Goal: Information Seeking & Learning: Learn about a topic

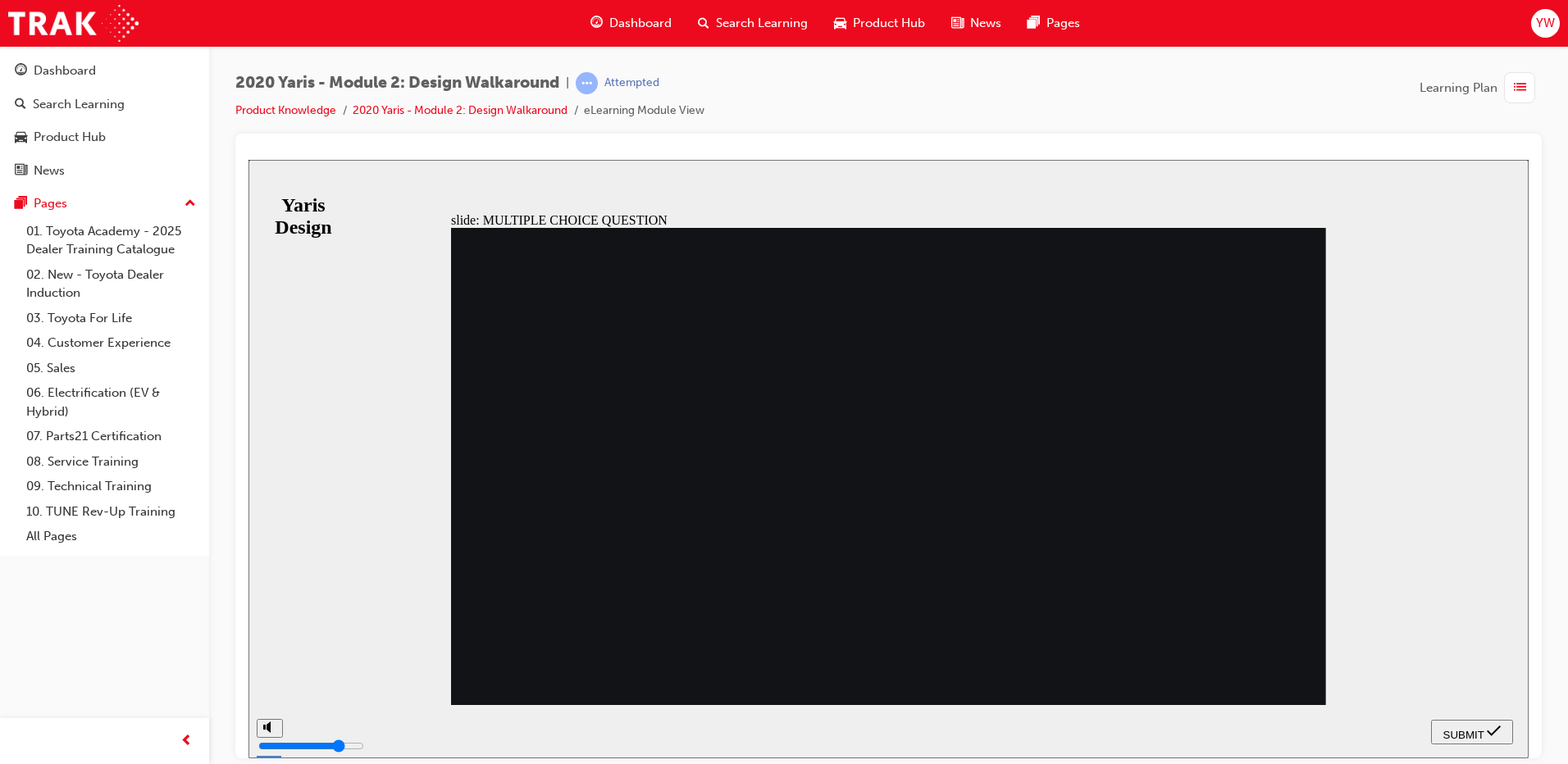
radio input "true"
click at [1458, 723] on div "SUBMIT" at bounding box center [1472, 732] width 69 height 17
drag, startPoint x: 594, startPoint y: 513, endPoint x: 587, endPoint y: 534, distance: 22.1
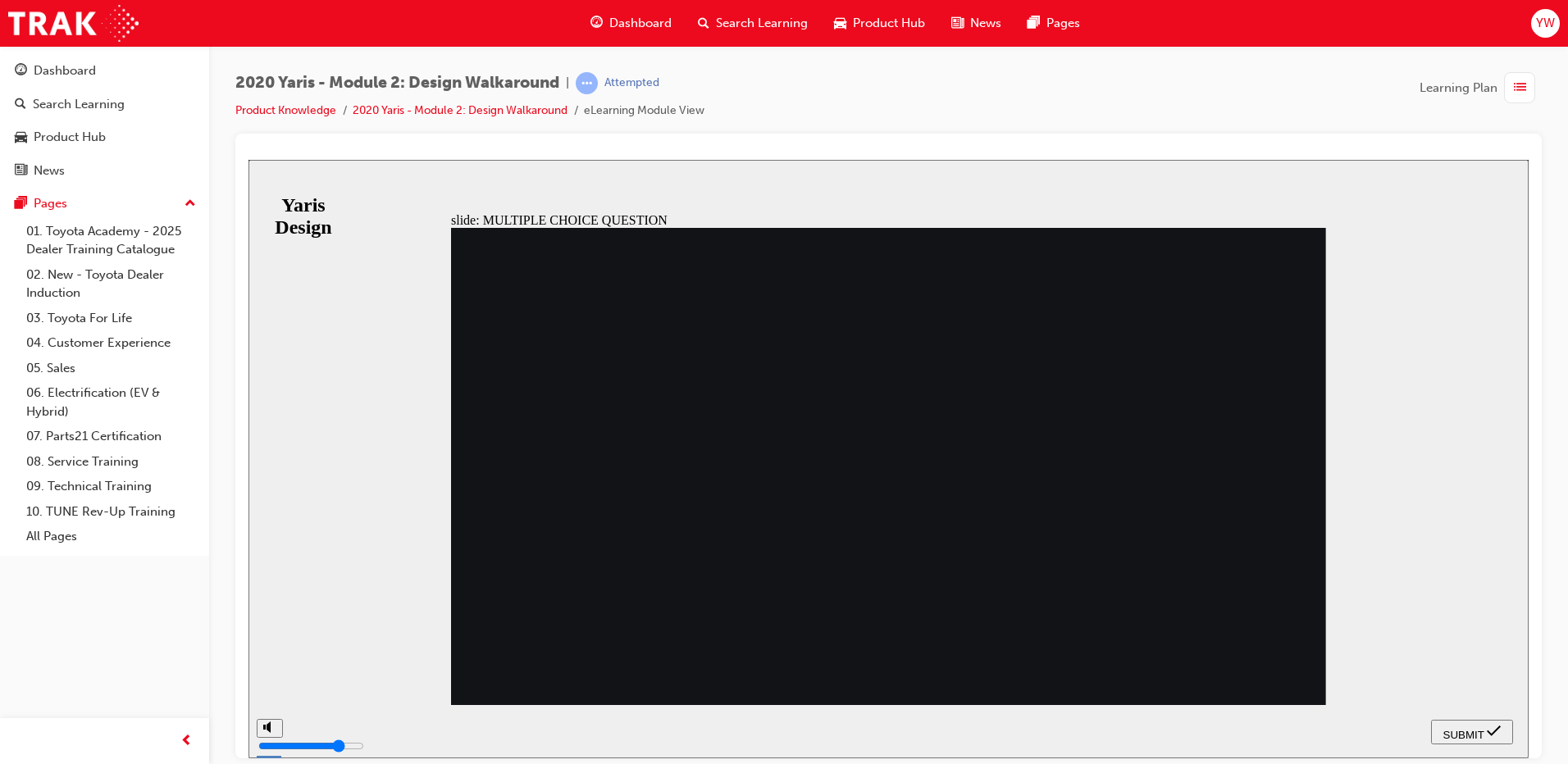
radio input "true"
click at [1454, 723] on div "SUBMIT" at bounding box center [1472, 732] width 69 height 17
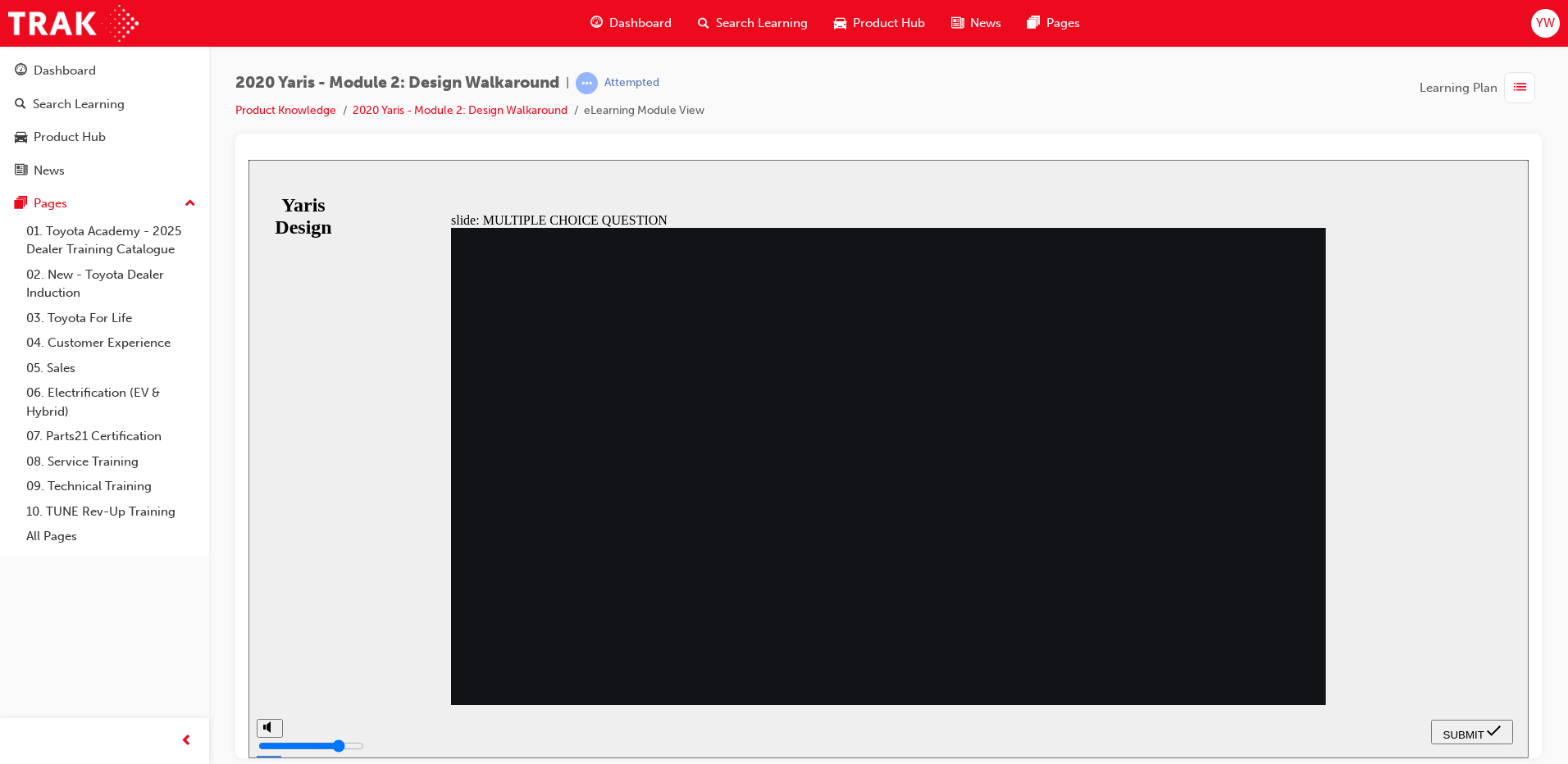
radio input "false"
radio input "true"
click at [1449, 723] on div "SUBMIT" at bounding box center [1472, 732] width 69 height 17
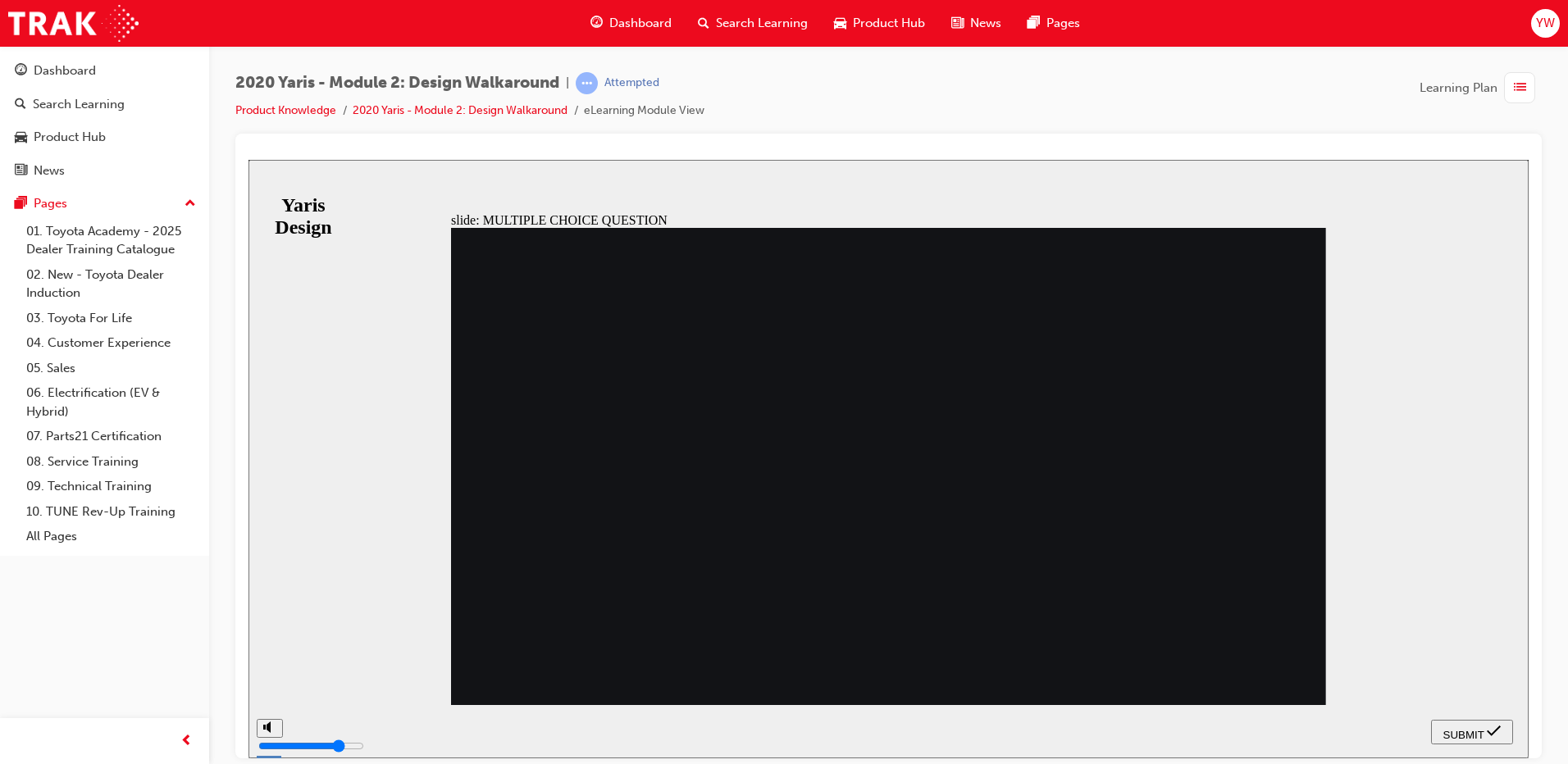
radio input "true"
click at [1473, 735] on span "SUBMIT" at bounding box center [1463, 734] width 41 height 12
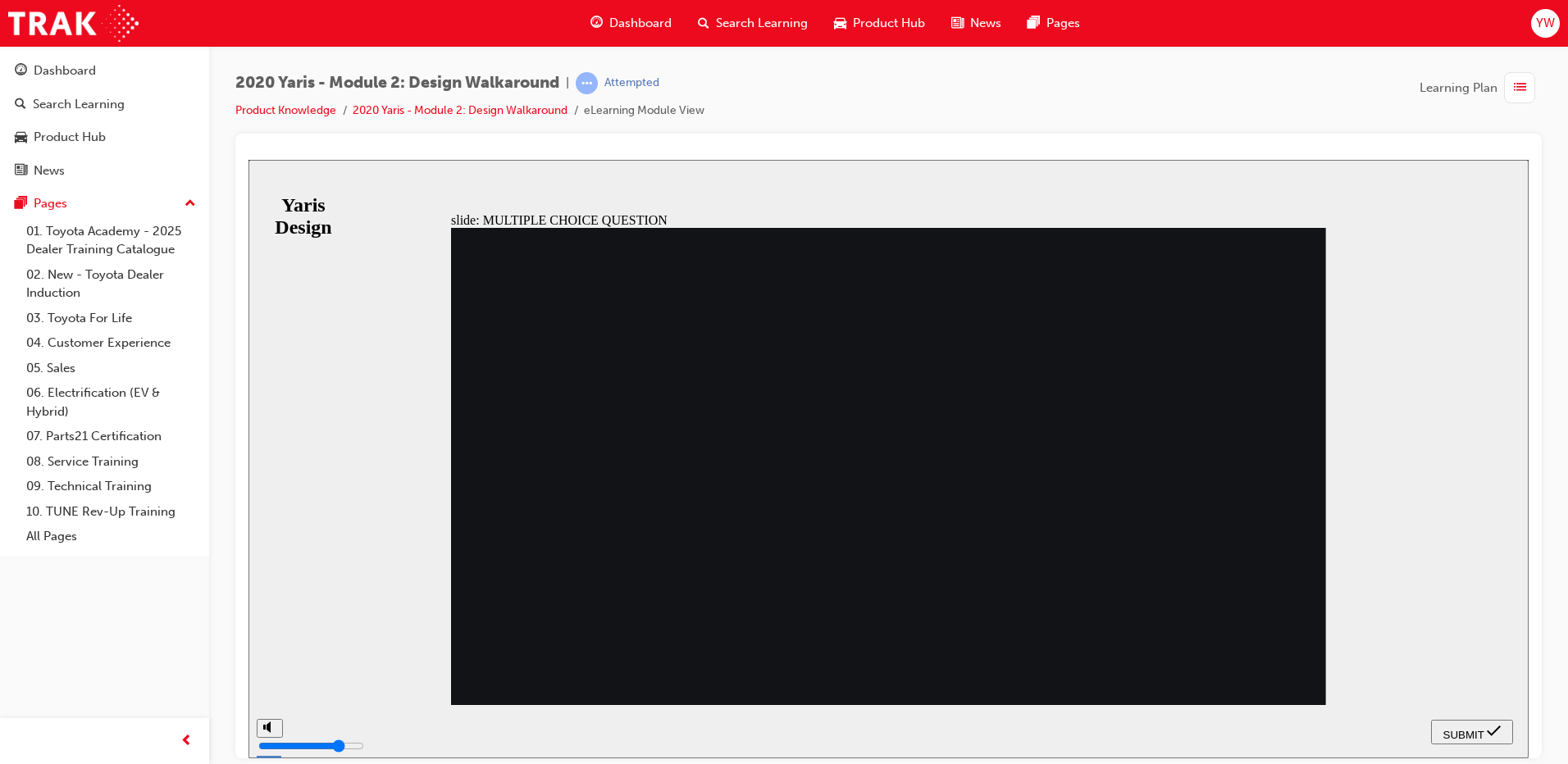
radio input "true"
click at [1466, 734] on span "SUBMIT" at bounding box center [1463, 734] width 41 height 12
radio input "true"
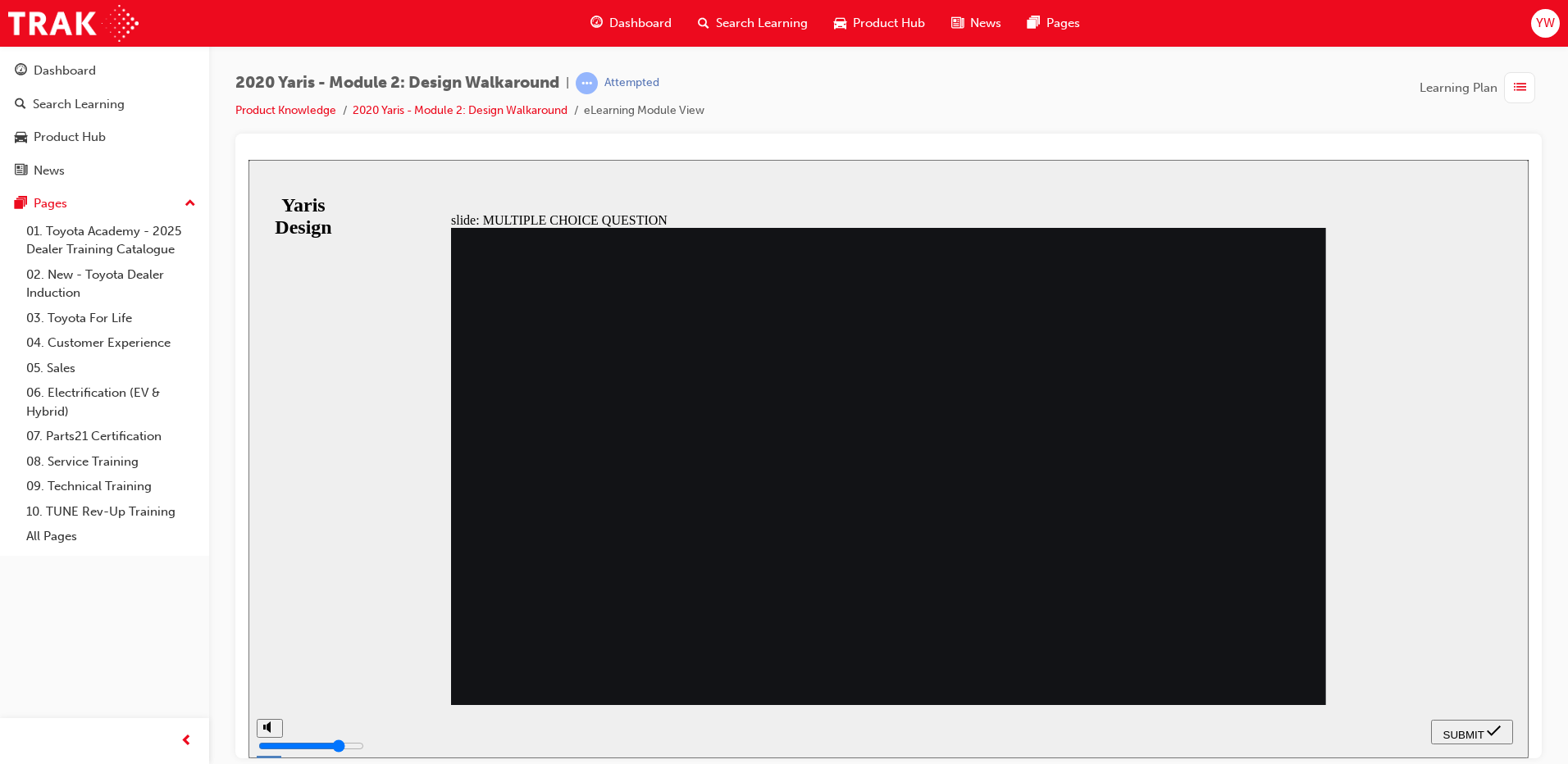
click at [1469, 728] on span "SUBMIT" at bounding box center [1463, 734] width 41 height 12
drag, startPoint x: 915, startPoint y: 620, endPoint x: 854, endPoint y: 545, distance: 96.7
radio input "true"
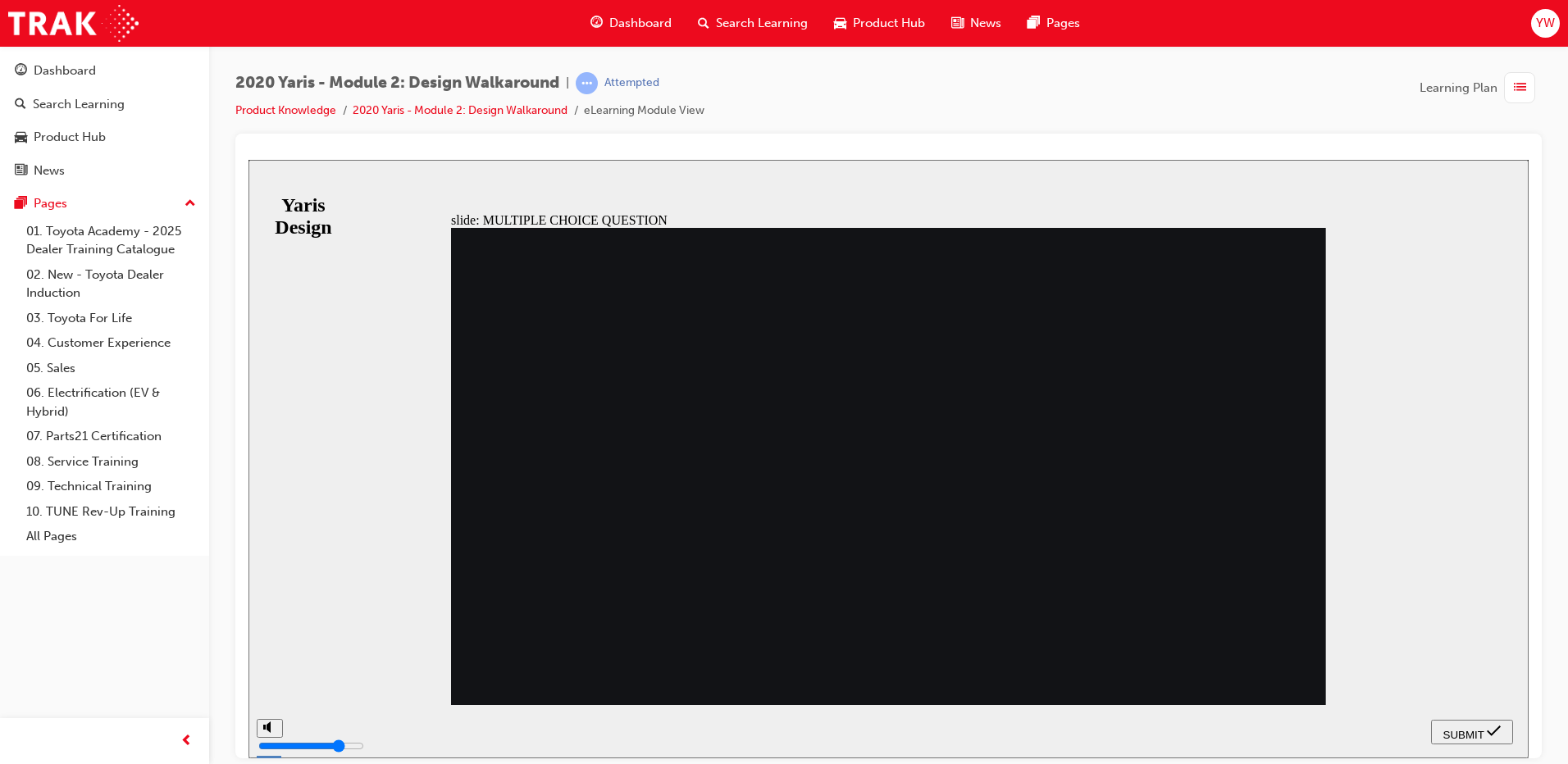
click at [1460, 716] on nav "SUBMIT NEXT PREV" at bounding box center [1472, 730] width 82 height 53
click at [1453, 735] on span "SUBMIT" at bounding box center [1463, 734] width 41 height 12
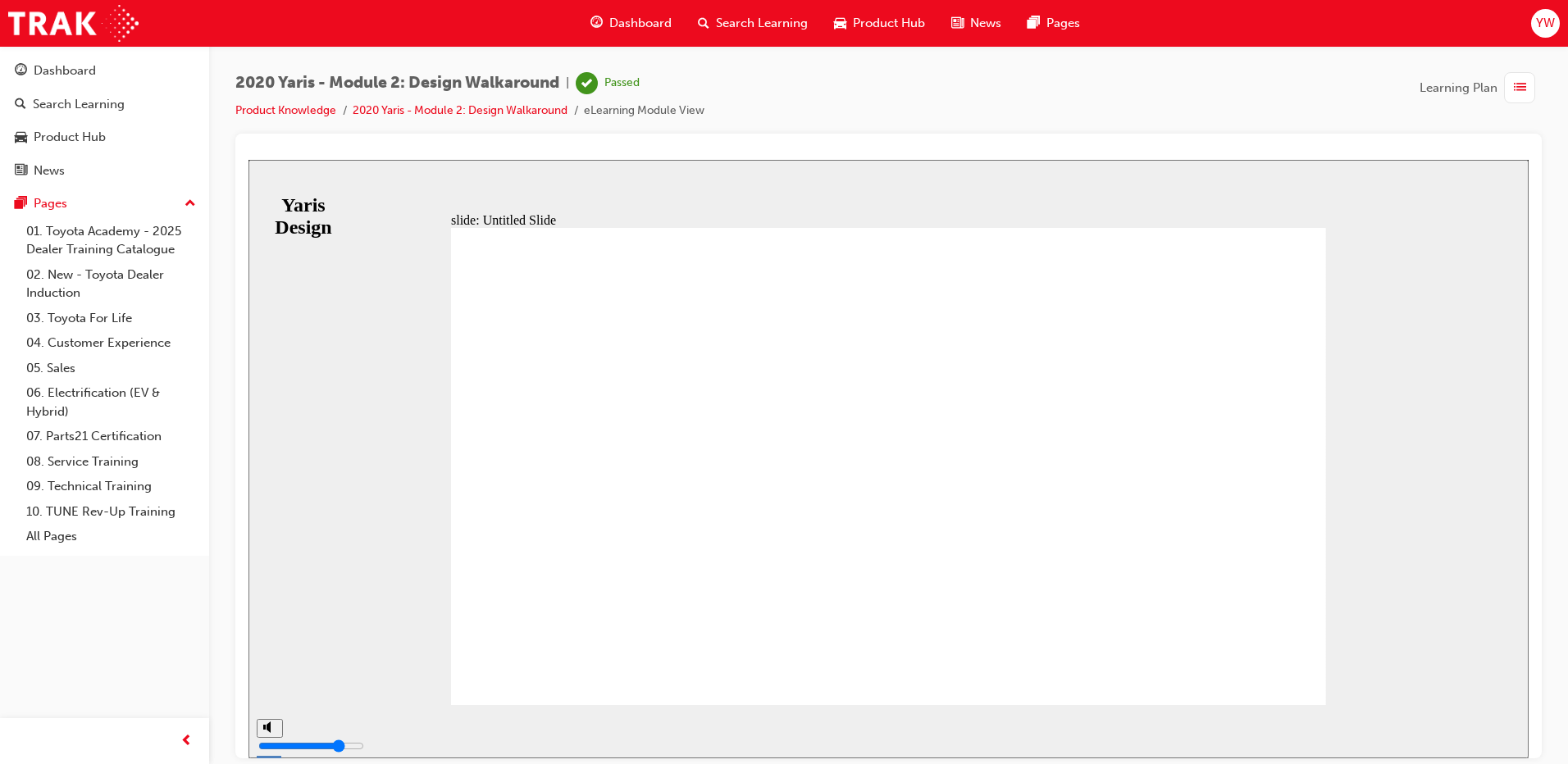
click at [260, 110] on link "Product Knowledge" at bounding box center [285, 110] width 101 height 14
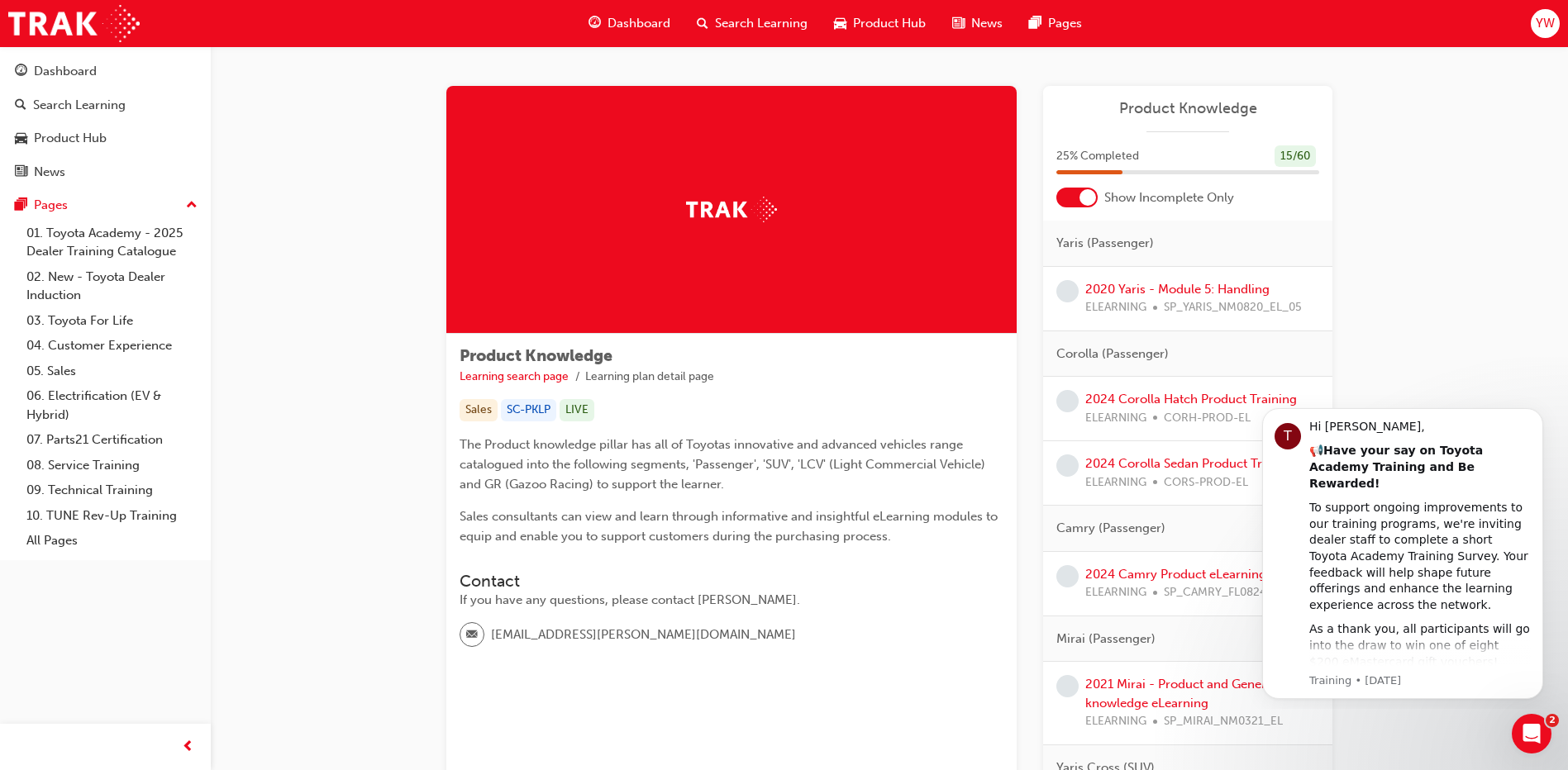
scroll to position [83, 0]
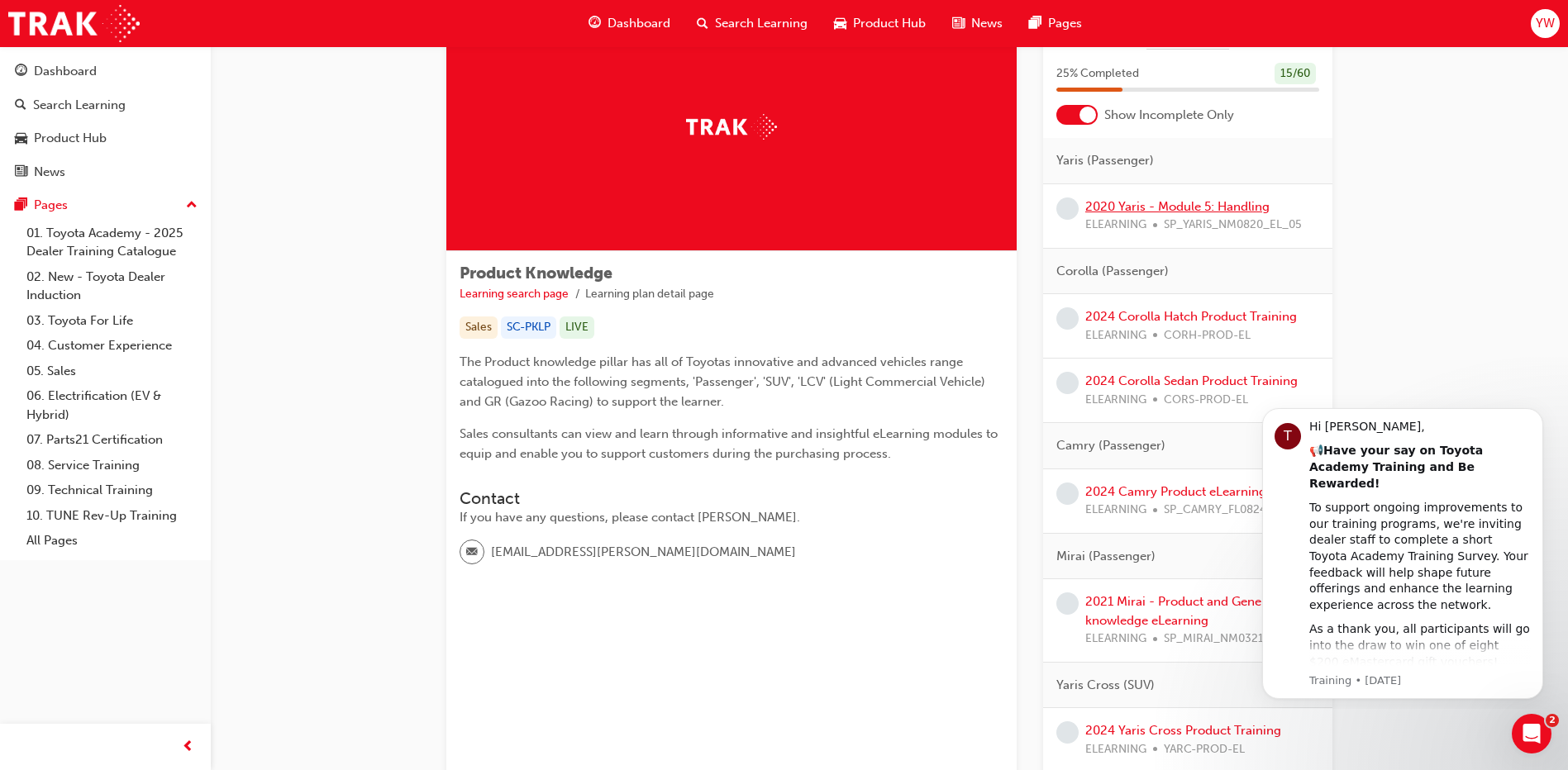
click at [1248, 204] on link "2020 Yaris - Module 5: Handling" at bounding box center [1177, 206] width 185 height 15
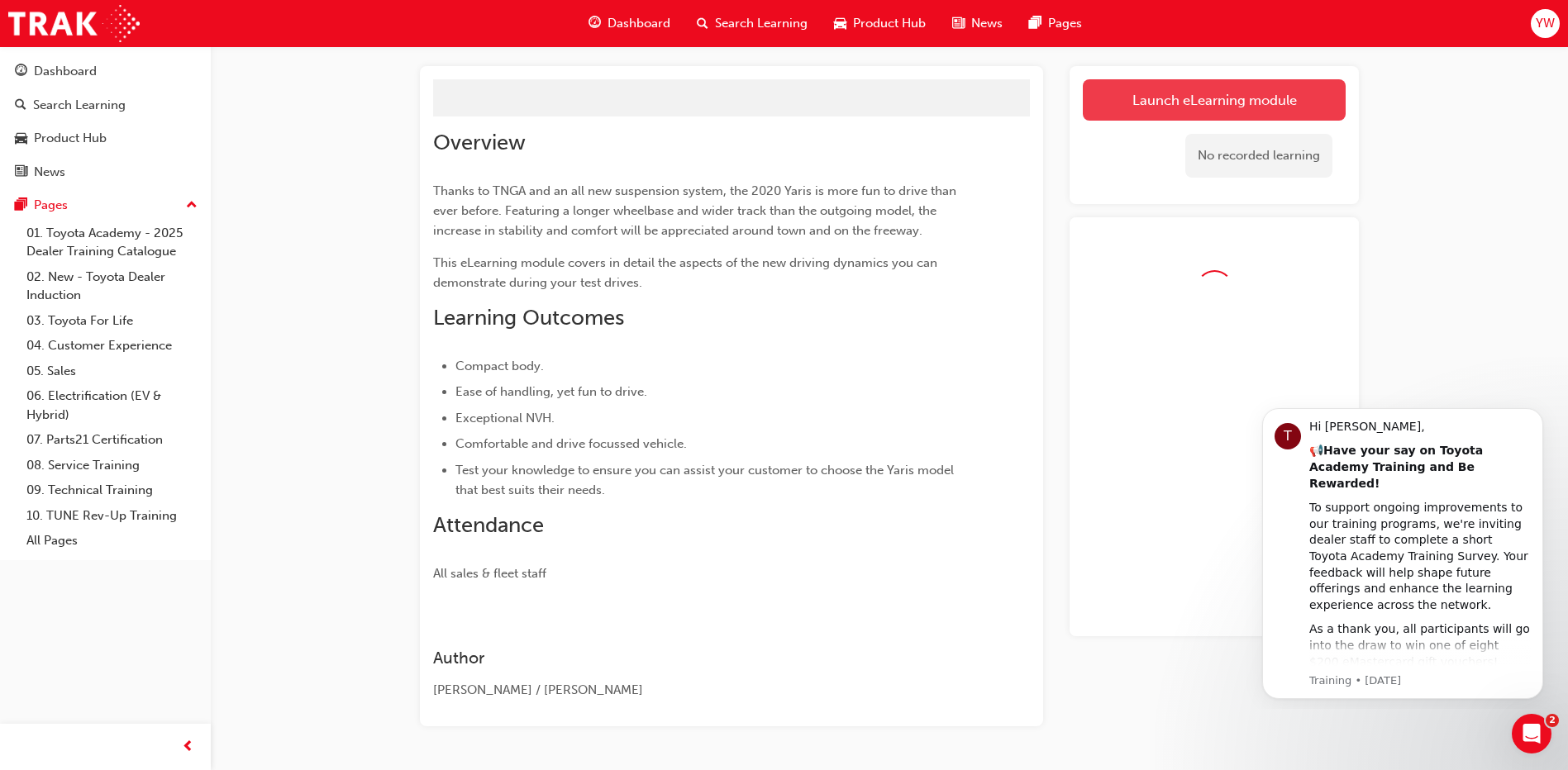
click at [1166, 104] on button "Launch eLearning module" at bounding box center [1214, 100] width 263 height 41
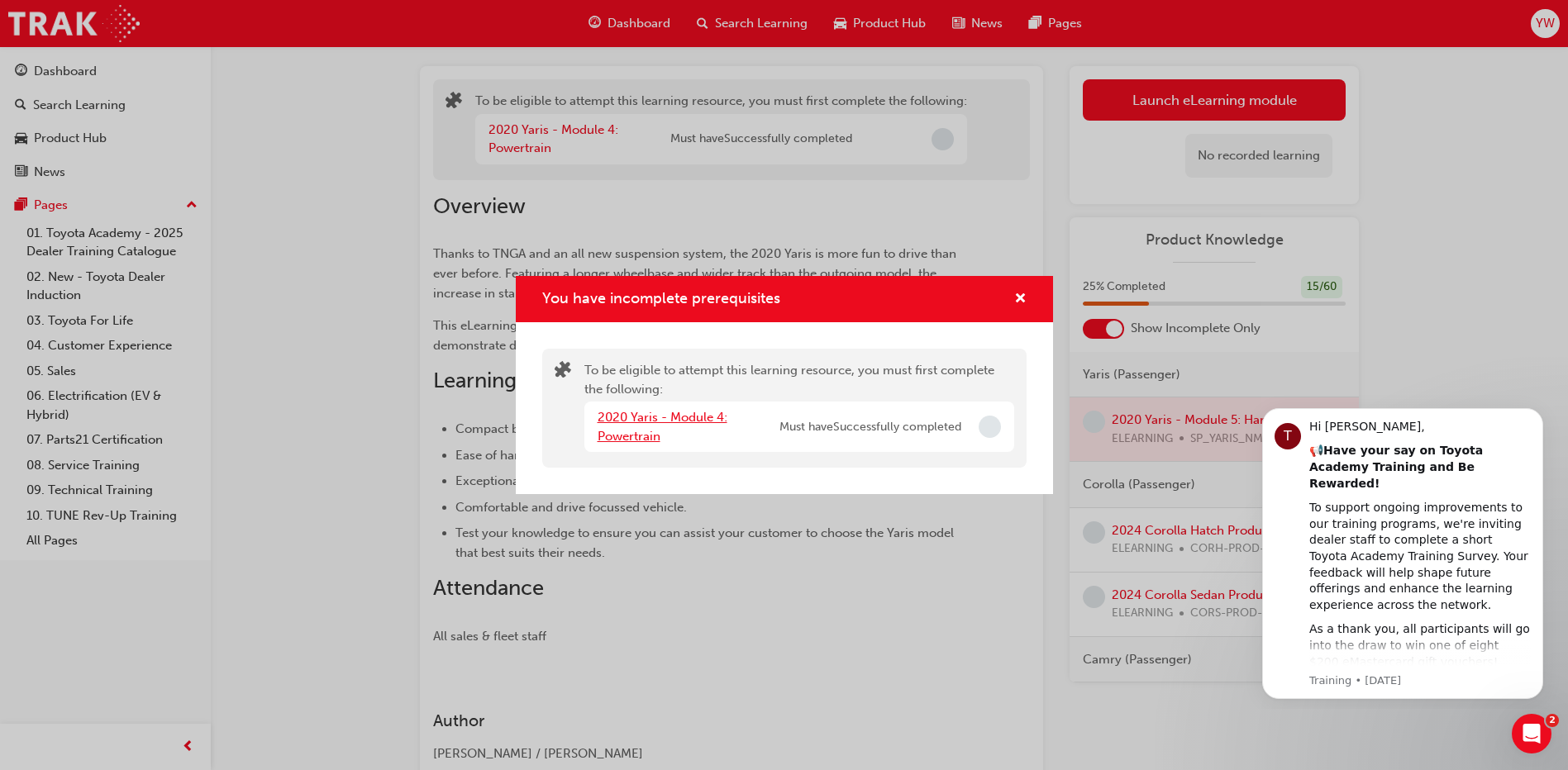
click at [625, 417] on link "2020 Yaris - Module 4: Powertrain" at bounding box center [662, 427] width 129 height 34
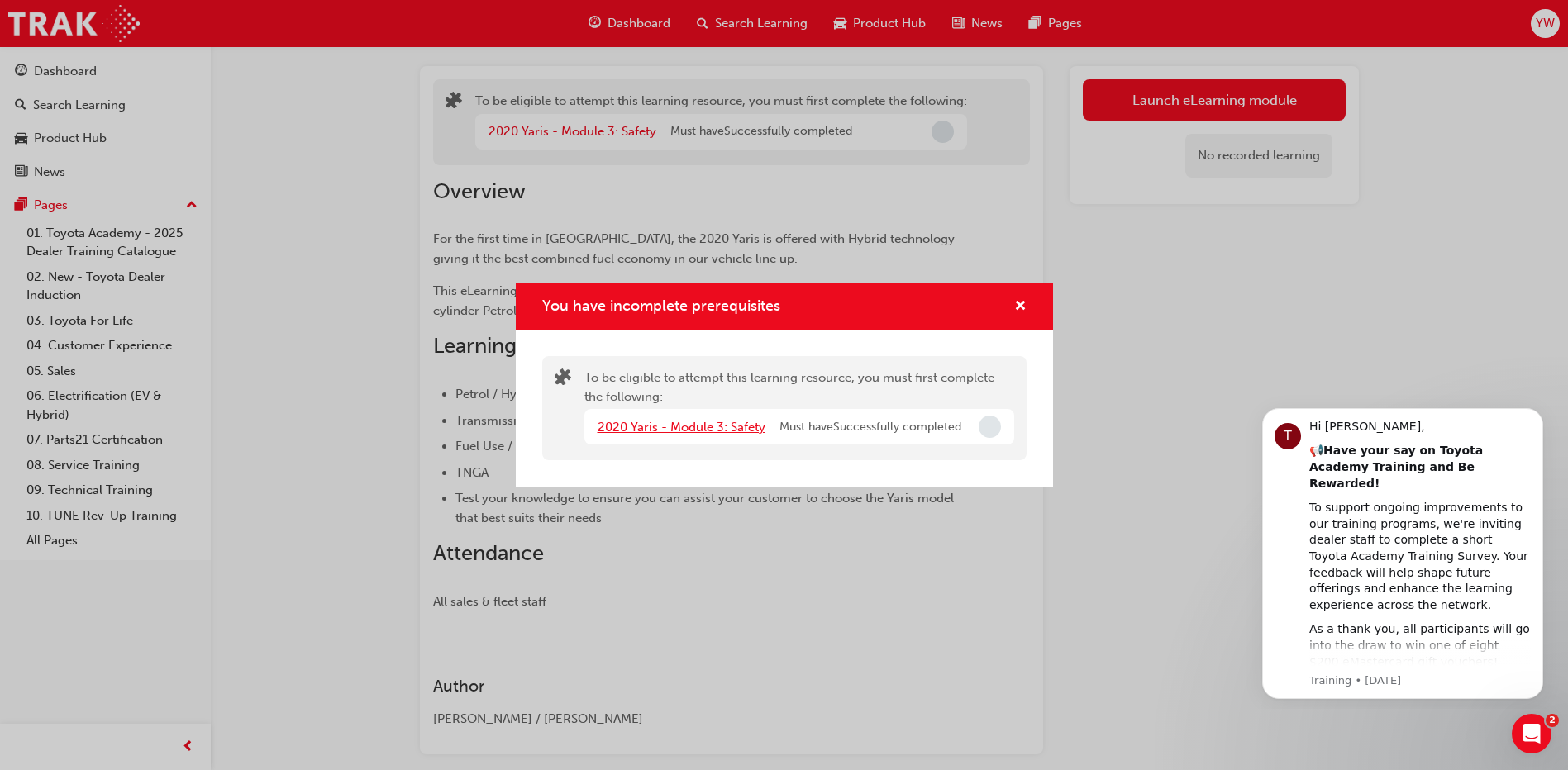
click at [641, 420] on link "2020 Yaris - Module 3: Safety" at bounding box center [681, 427] width 168 height 15
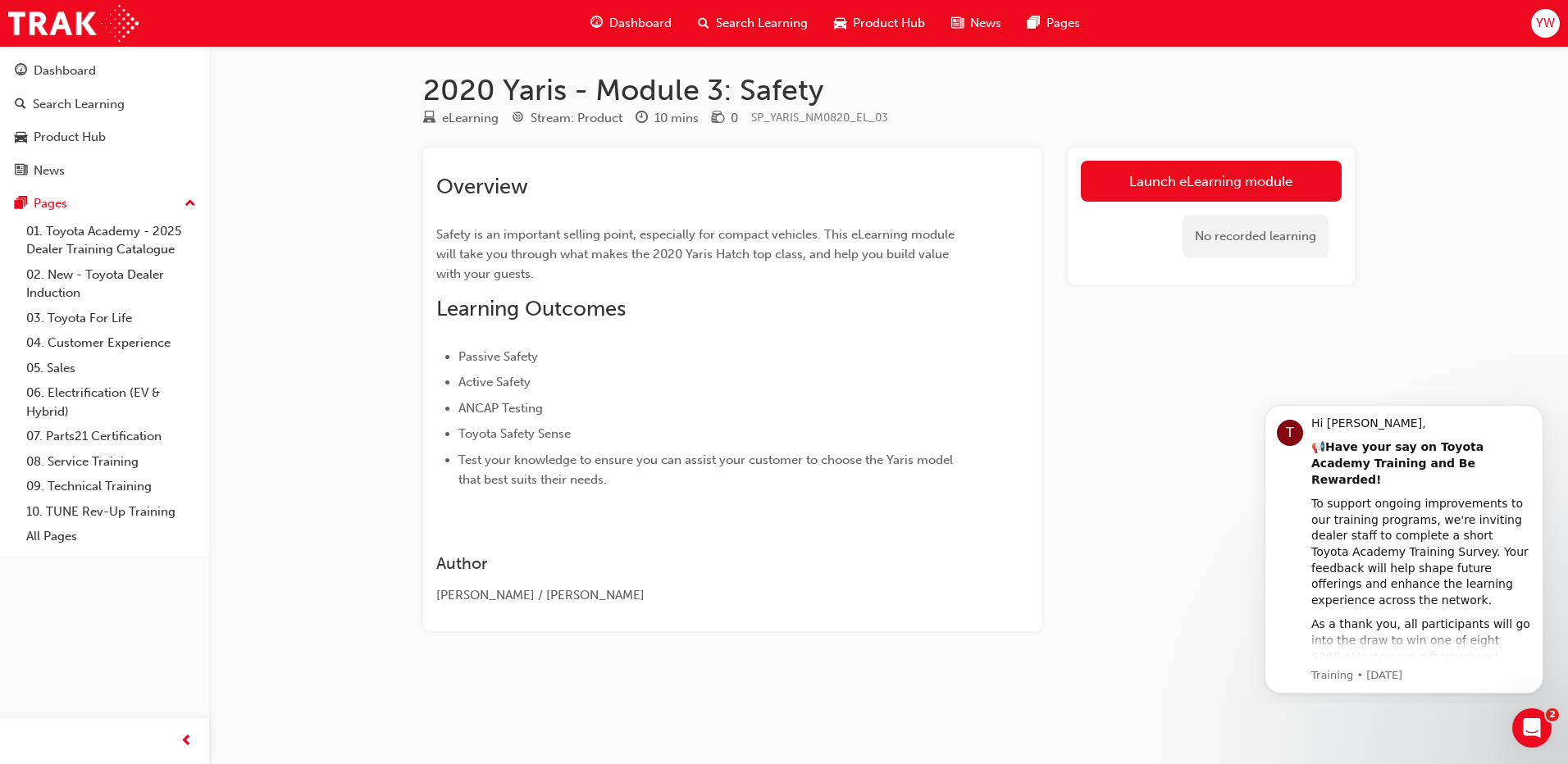
click at [623, 23] on span "Dashboard" at bounding box center [640, 23] width 62 height 19
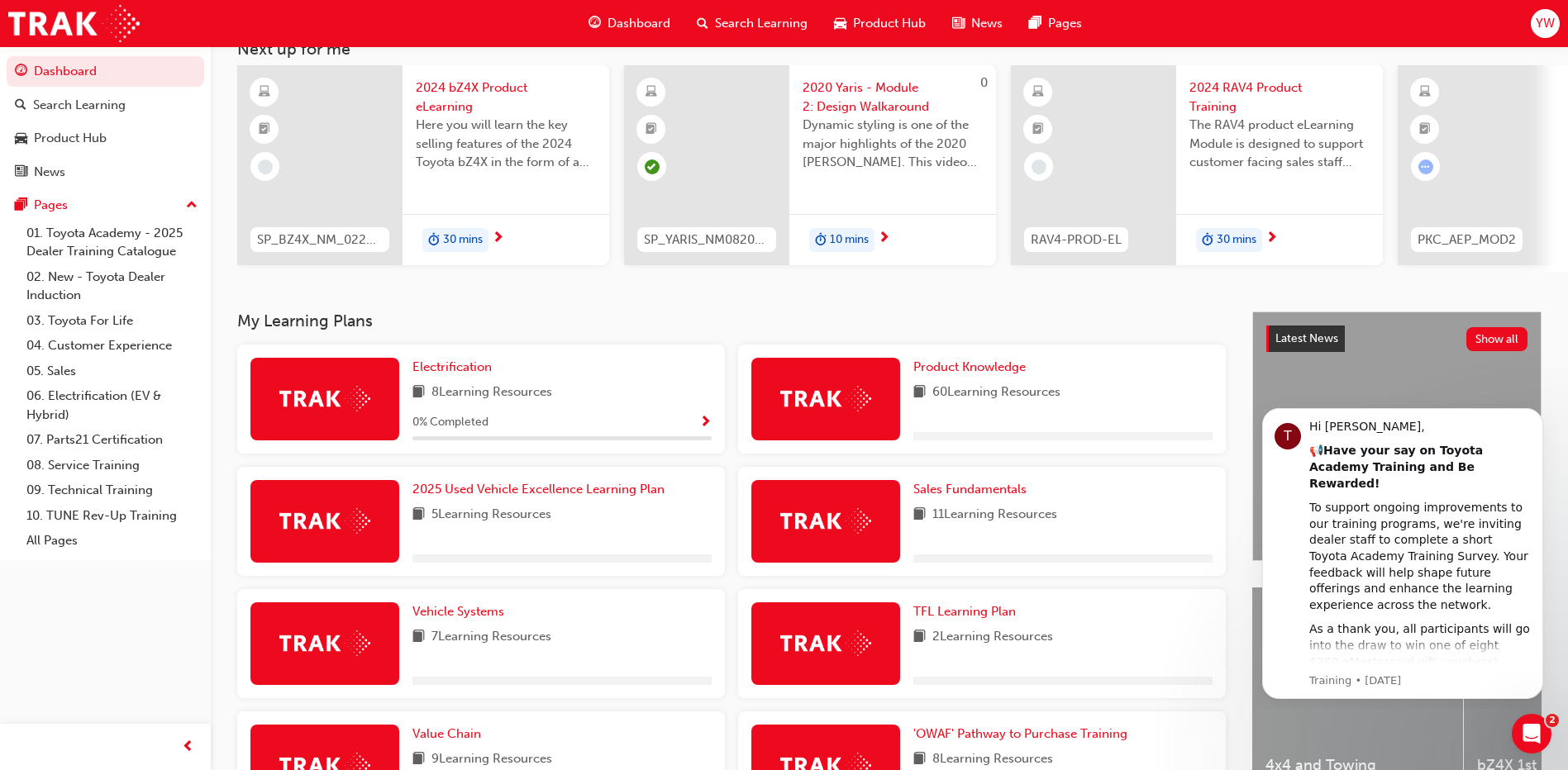
scroll to position [165, 0]
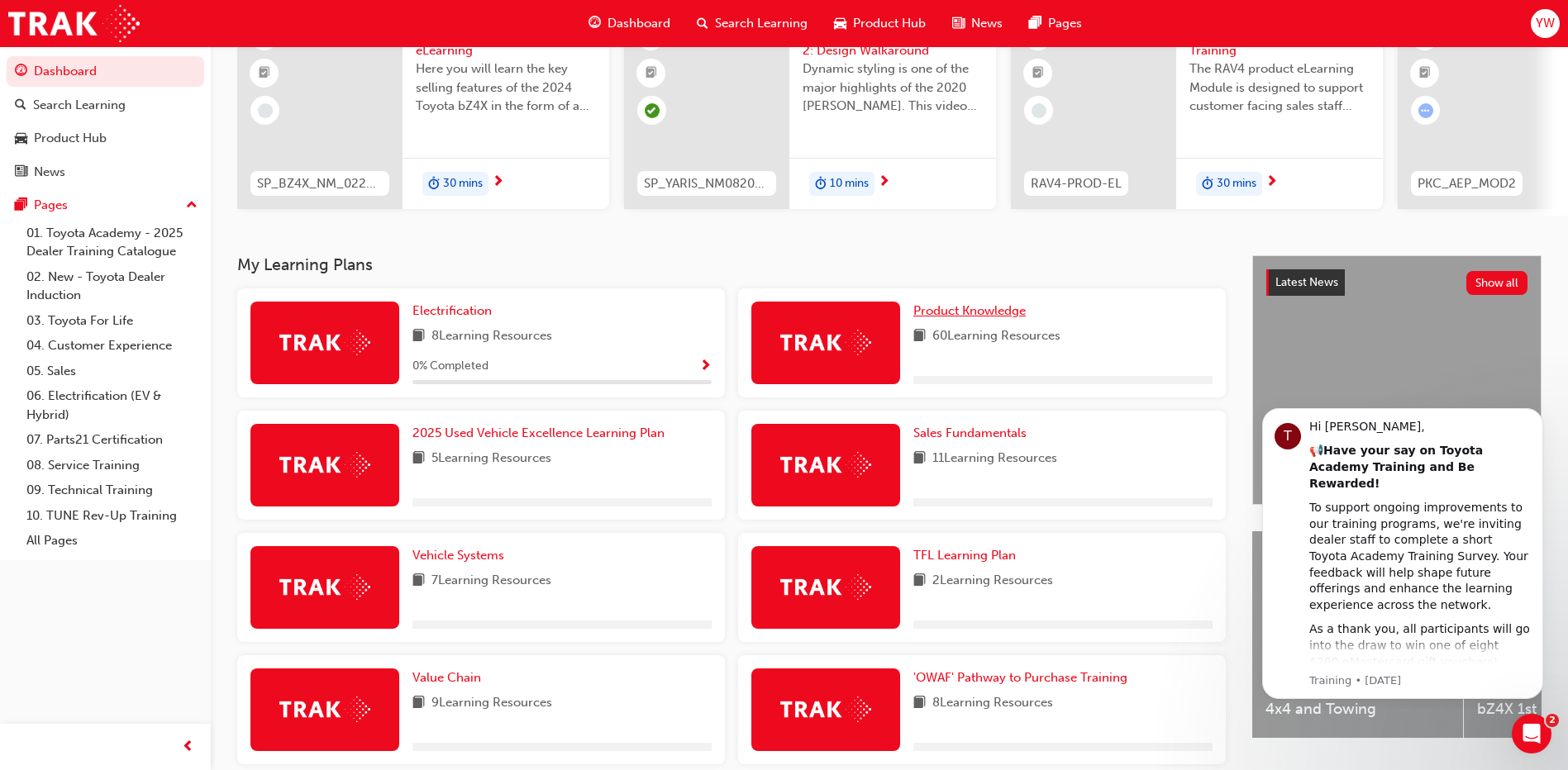
click at [990, 318] on span "Product Knowledge" at bounding box center [969, 310] width 113 height 15
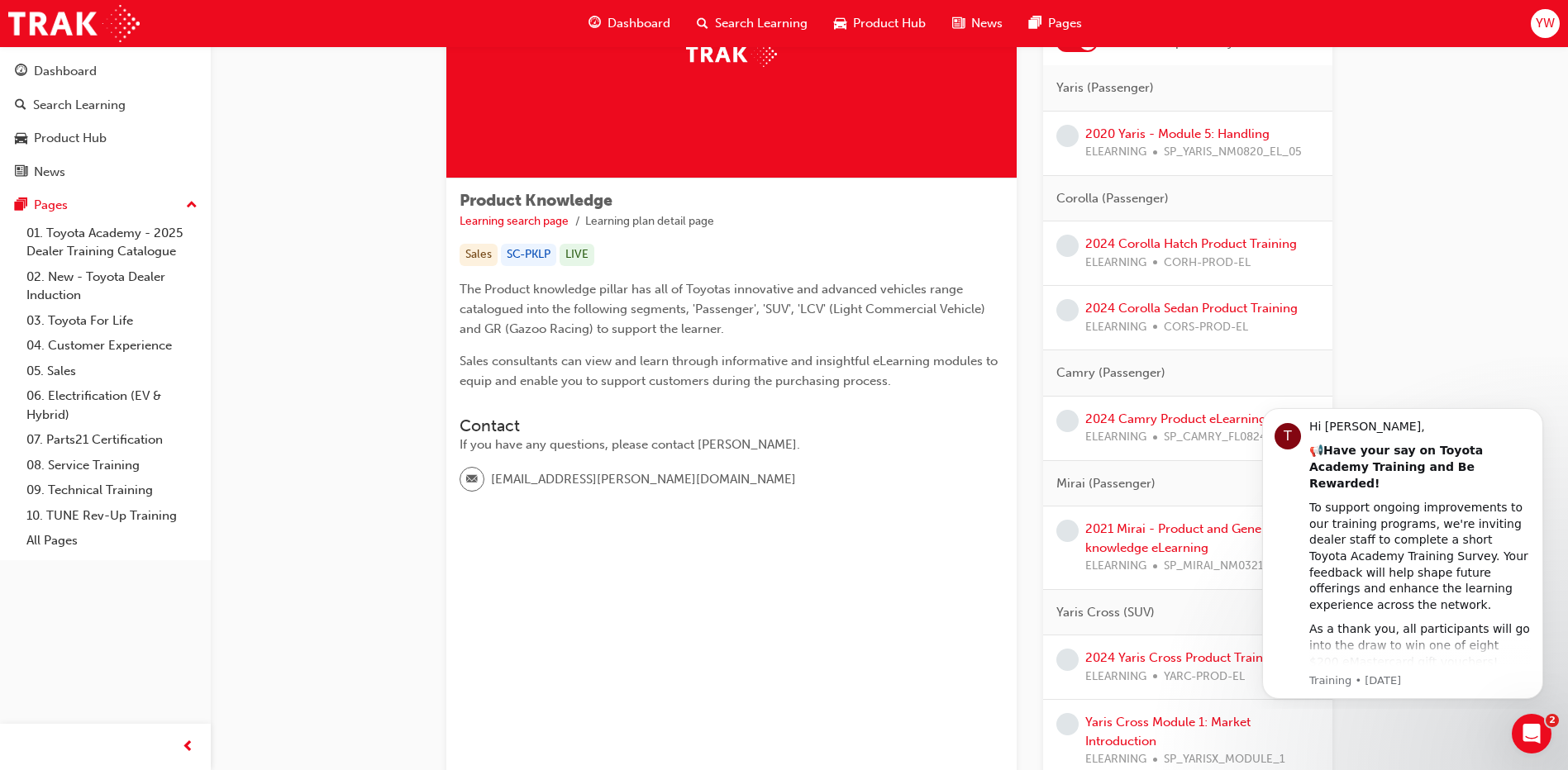
scroll to position [165, 0]
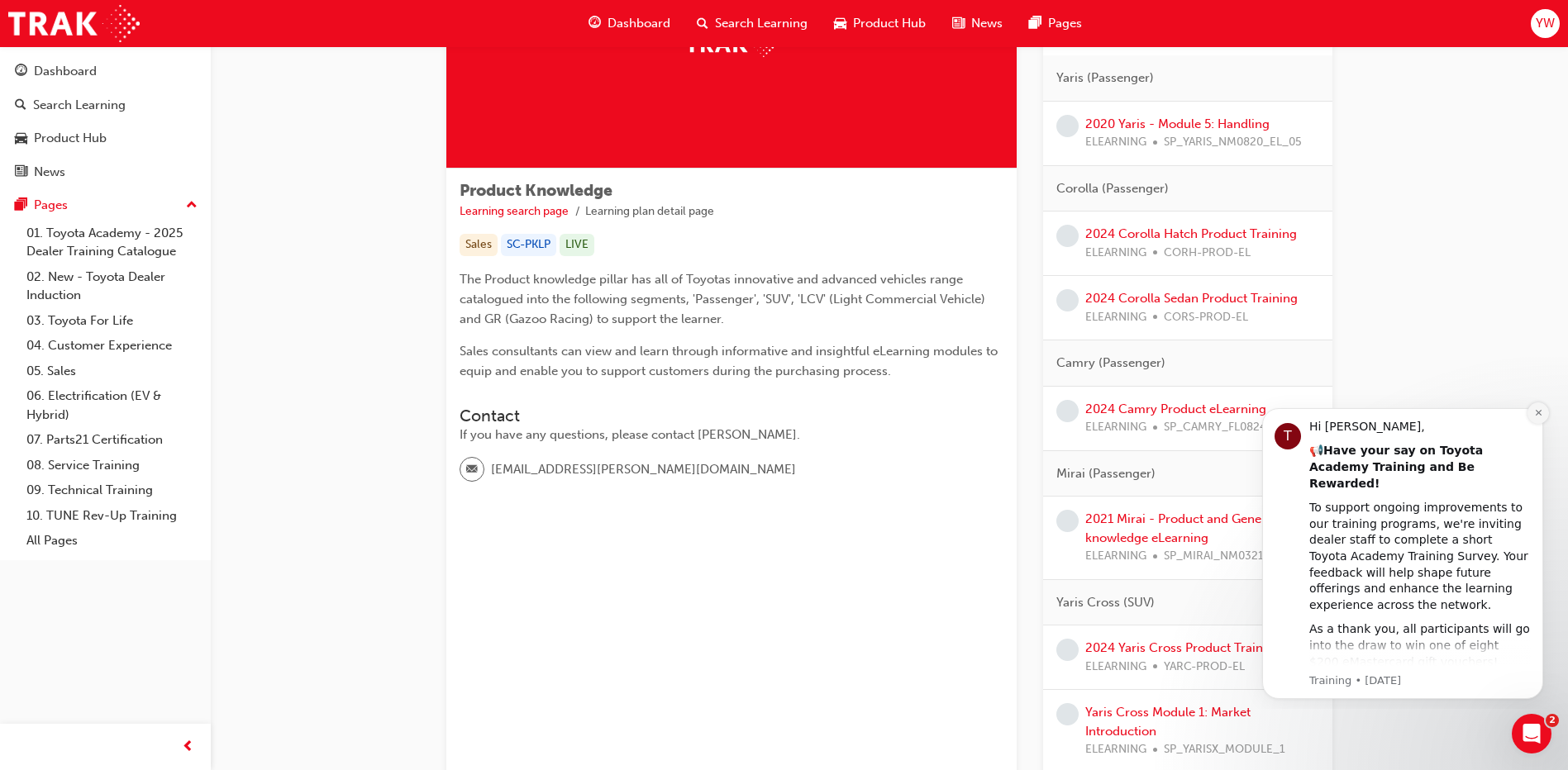
click at [1530, 407] on body "T Hi [PERSON_NAME], 📢 Have your say on Toyota Academy Training and Be Rewarded!…" at bounding box center [1402, 551] width 317 height 302
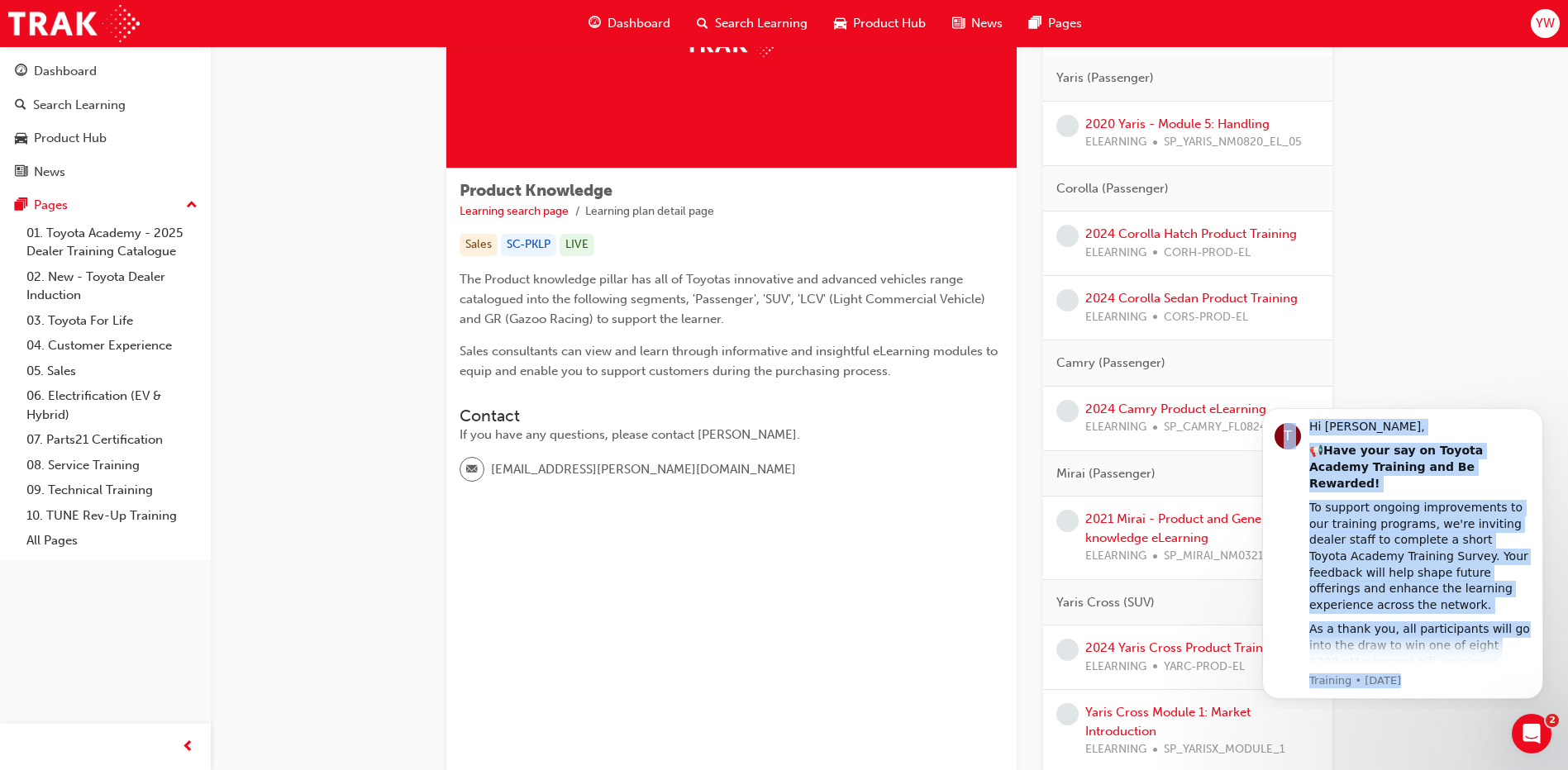
drag, startPoint x: 1530, startPoint y: 407, endPoint x: 1532, endPoint y: 522, distance: 115.0
click at [1532, 416] on button "Dismiss notification" at bounding box center [1538, 413] width 17 height 17
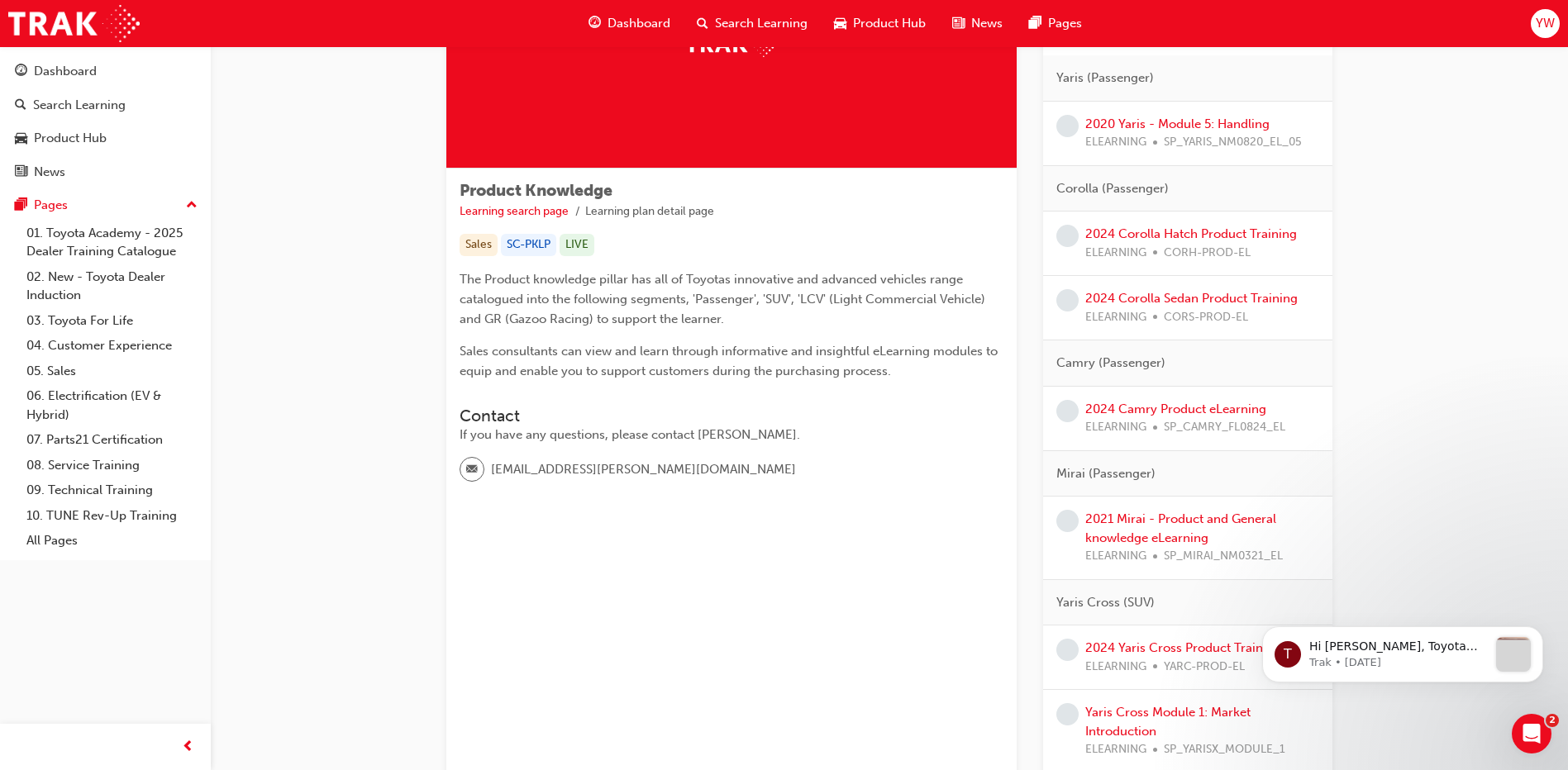
click at [1174, 540] on link "2021 Mirai - Product and General knowledge eLearning" at bounding box center [1181, 528] width 191 height 34
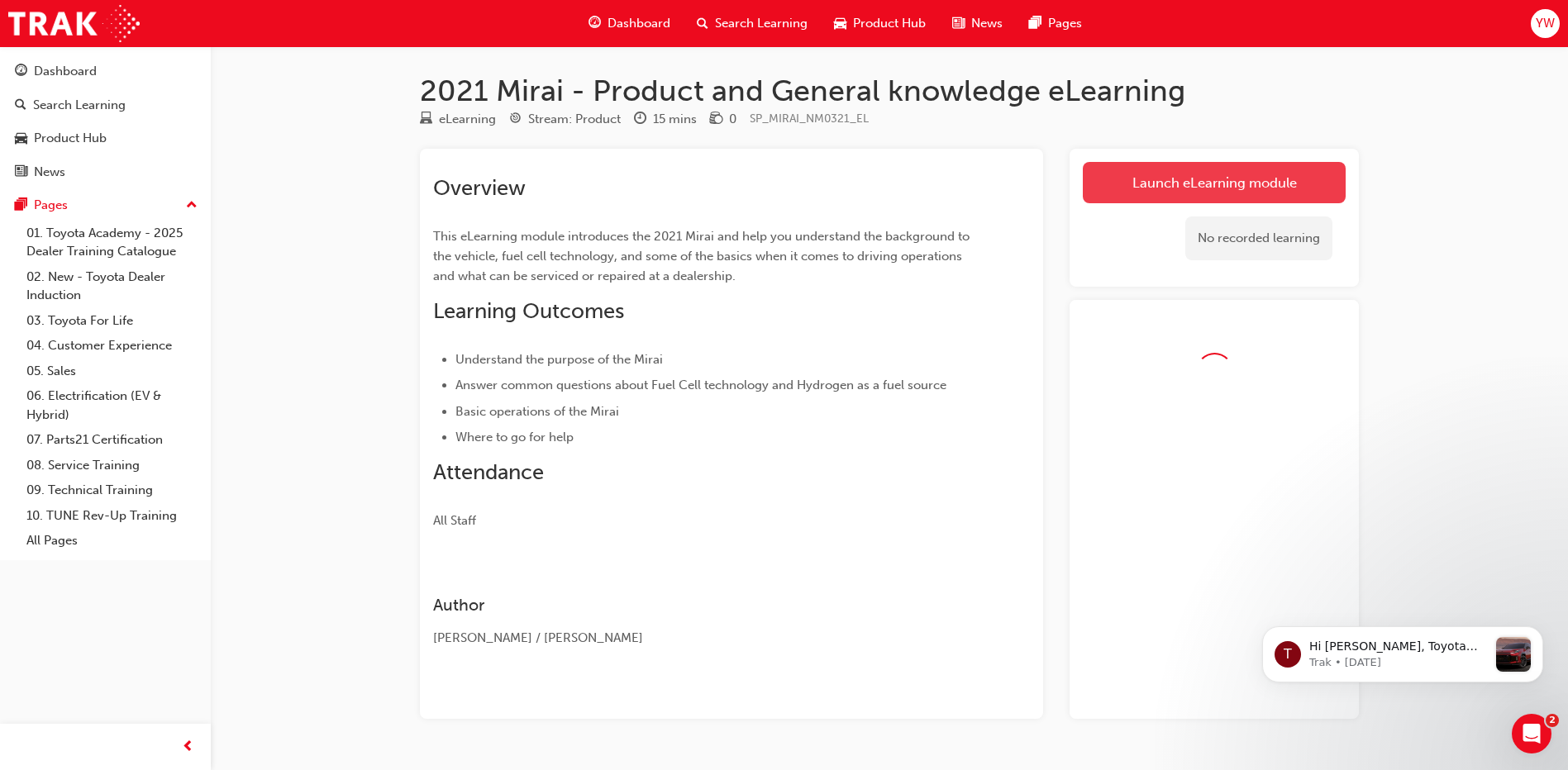
click at [1180, 187] on link "Launch eLearning module" at bounding box center [1214, 182] width 263 height 41
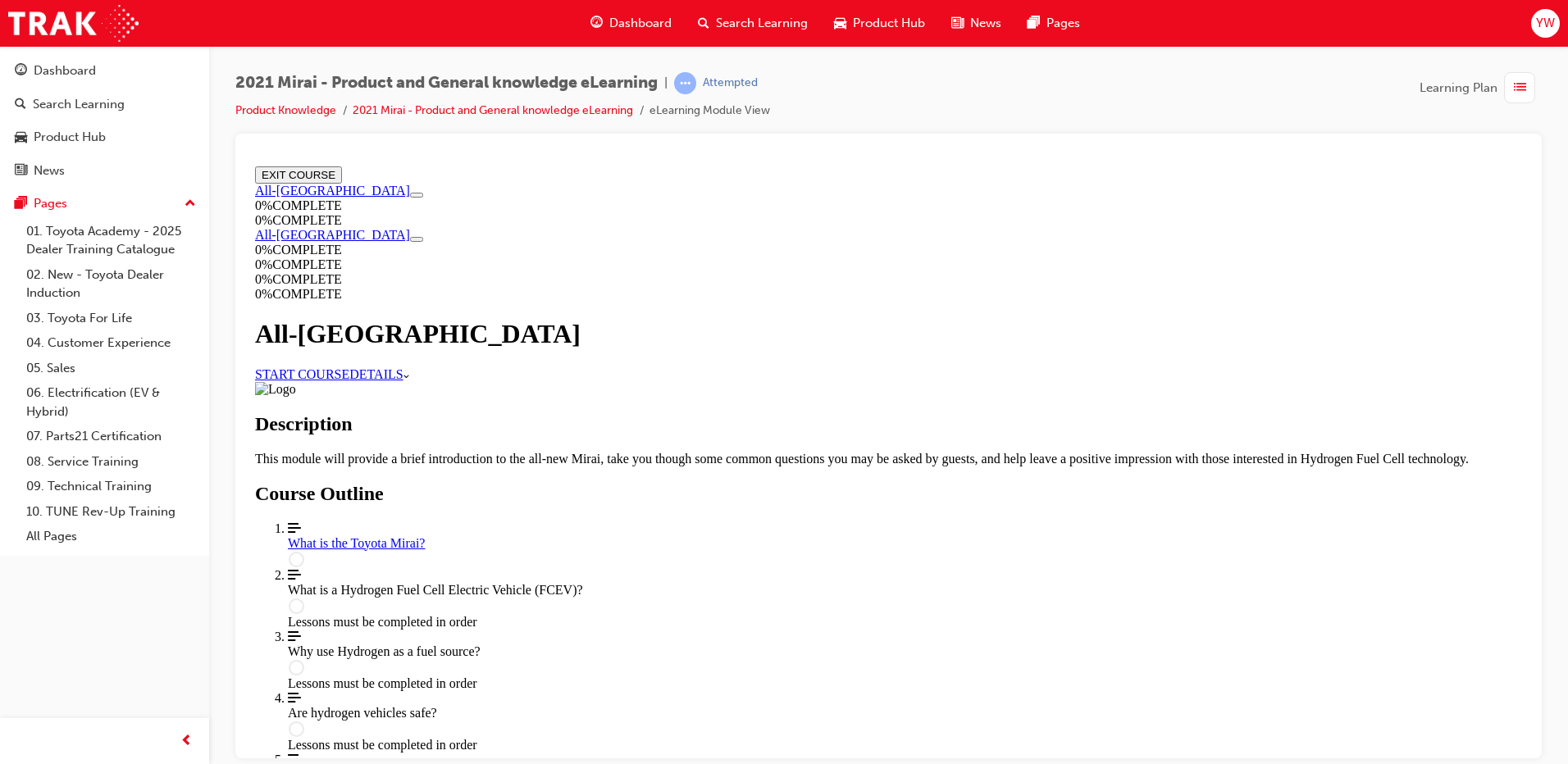
click at [350, 378] on link "START COURSE" at bounding box center [302, 373] width 95 height 14
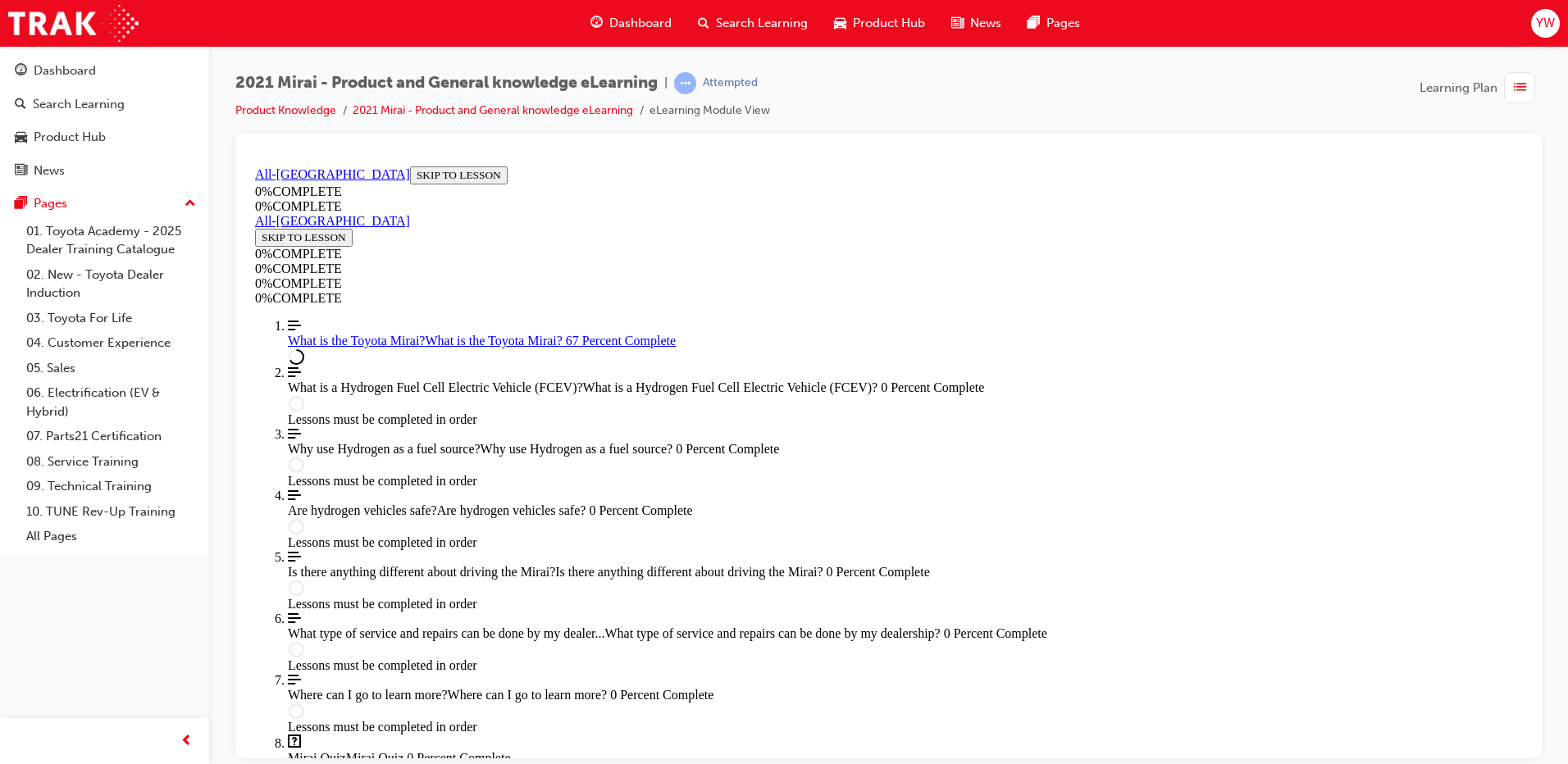
scroll to position [2150, 0]
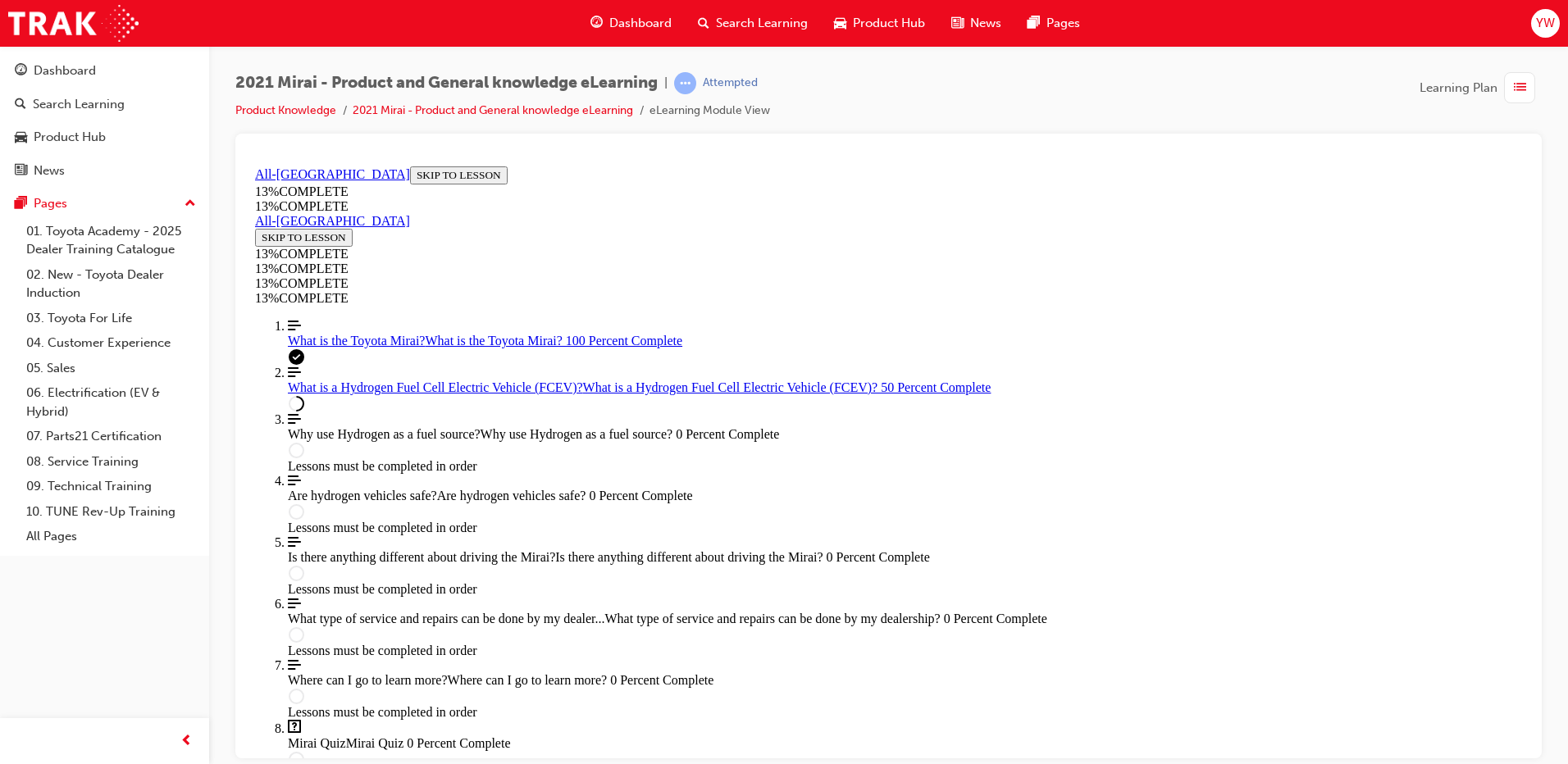
scroll to position [0, 0]
drag, startPoint x: 1125, startPoint y: 543, endPoint x: 1129, endPoint y: 550, distance: 8.1
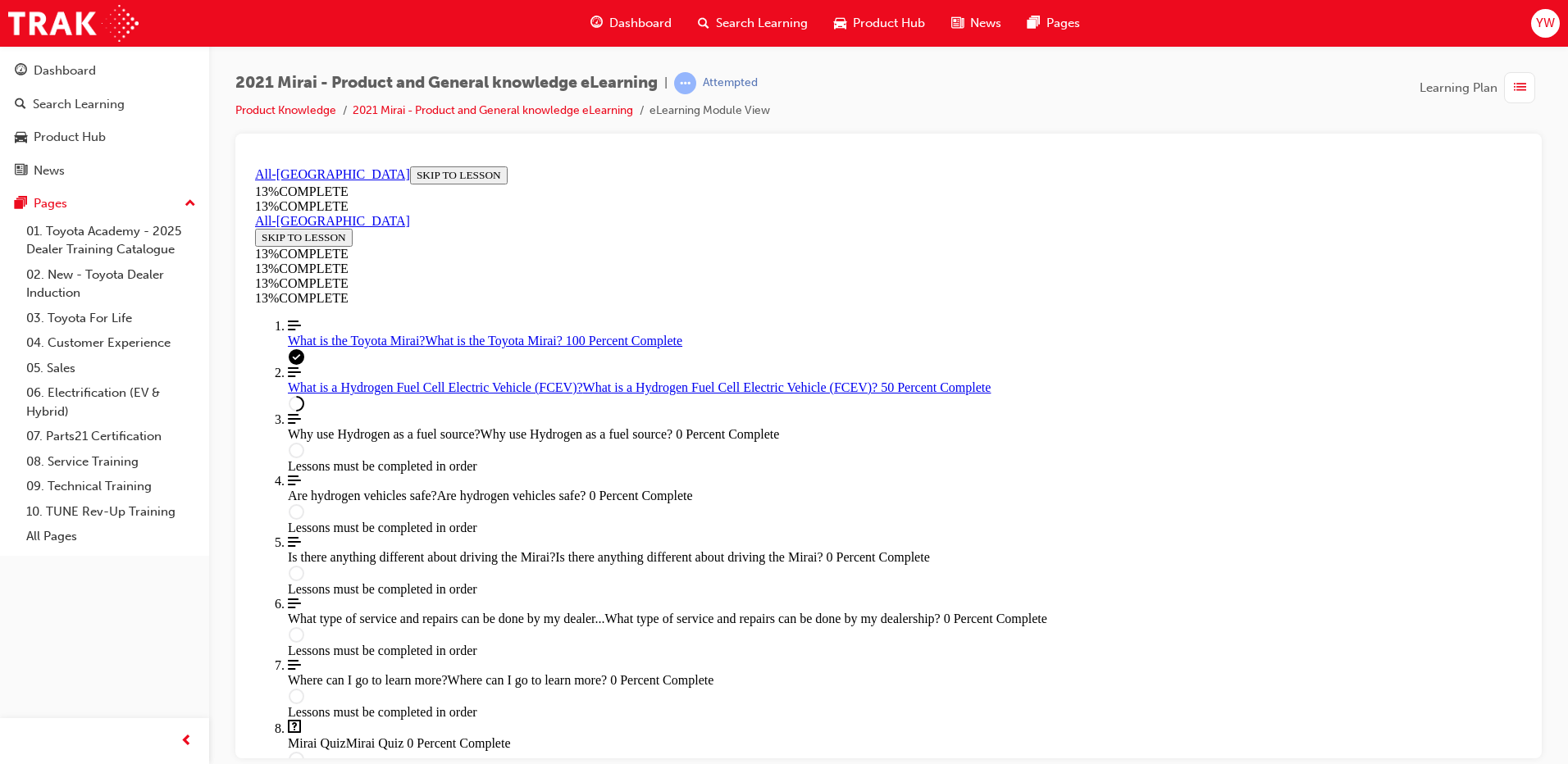
scroll to position [2202, 0]
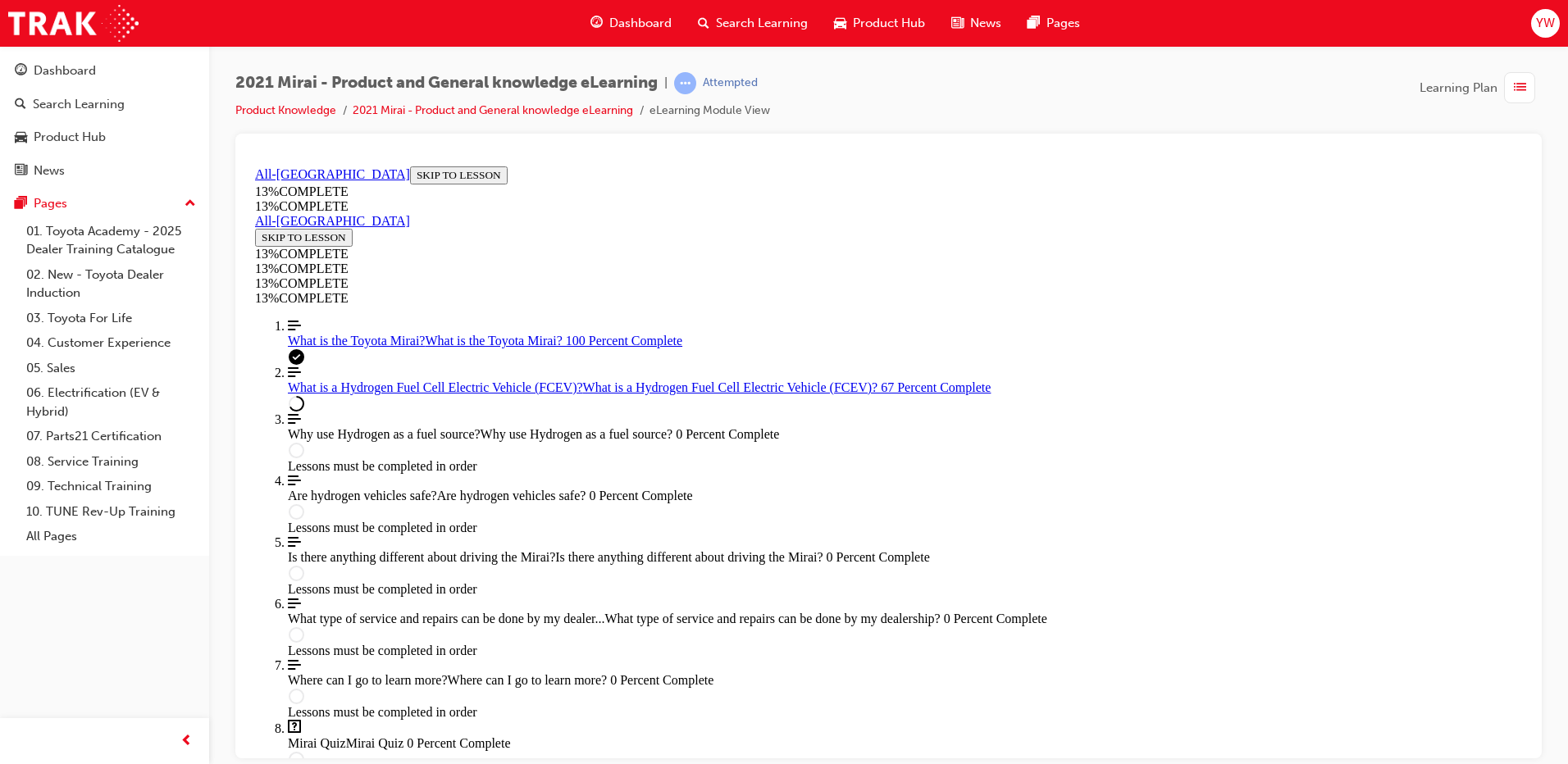
drag, startPoint x: 855, startPoint y: 569, endPoint x: 1026, endPoint y: 527, distance: 176.1
drag, startPoint x: 1145, startPoint y: 505, endPoint x: 1037, endPoint y: 521, distance: 109.2
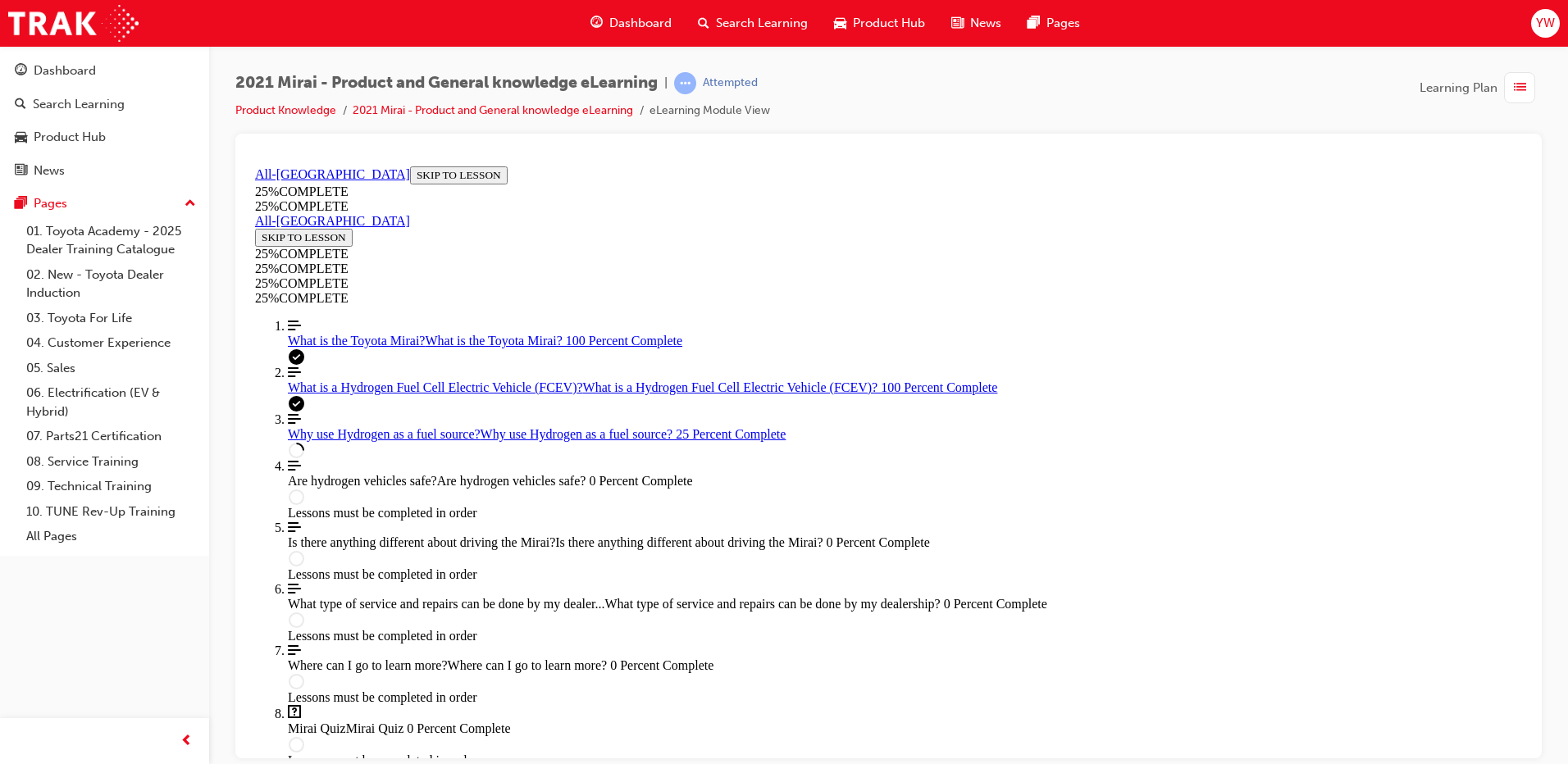
scroll to position [703, 0]
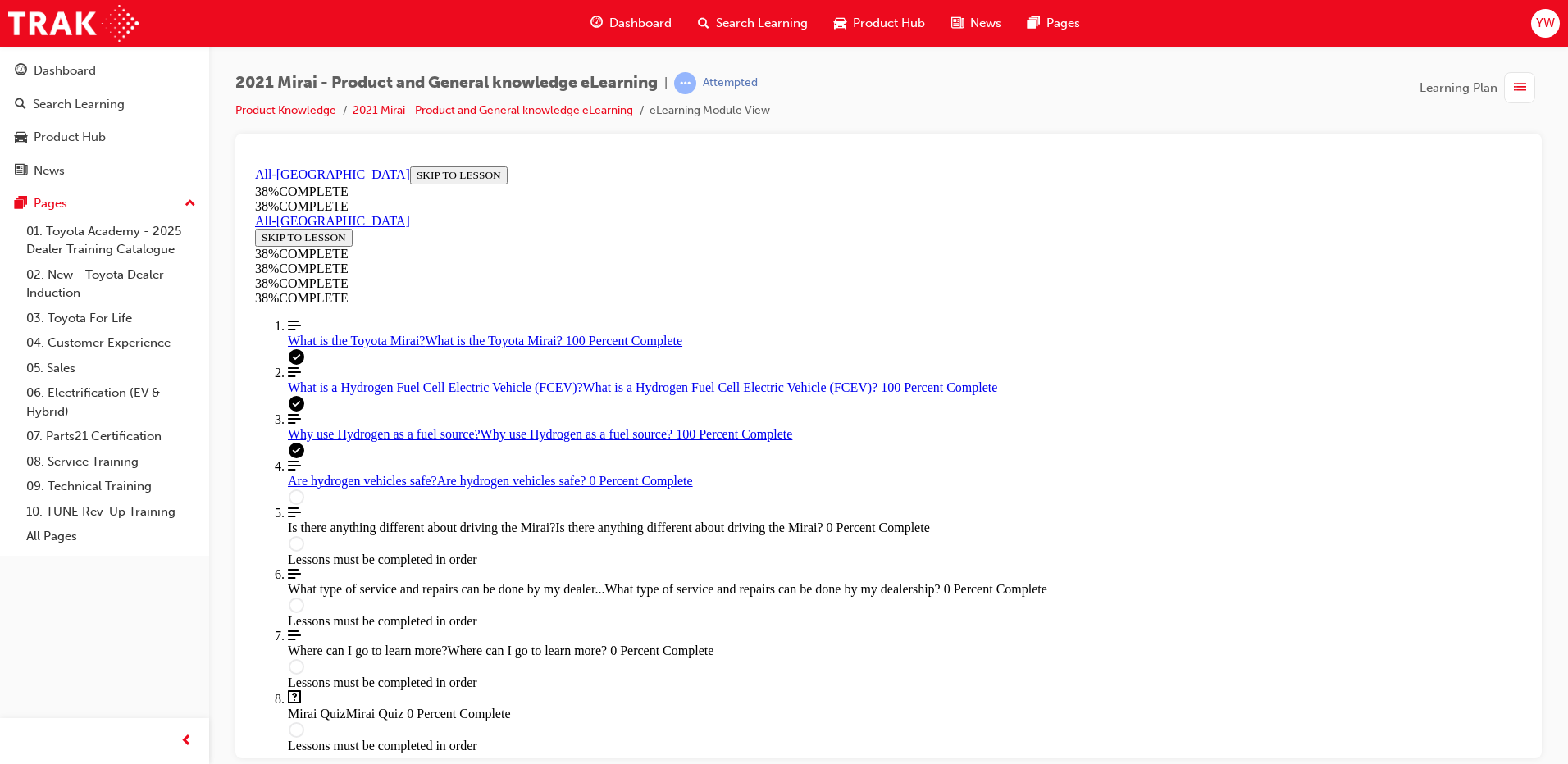
scroll to position [303, 0]
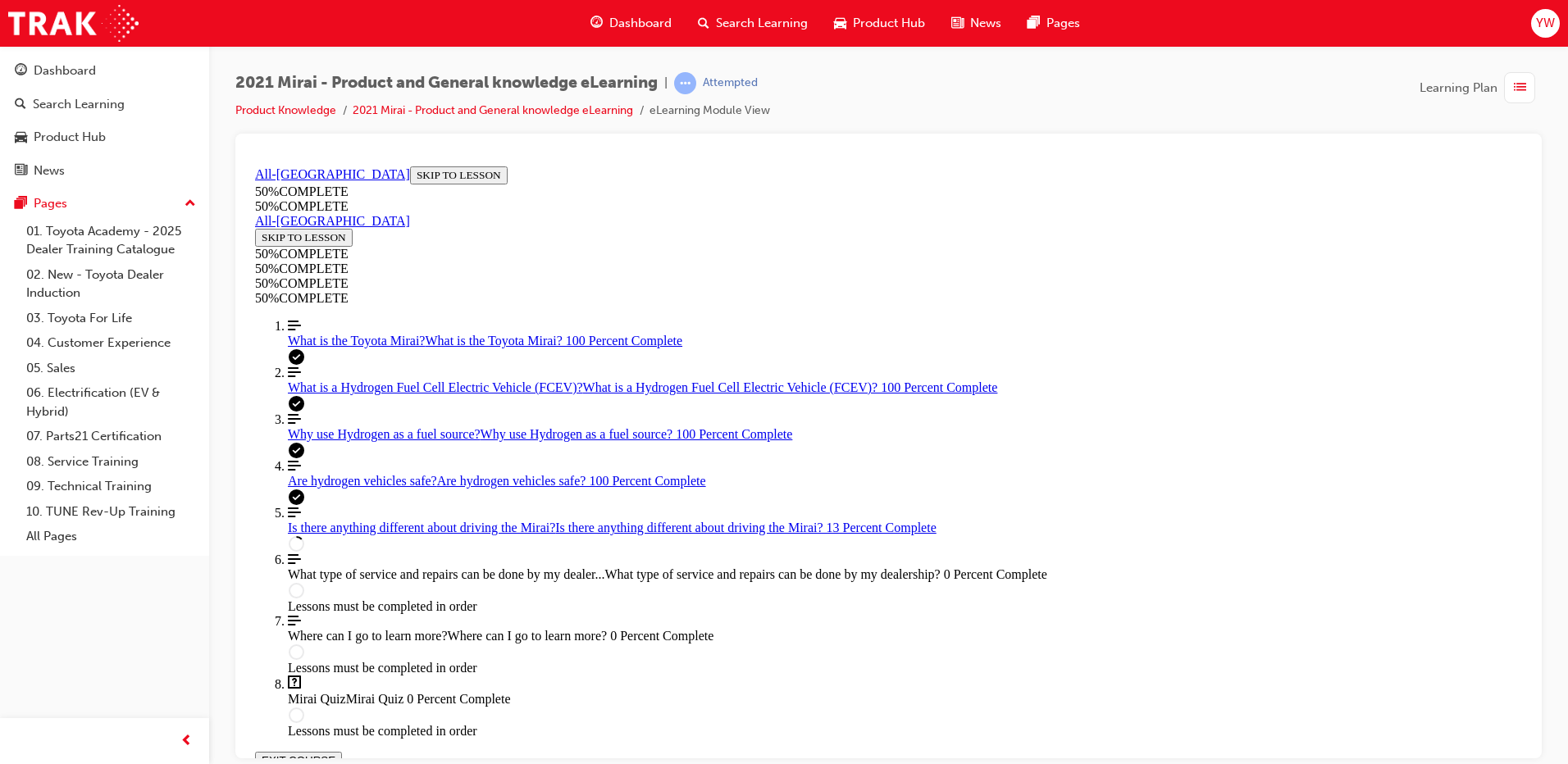
scroll to position [548, 0]
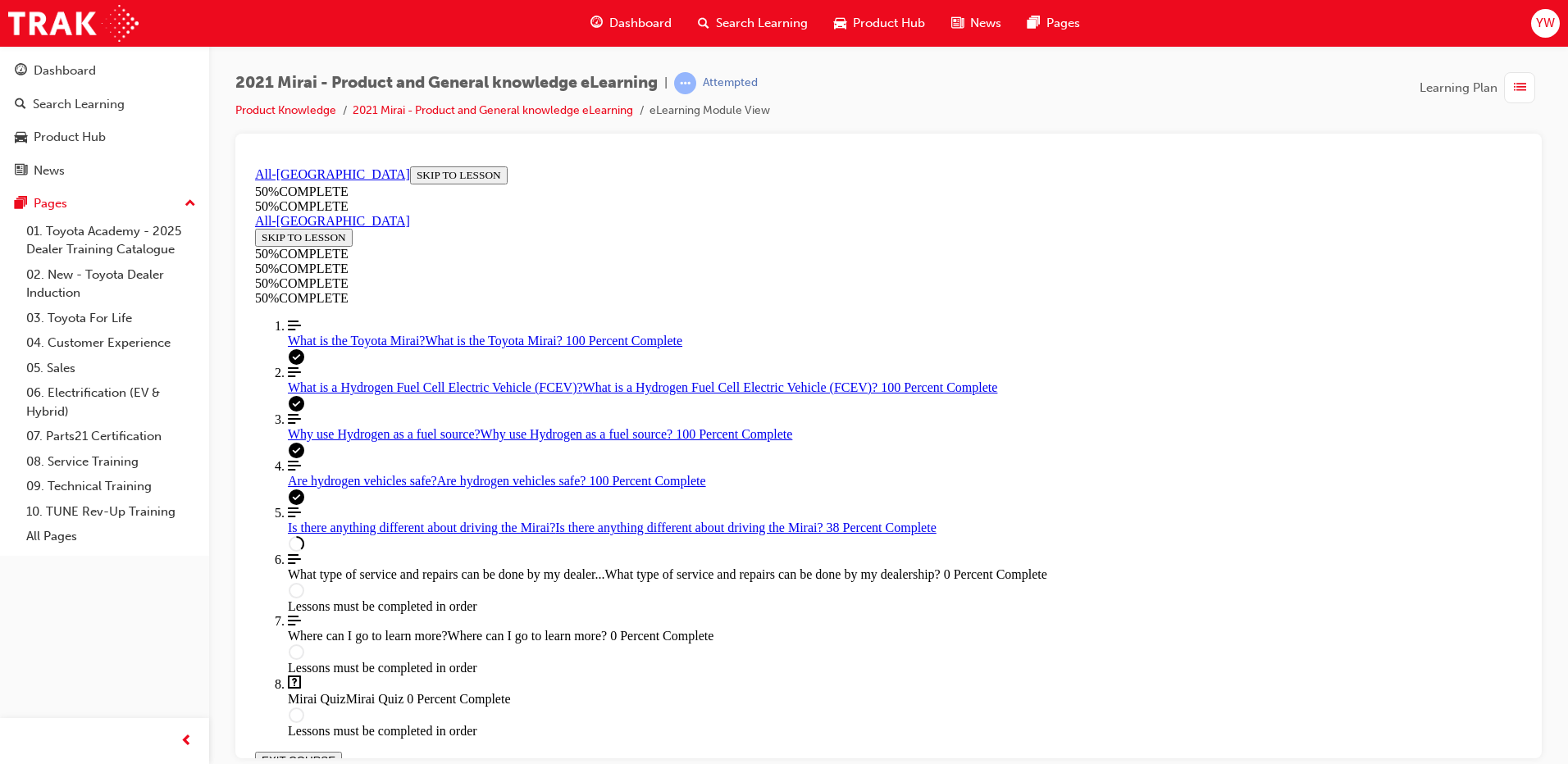
scroll to position [1400, 0]
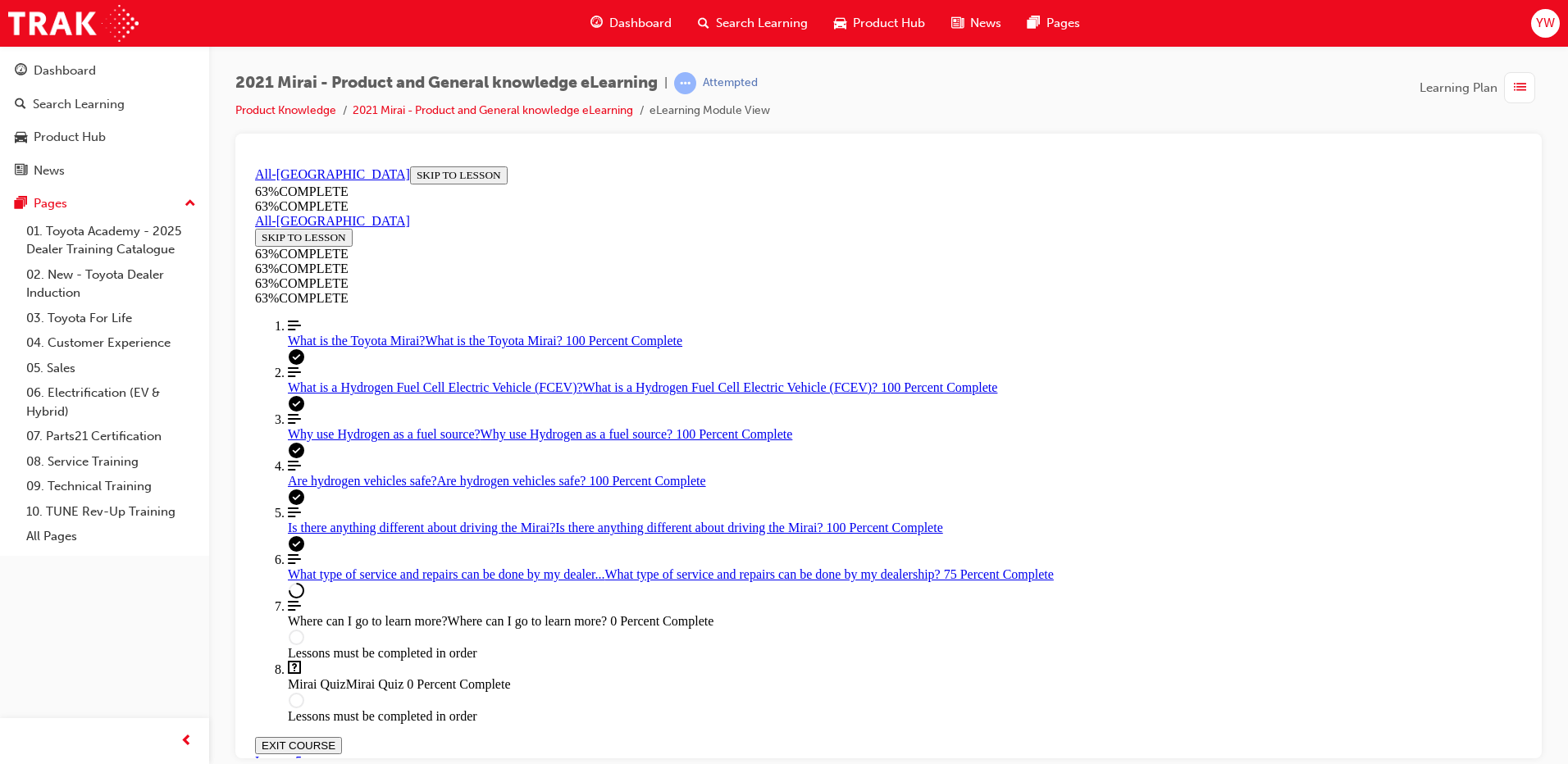
scroll to position [976, 0]
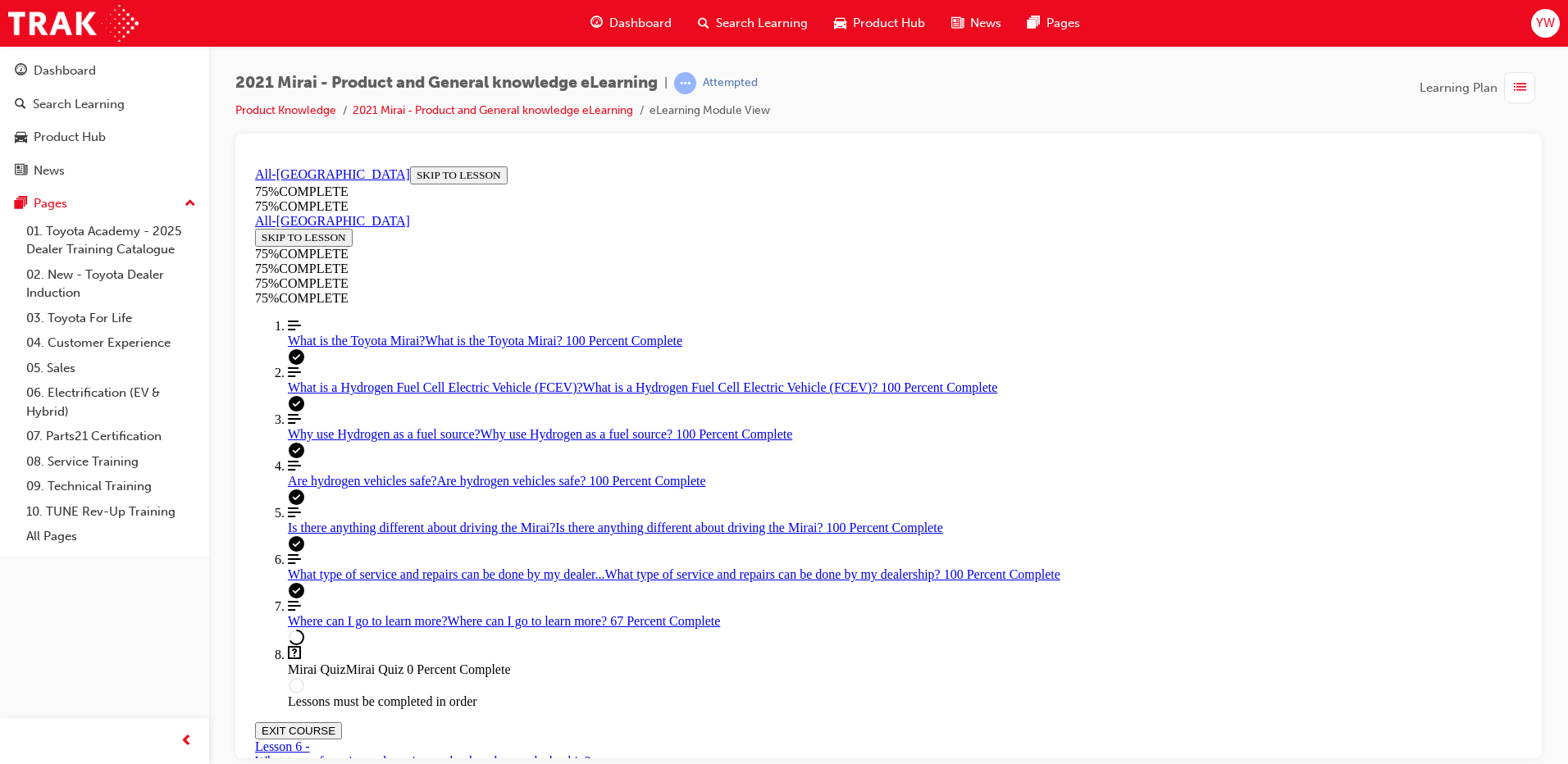
scroll to position [6, 0]
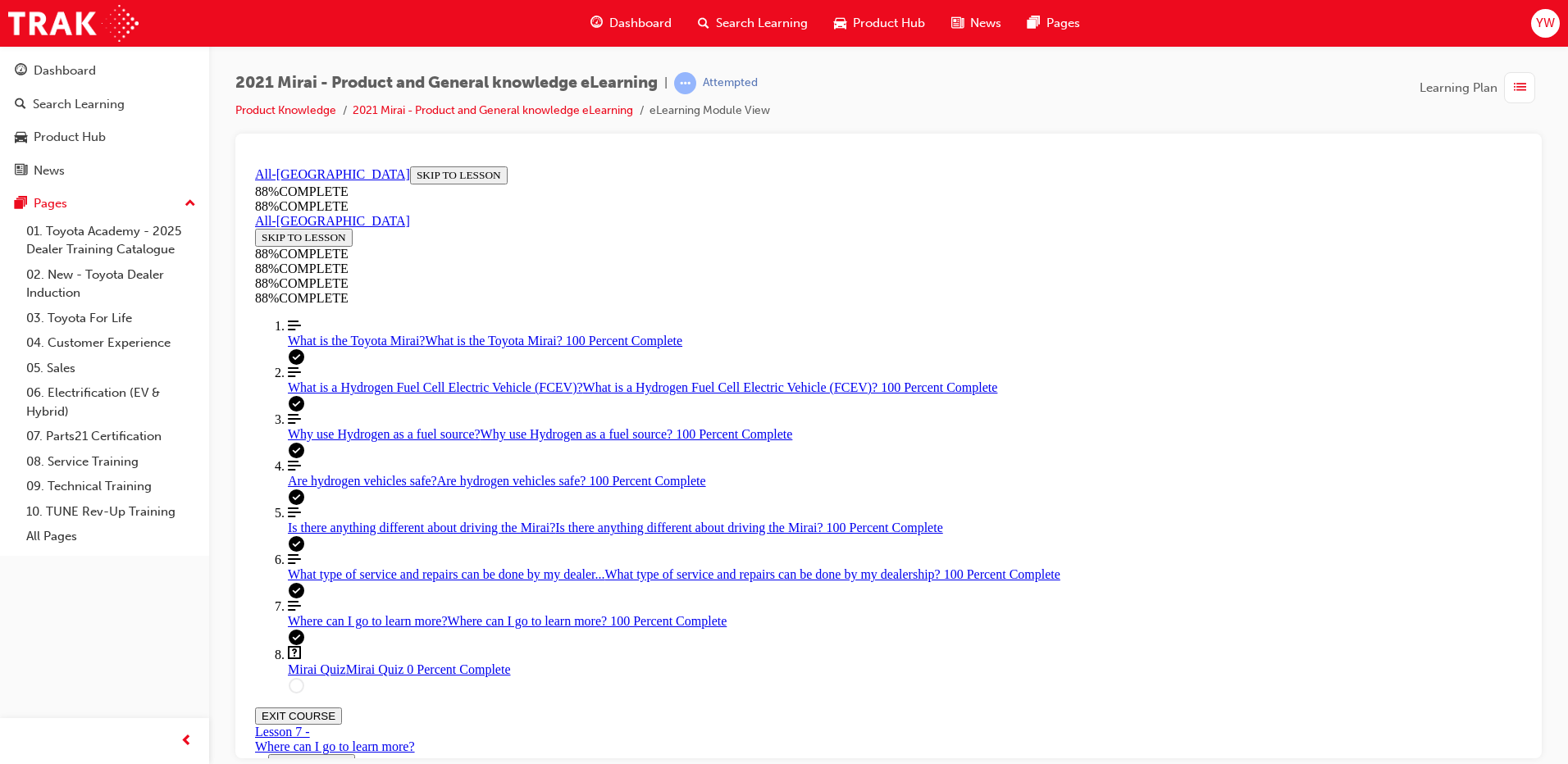
scroll to position [56, 0]
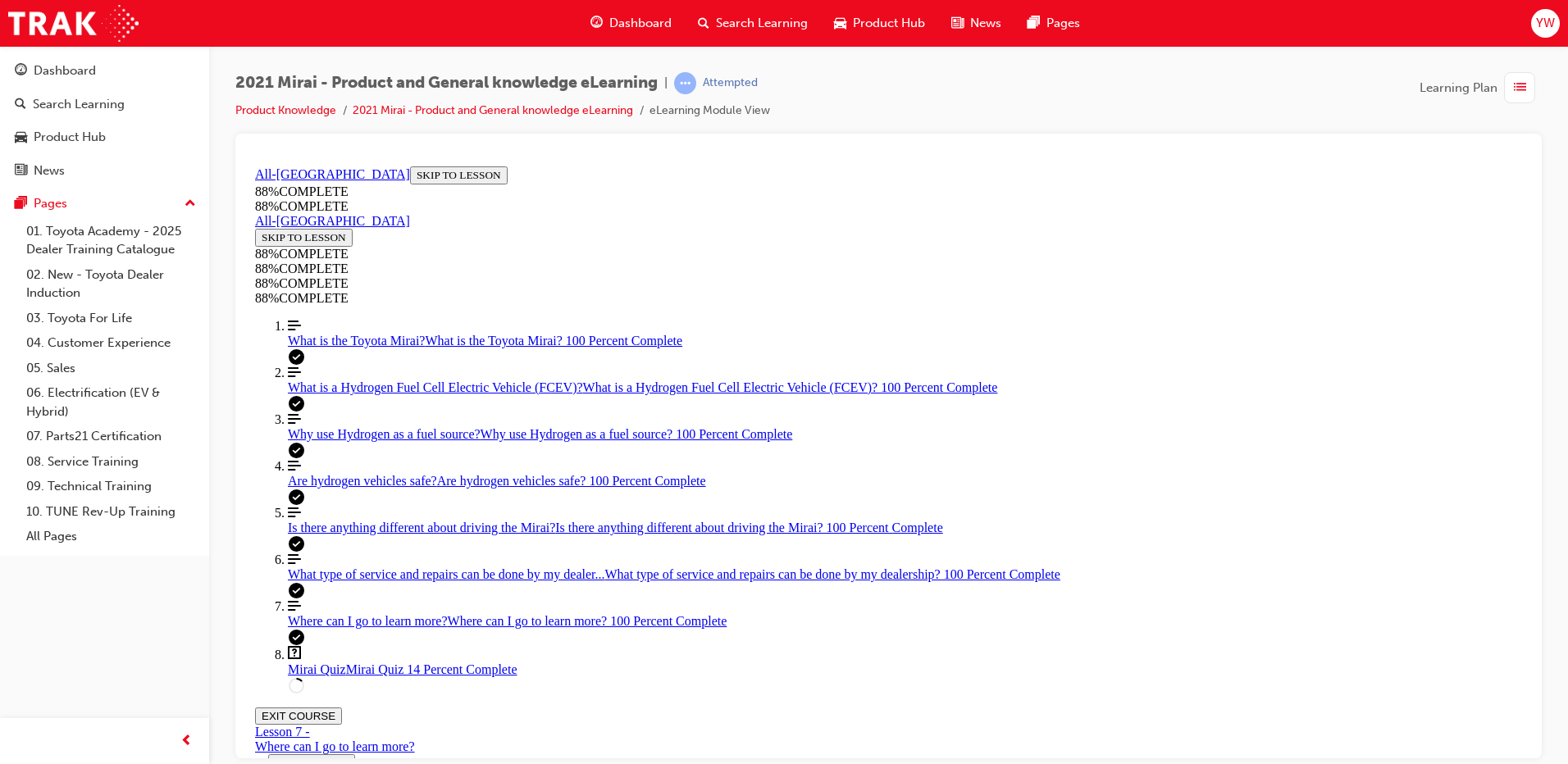
drag, startPoint x: 1191, startPoint y: 413, endPoint x: 1074, endPoint y: 516, distance: 155.9
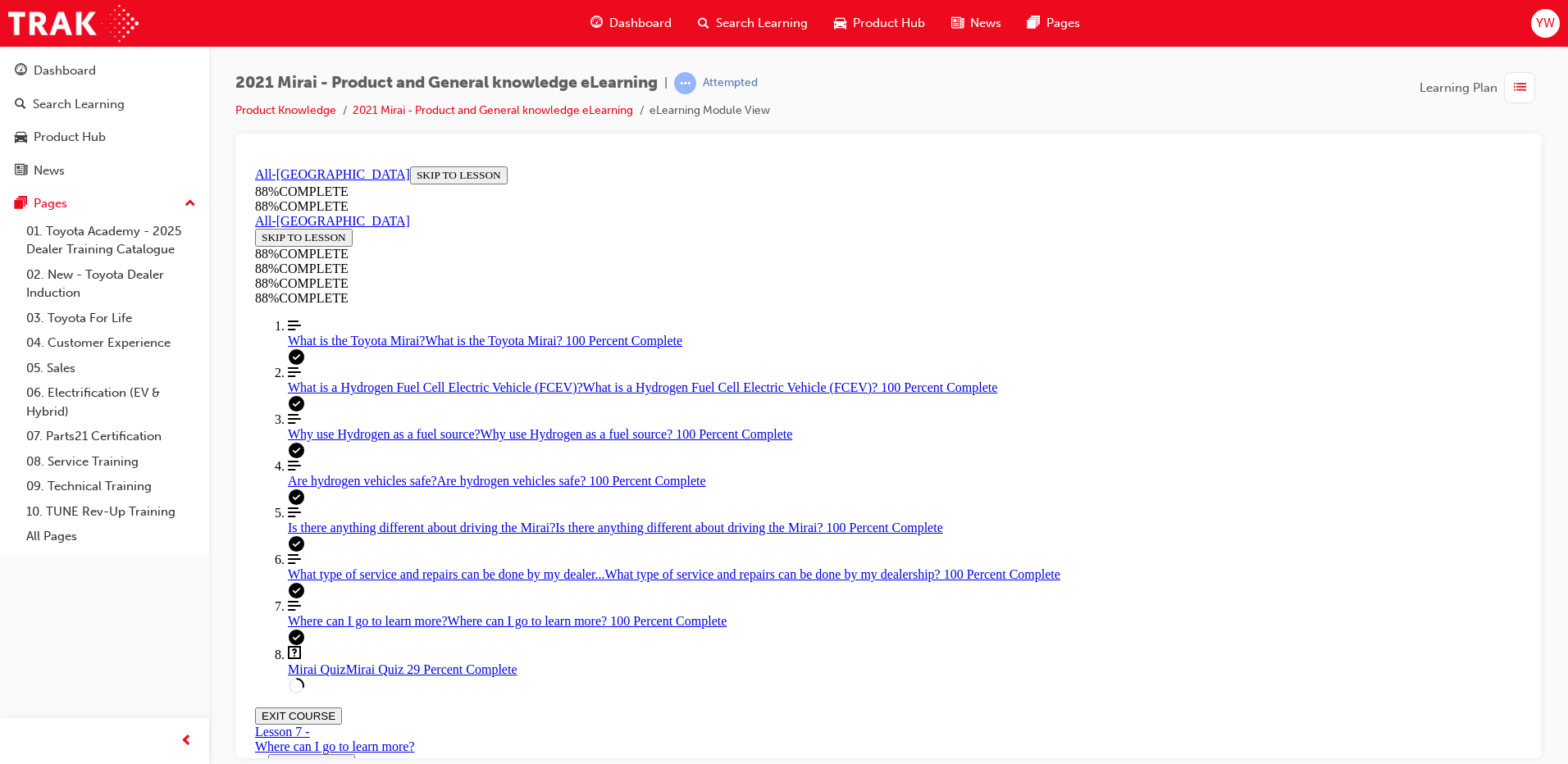
drag, startPoint x: 1074, startPoint y: 516, endPoint x: 974, endPoint y: 384, distance: 165.6
drag, startPoint x: 892, startPoint y: 484, endPoint x: 938, endPoint y: 408, distance: 88.8
drag, startPoint x: 901, startPoint y: 500, endPoint x: 957, endPoint y: 496, distance: 56.1
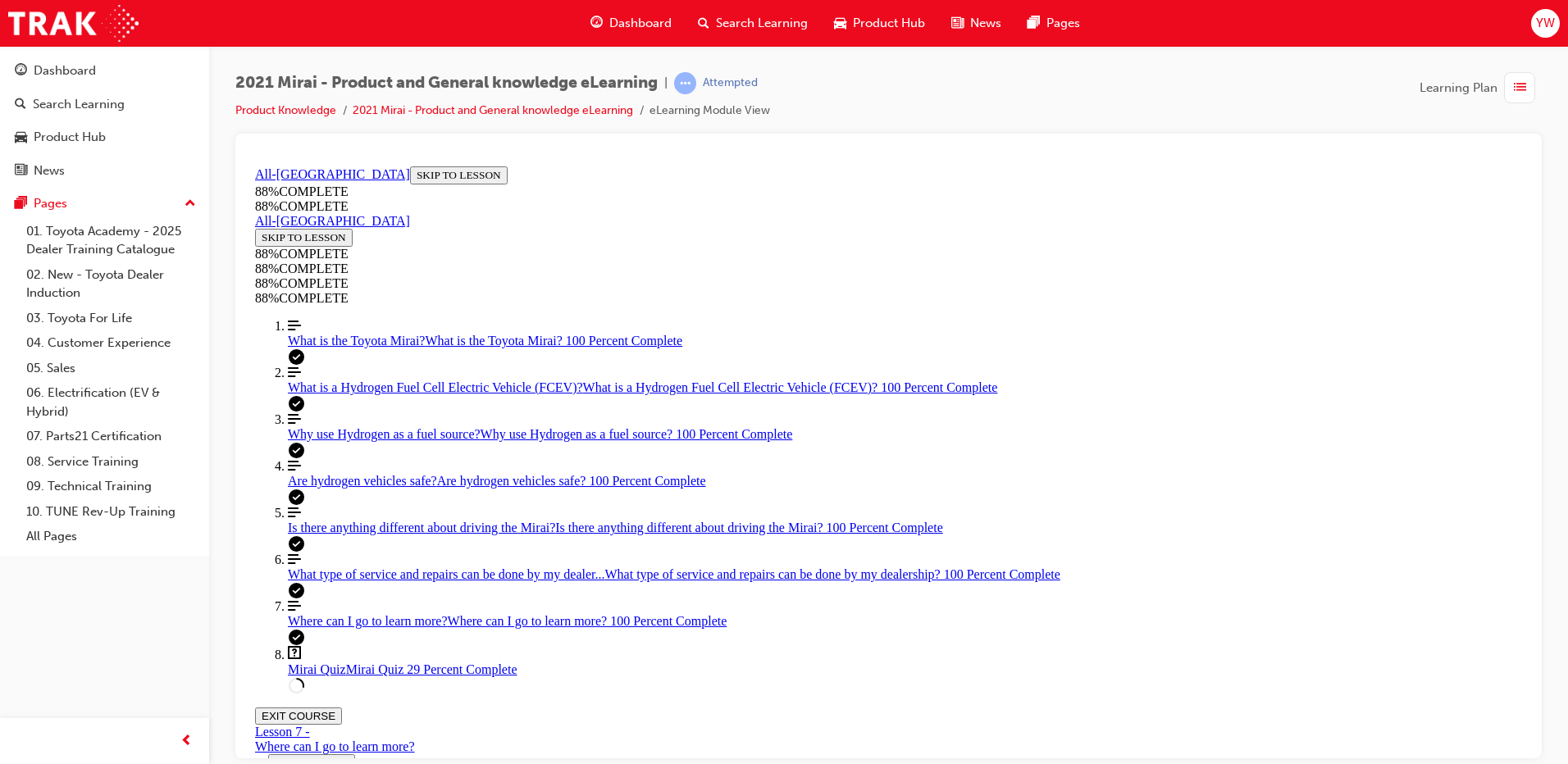
drag, startPoint x: 908, startPoint y: 560, endPoint x: 968, endPoint y: 560, distance: 60.0
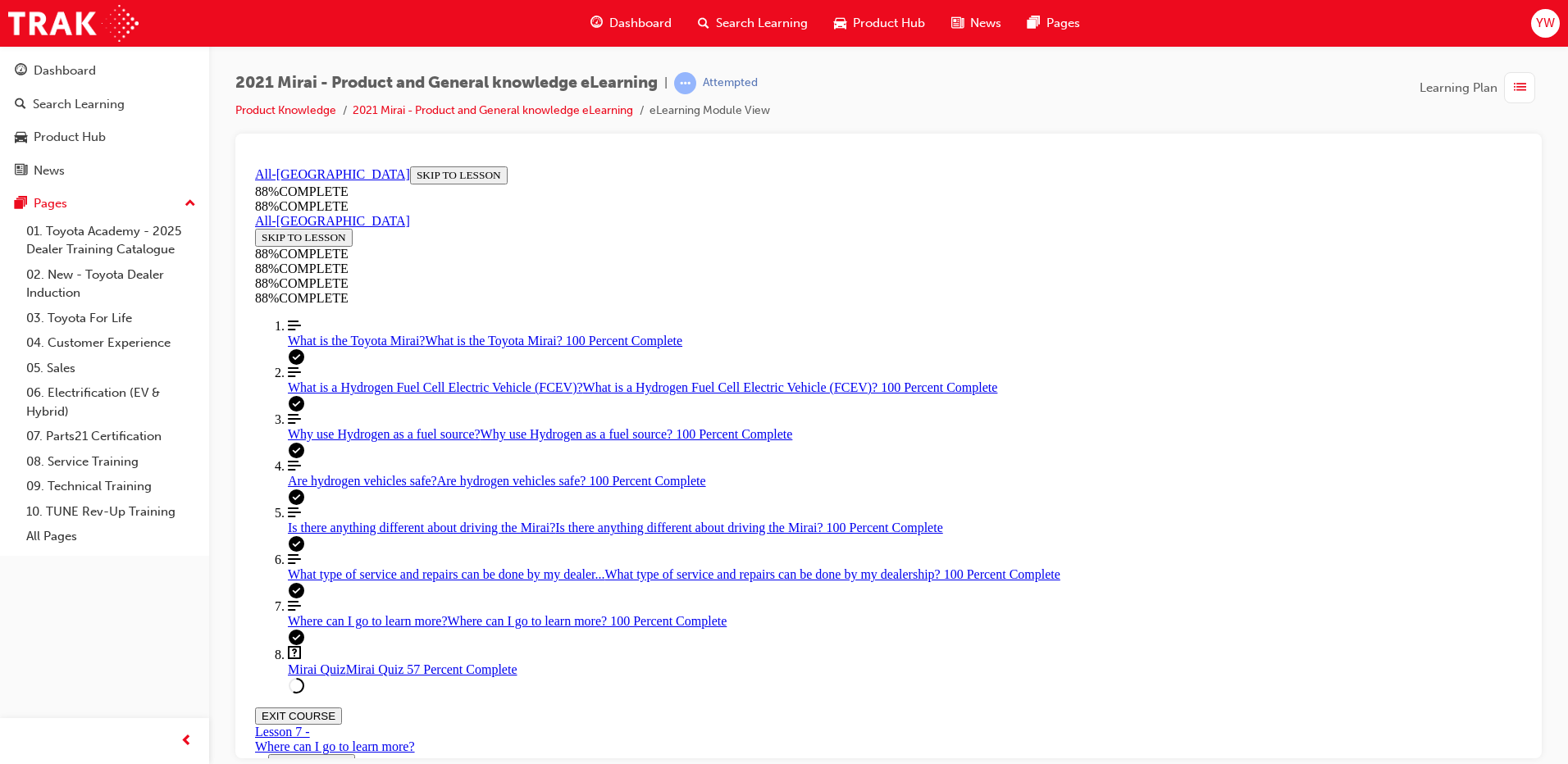
scroll to position [401, 0]
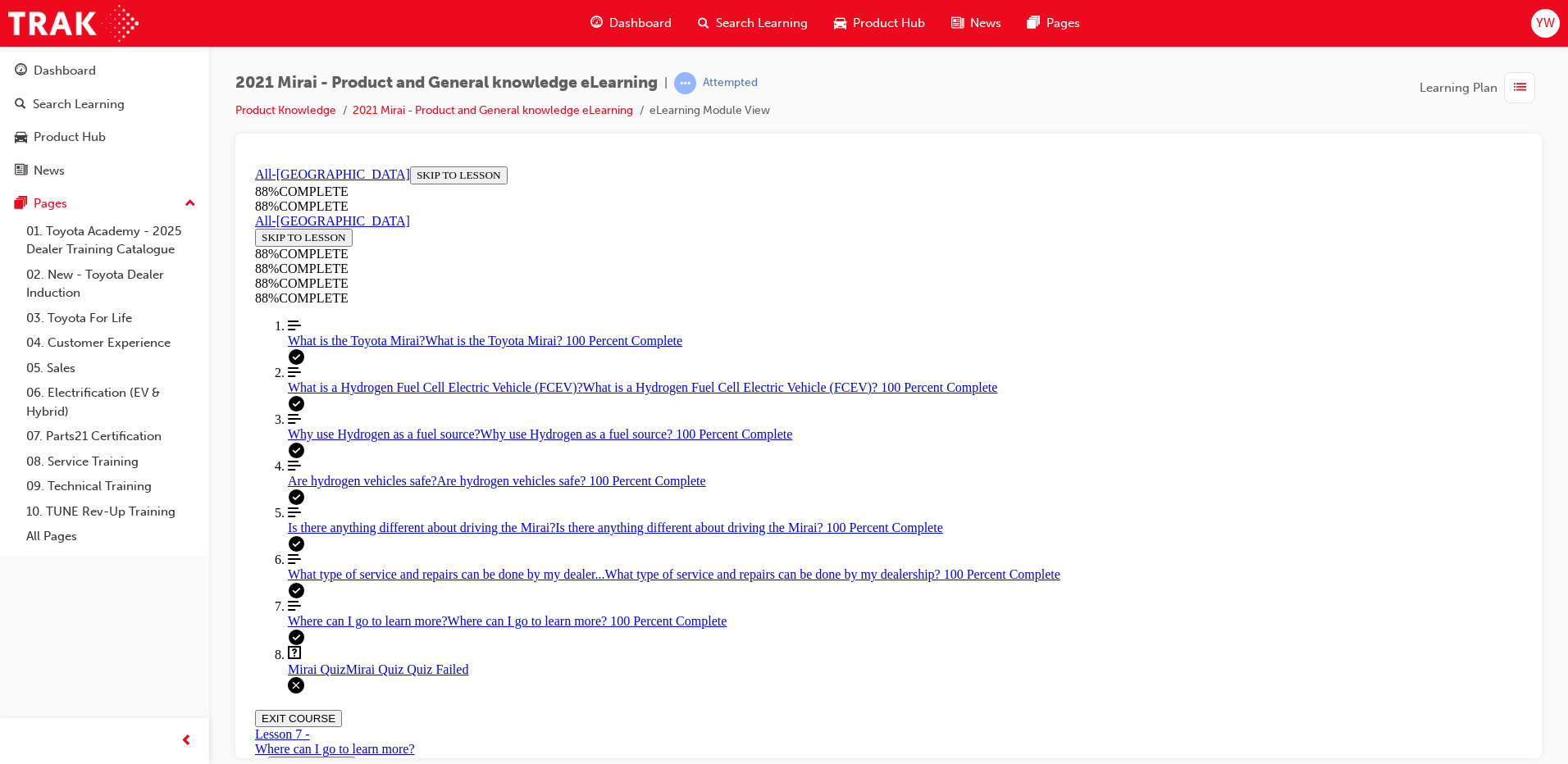
scroll to position [59, 0]
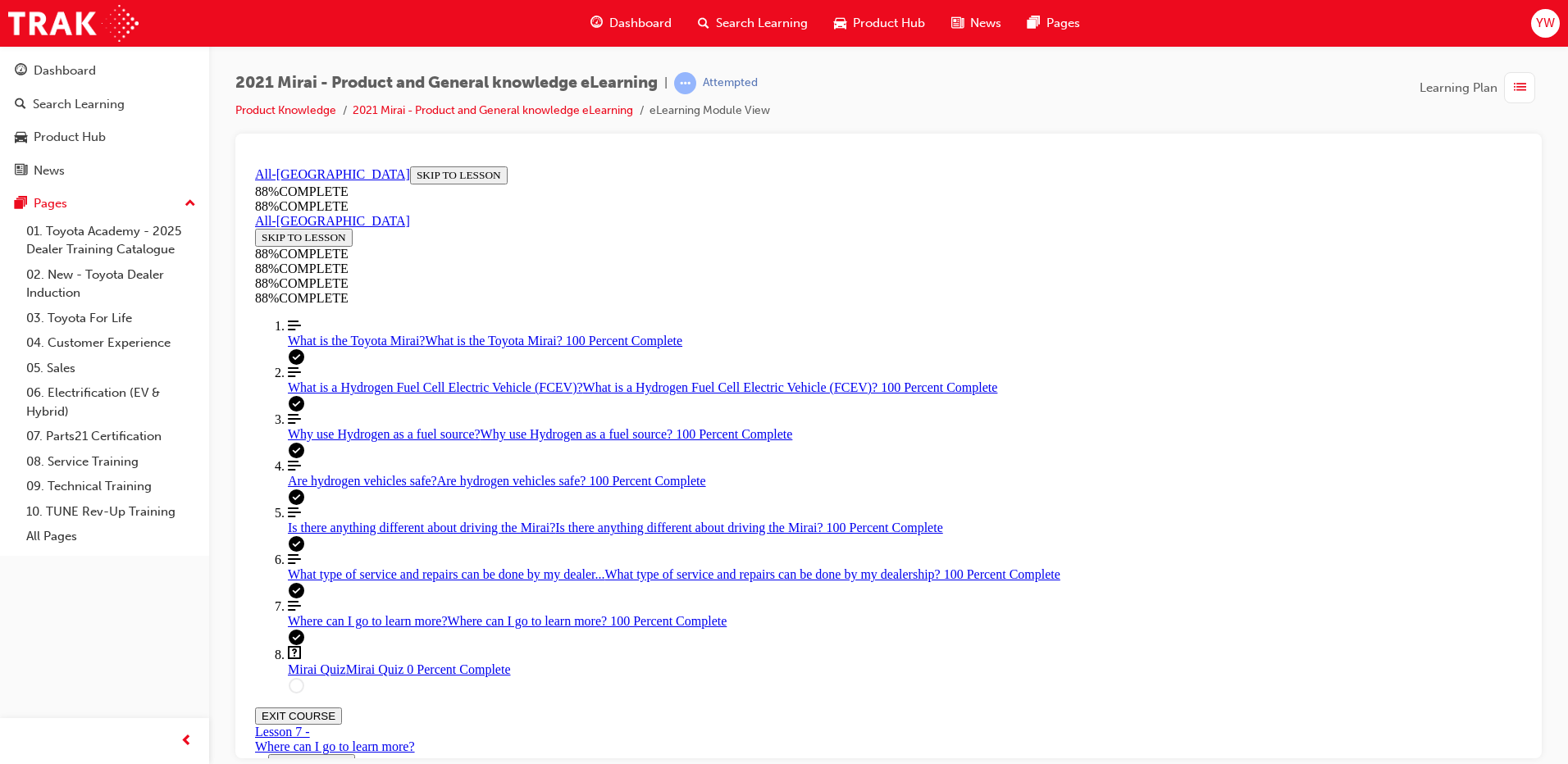
drag, startPoint x: 1022, startPoint y: 489, endPoint x: 1034, endPoint y: 520, distance: 33.2
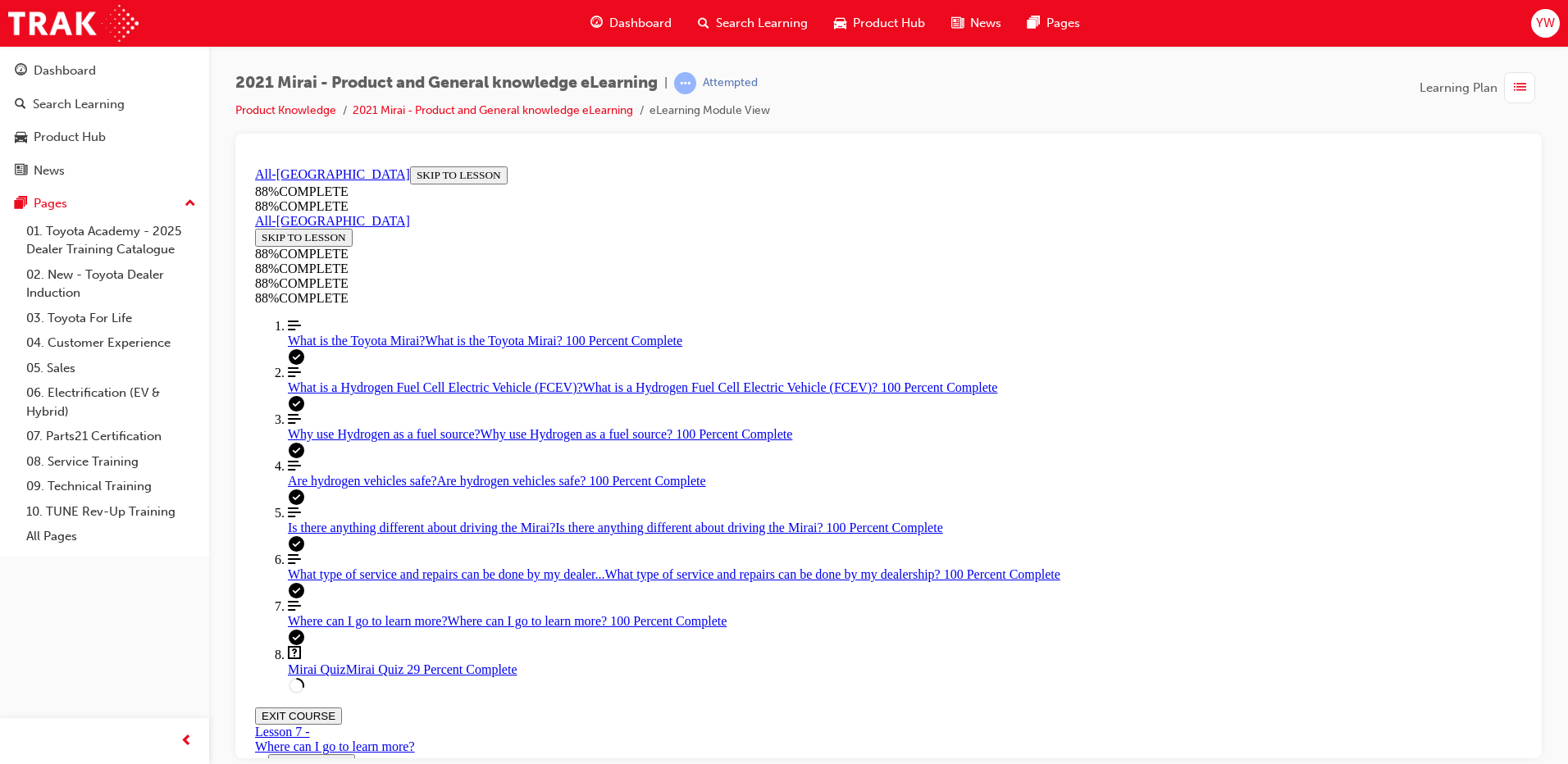
scroll to position [224, 0]
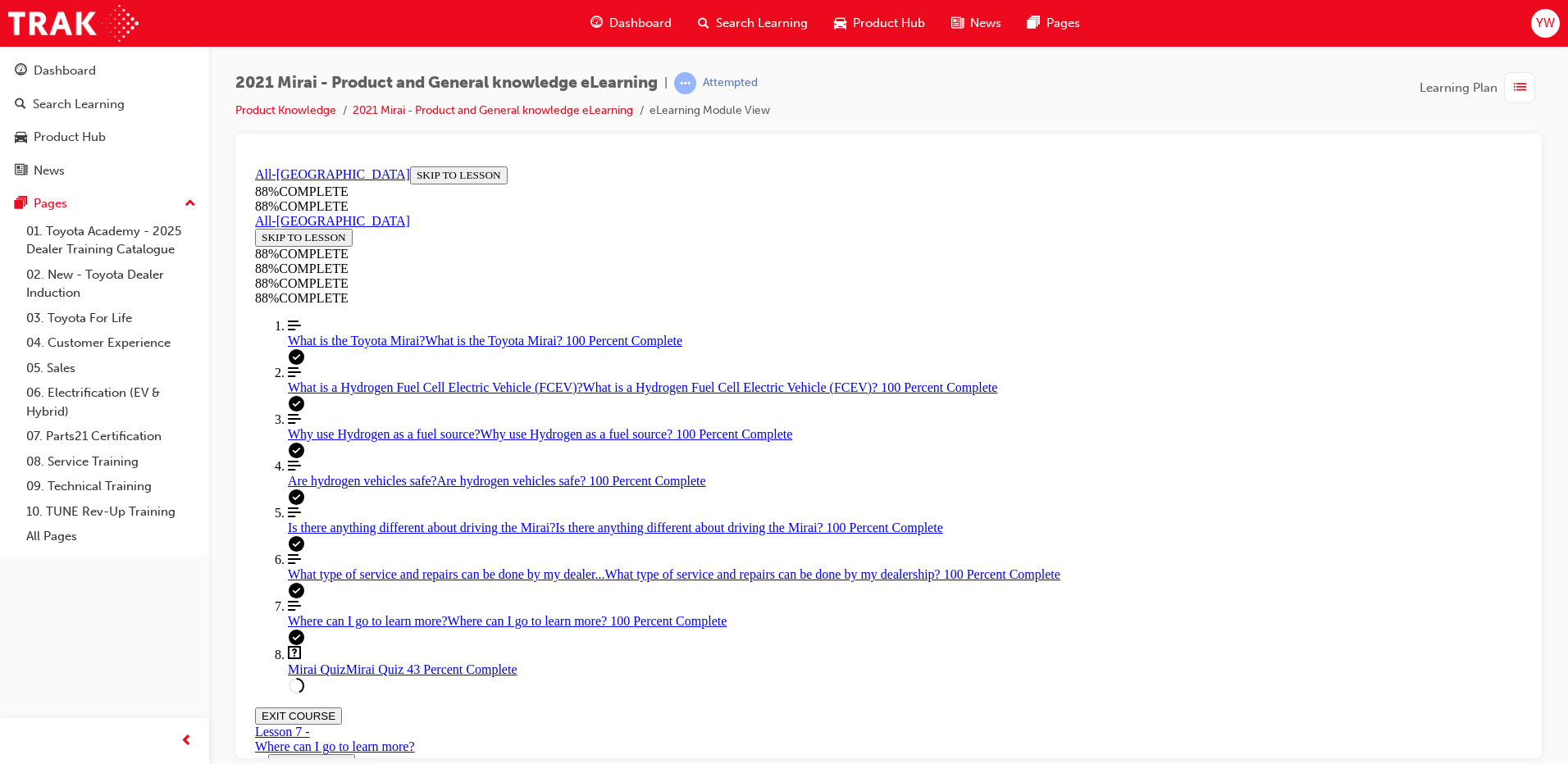
scroll to position [135, 0]
drag, startPoint x: 915, startPoint y: 500, endPoint x: 964, endPoint y: 568, distance: 83.8
drag, startPoint x: 896, startPoint y: 449, endPoint x: 964, endPoint y: 478, distance: 73.9
drag, startPoint x: 926, startPoint y: 415, endPoint x: 978, endPoint y: 507, distance: 105.7
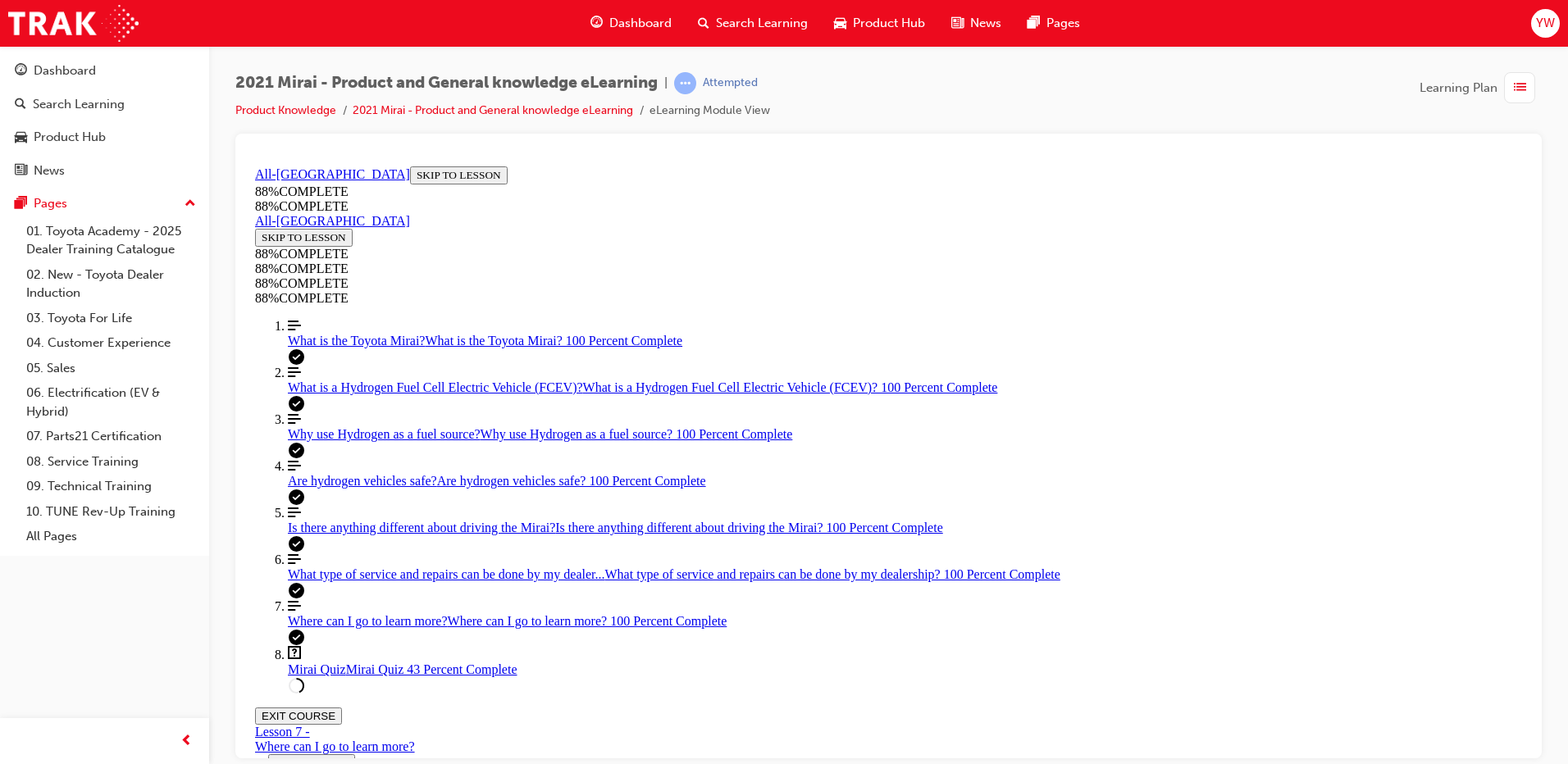
drag, startPoint x: 833, startPoint y: 415, endPoint x: 958, endPoint y: 418, distance: 125.0
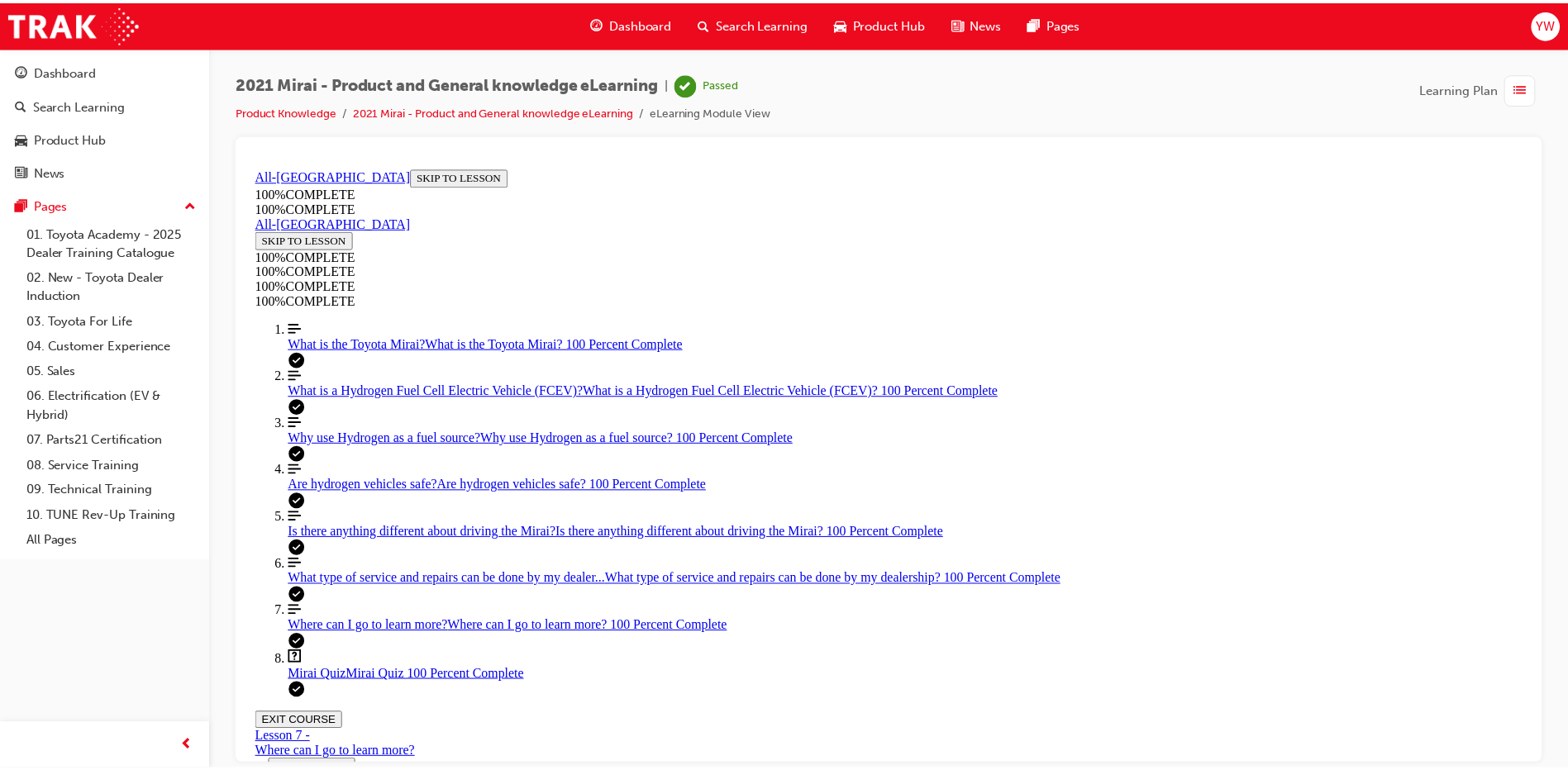
scroll to position [0, 0]
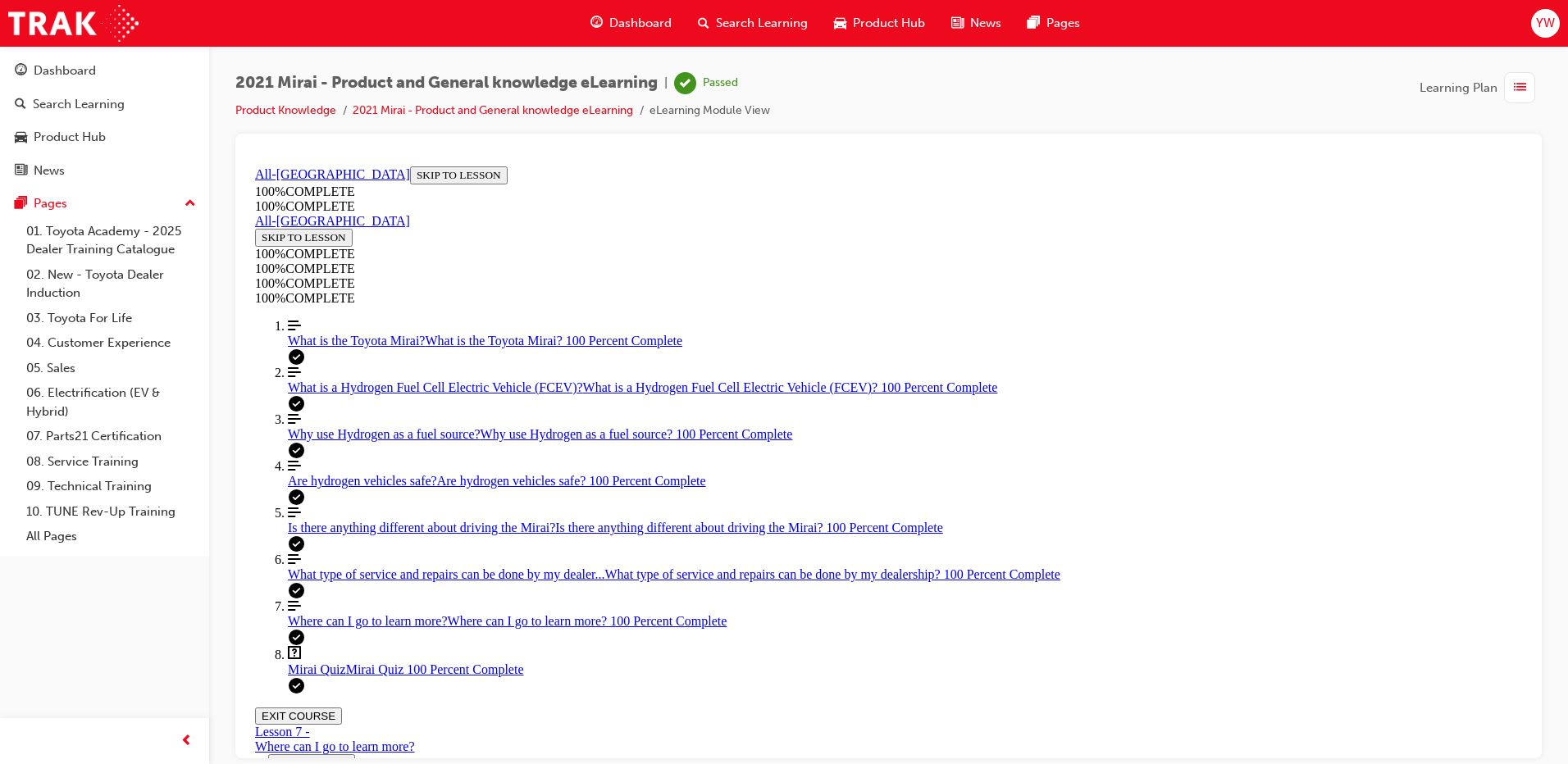
click at [634, 19] on span "Dashboard" at bounding box center [640, 23] width 62 height 19
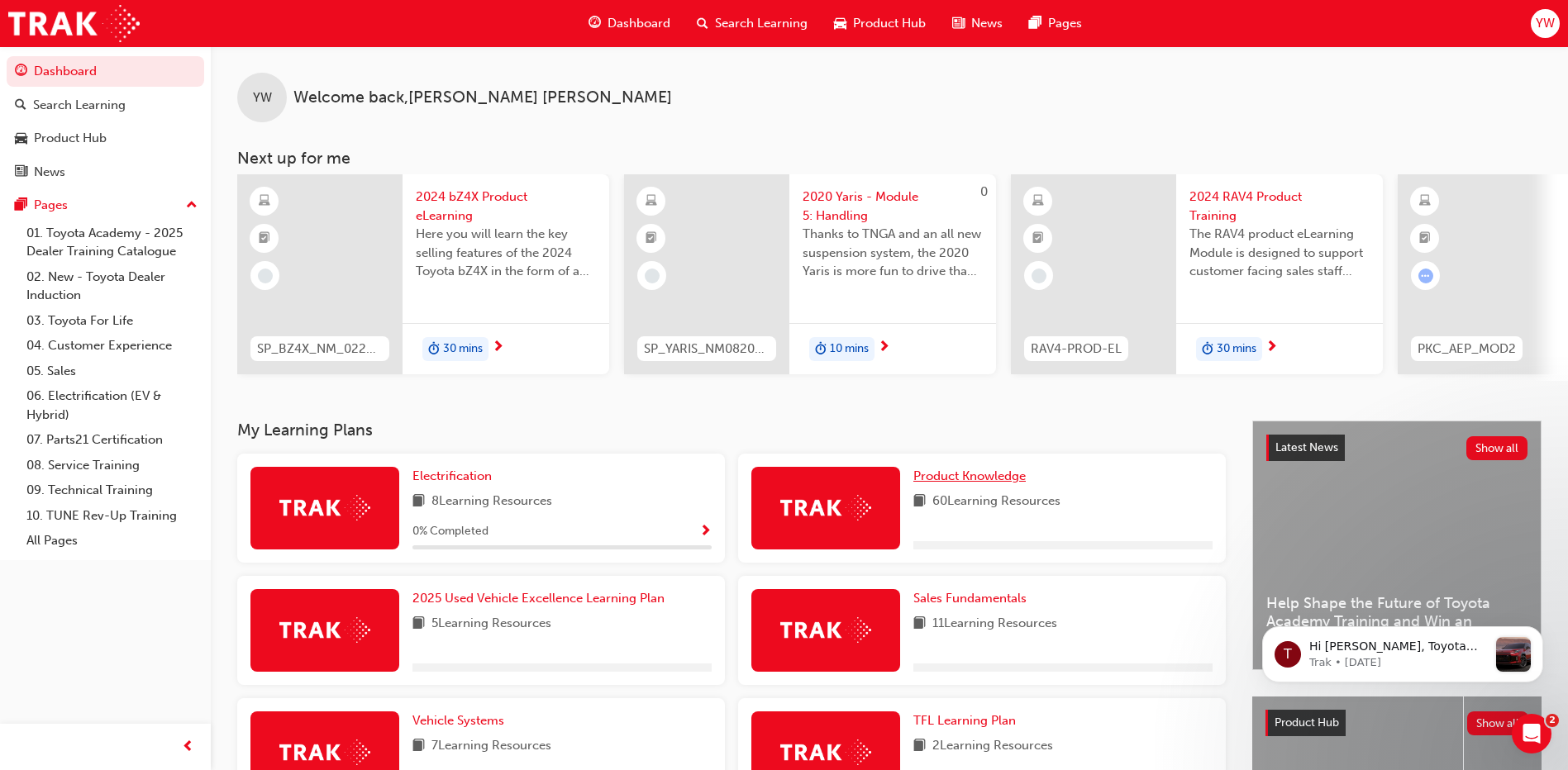
click at [975, 483] on span "Product Knowledge" at bounding box center [969, 475] width 113 height 15
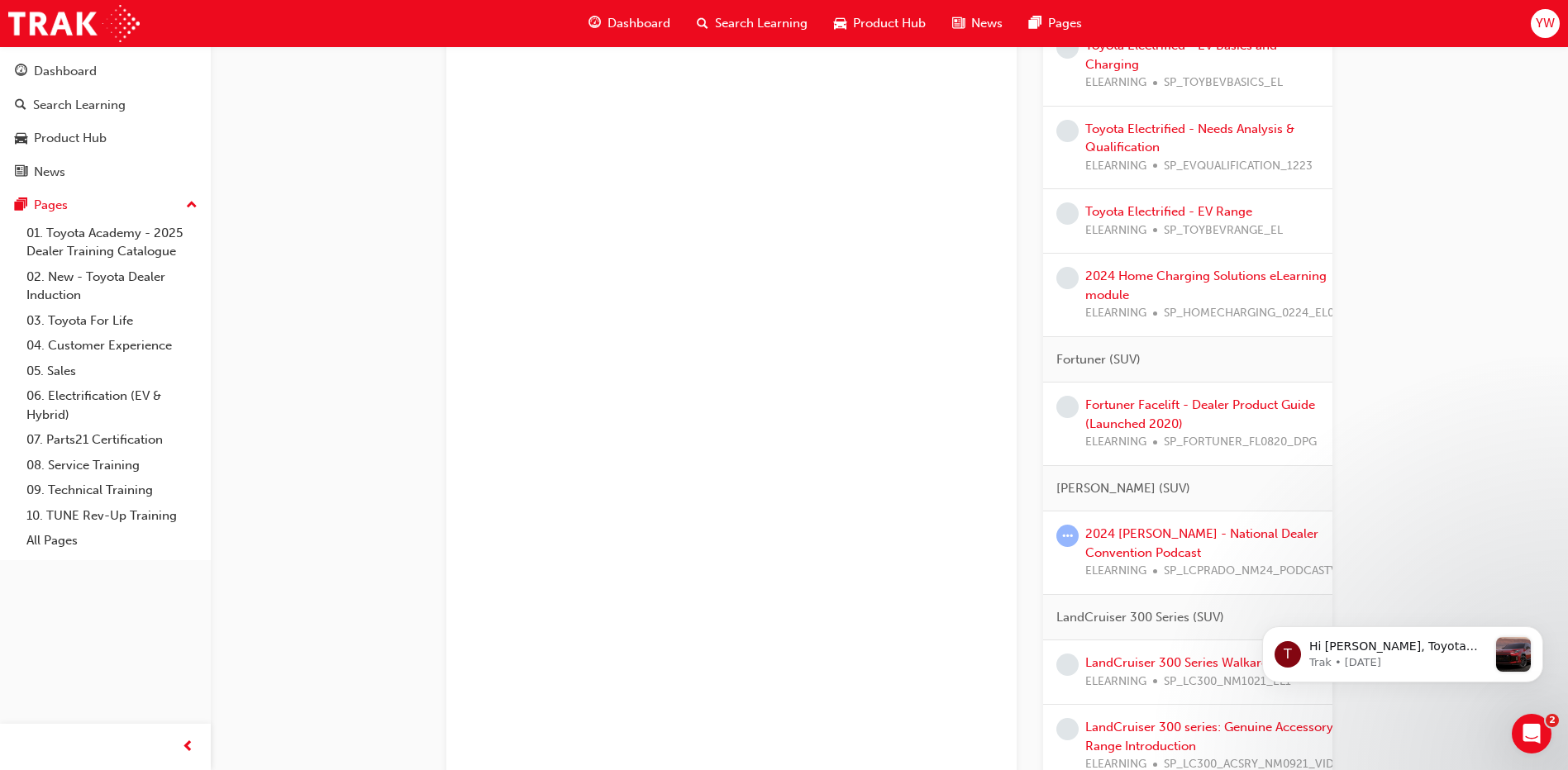
scroll to position [1982, 0]
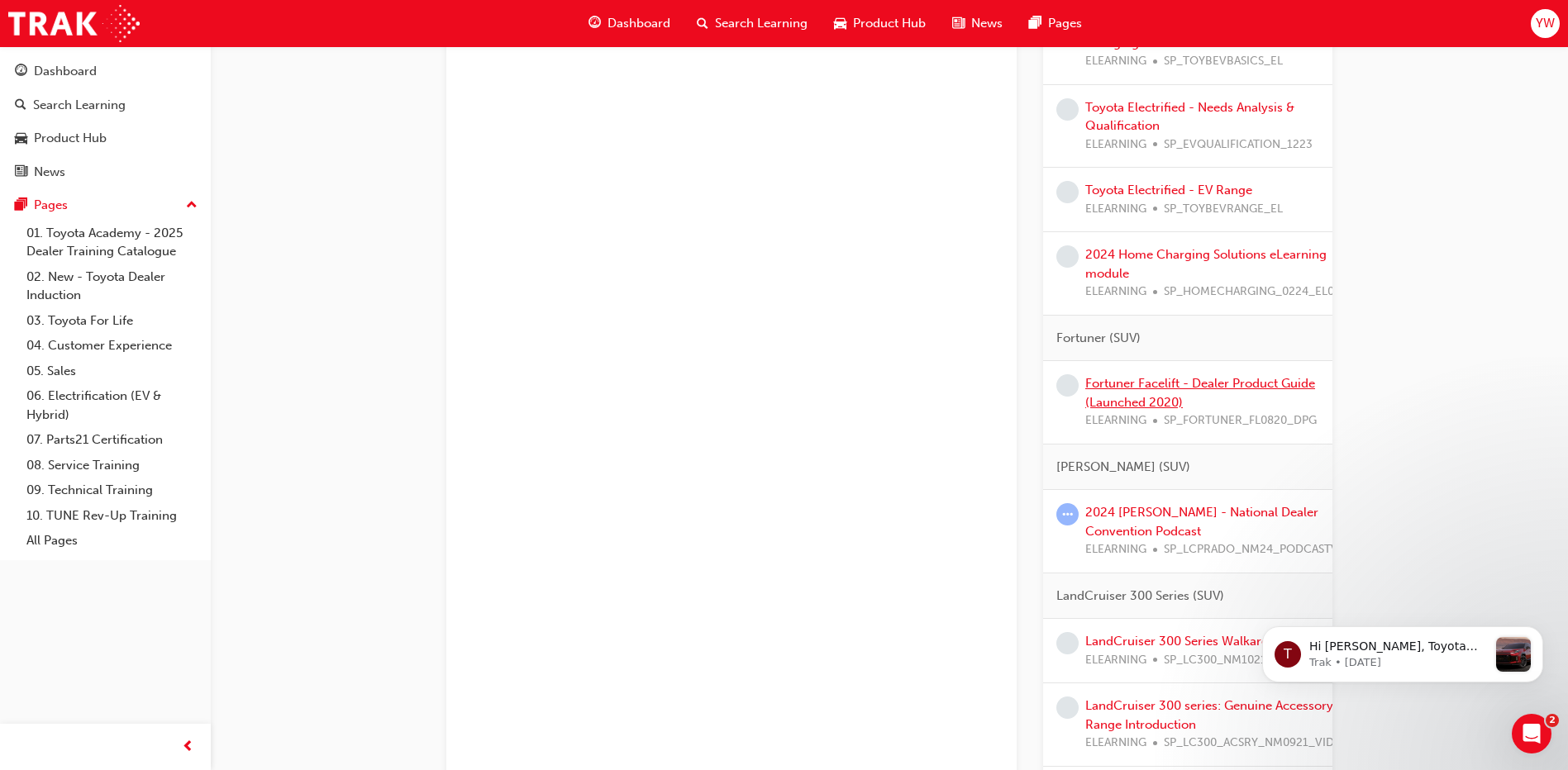
click at [1134, 399] on link "Fortuner Facelift - Dealer Product Guide (Launched 2020)" at bounding box center [1200, 392] width 230 height 34
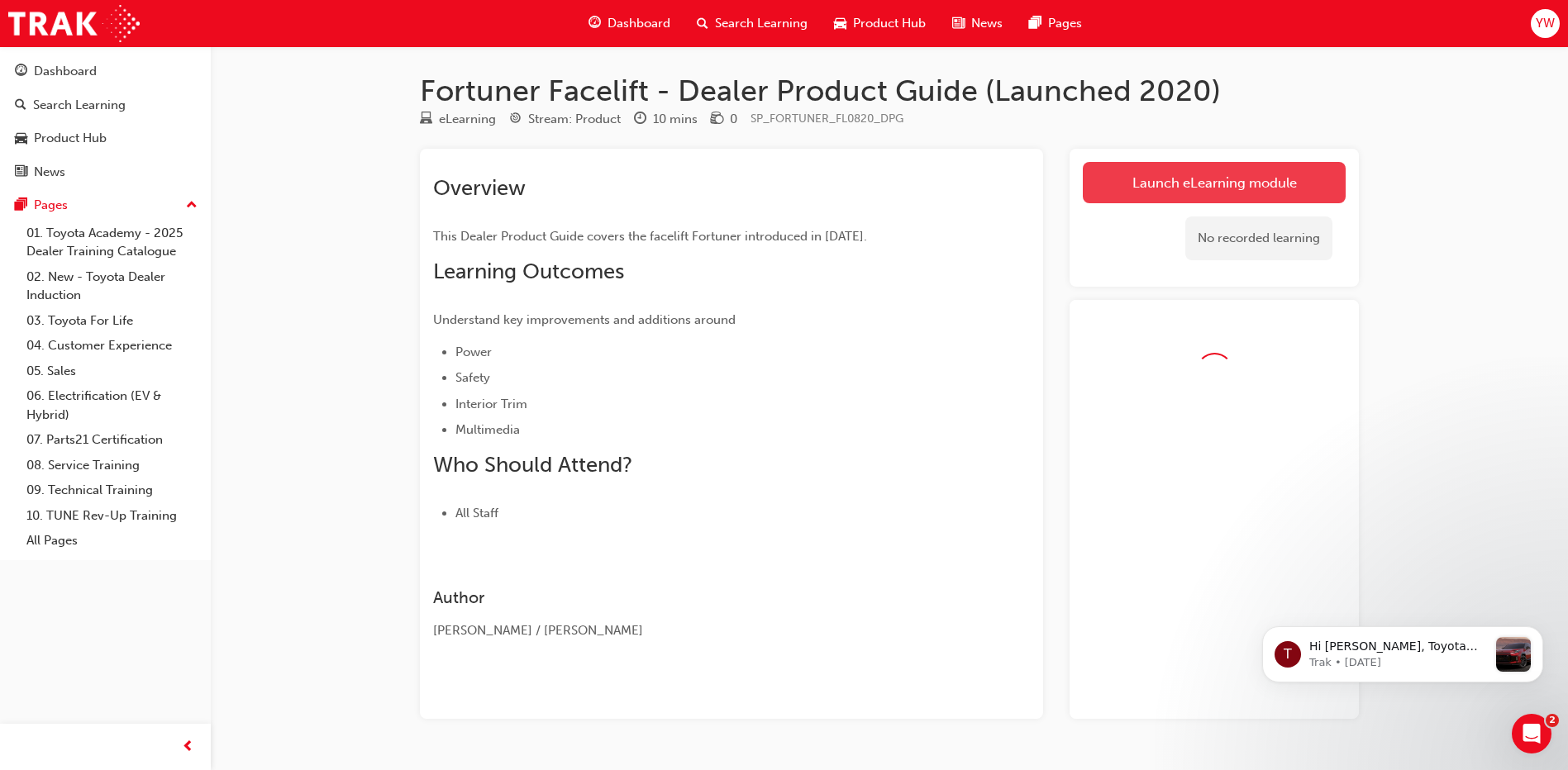
click at [1149, 174] on link "Launch eLearning module" at bounding box center [1214, 182] width 263 height 41
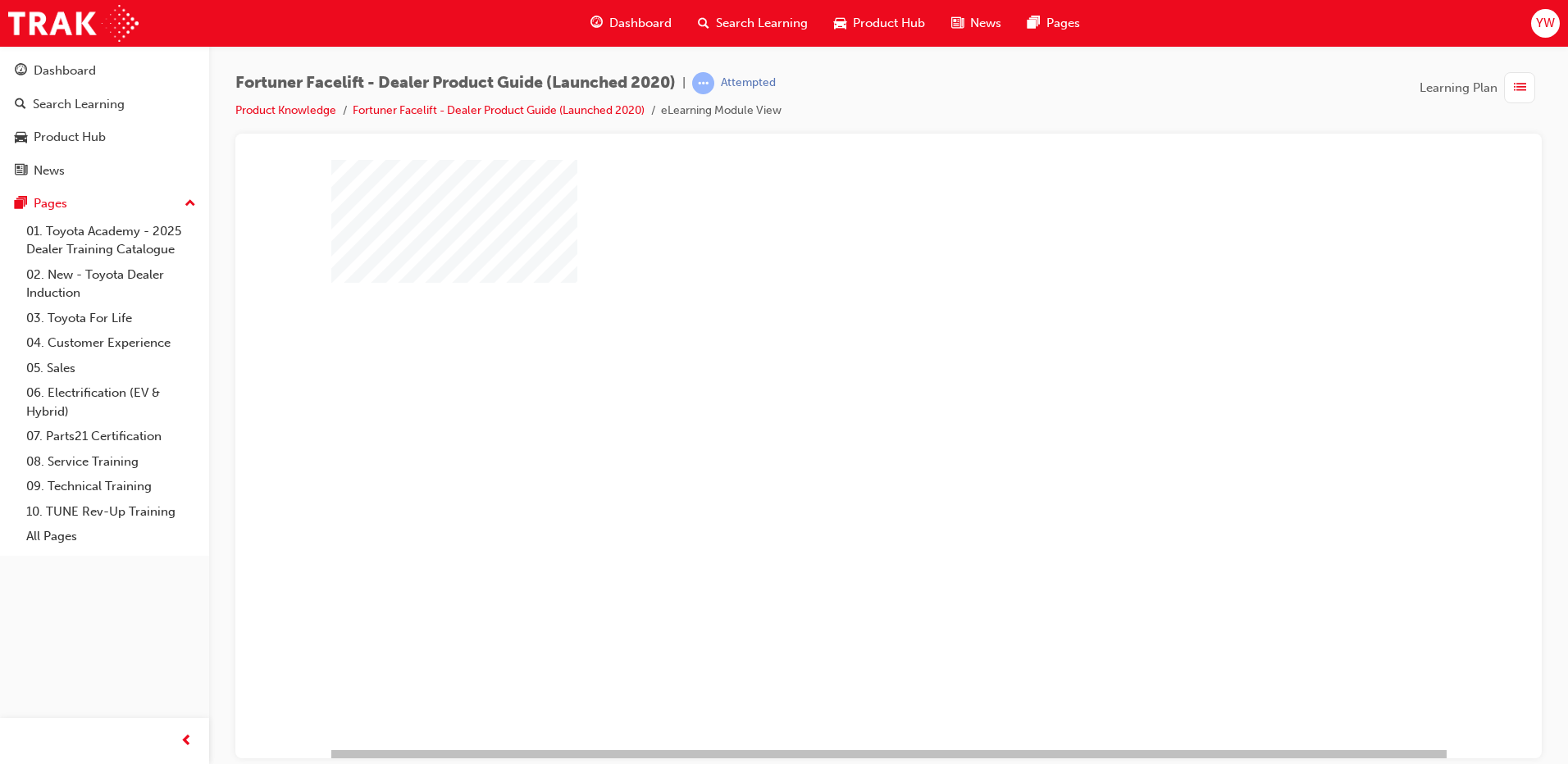
click at [842, 407] on div "play" at bounding box center [842, 407] width 0 height 0
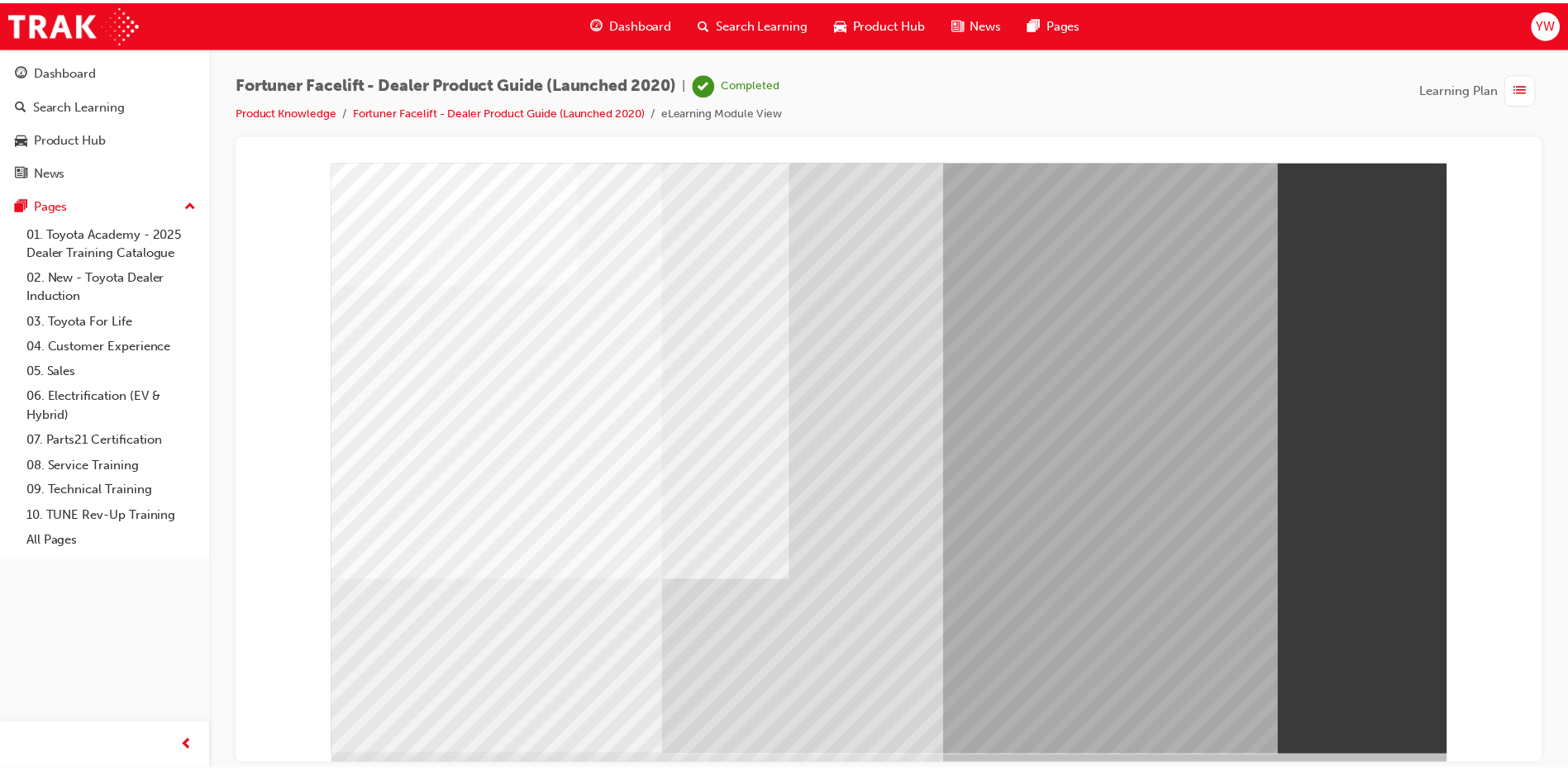
scroll to position [17, 0]
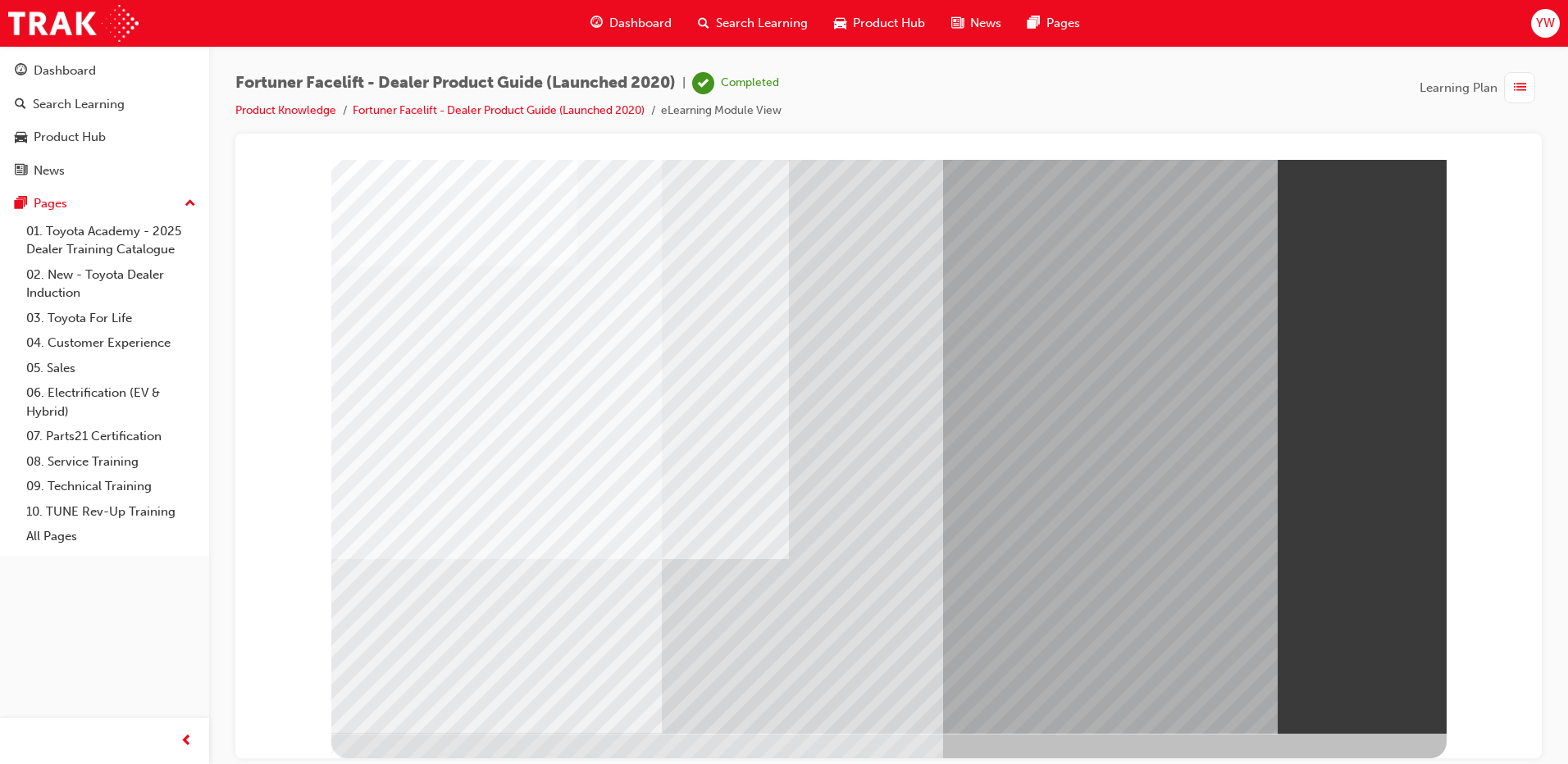
click at [644, 17] on span "Dashboard" at bounding box center [640, 23] width 62 height 19
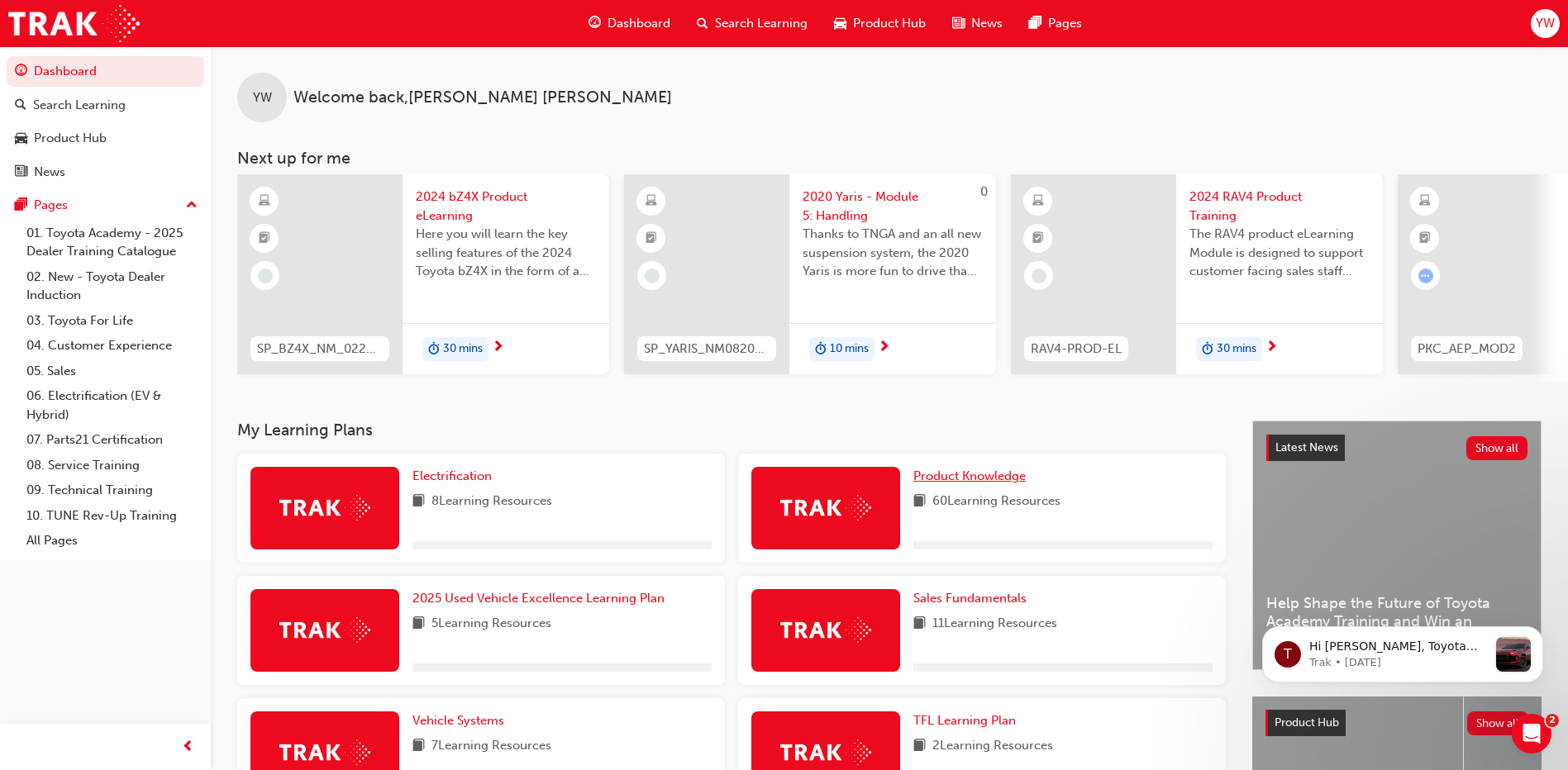
click at [978, 480] on span "Product Knowledge" at bounding box center [969, 475] width 113 height 15
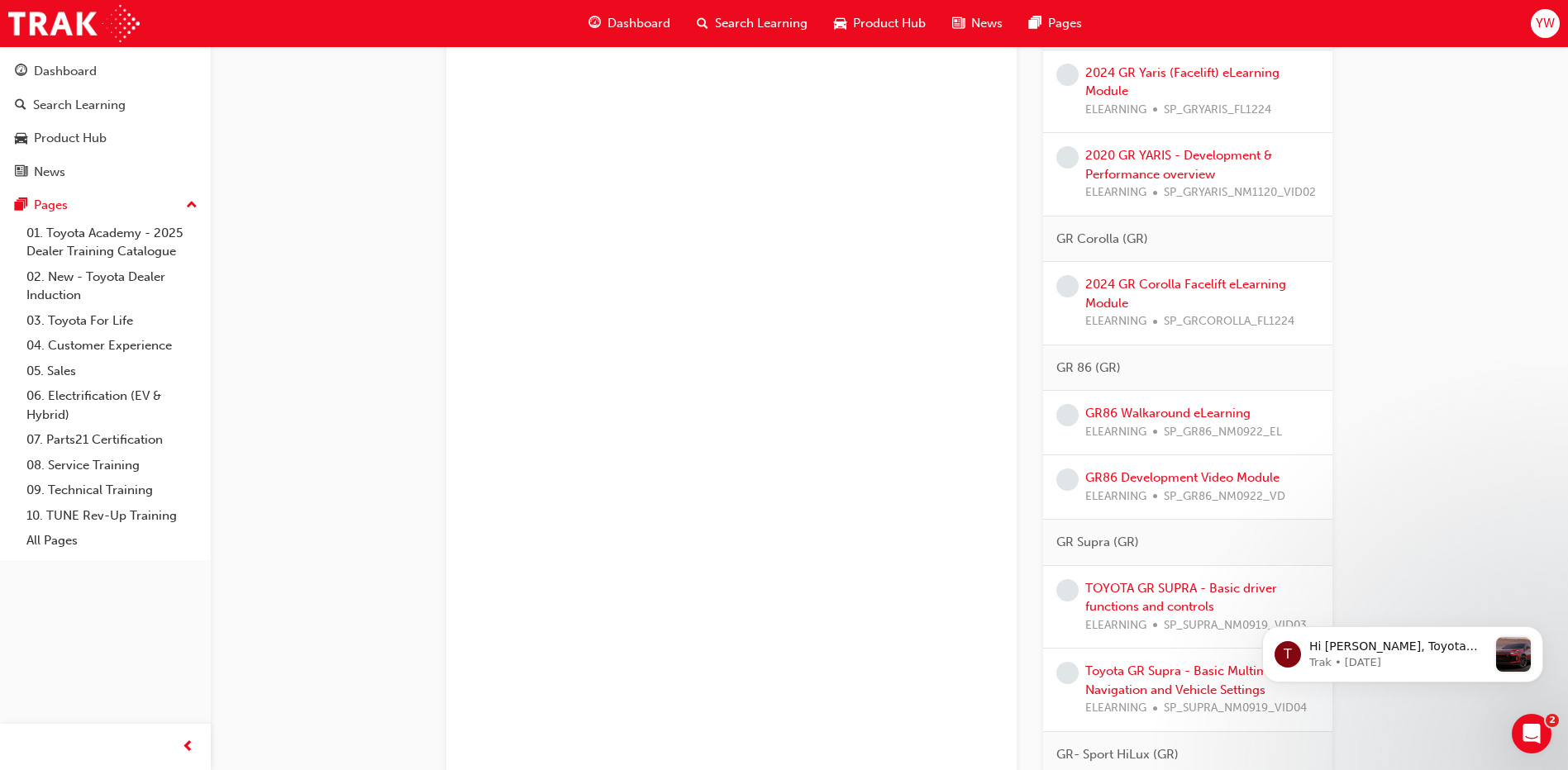
scroll to position [3406, 0]
click at [1151, 480] on link "GR86 Development Video Module" at bounding box center [1182, 472] width 194 height 15
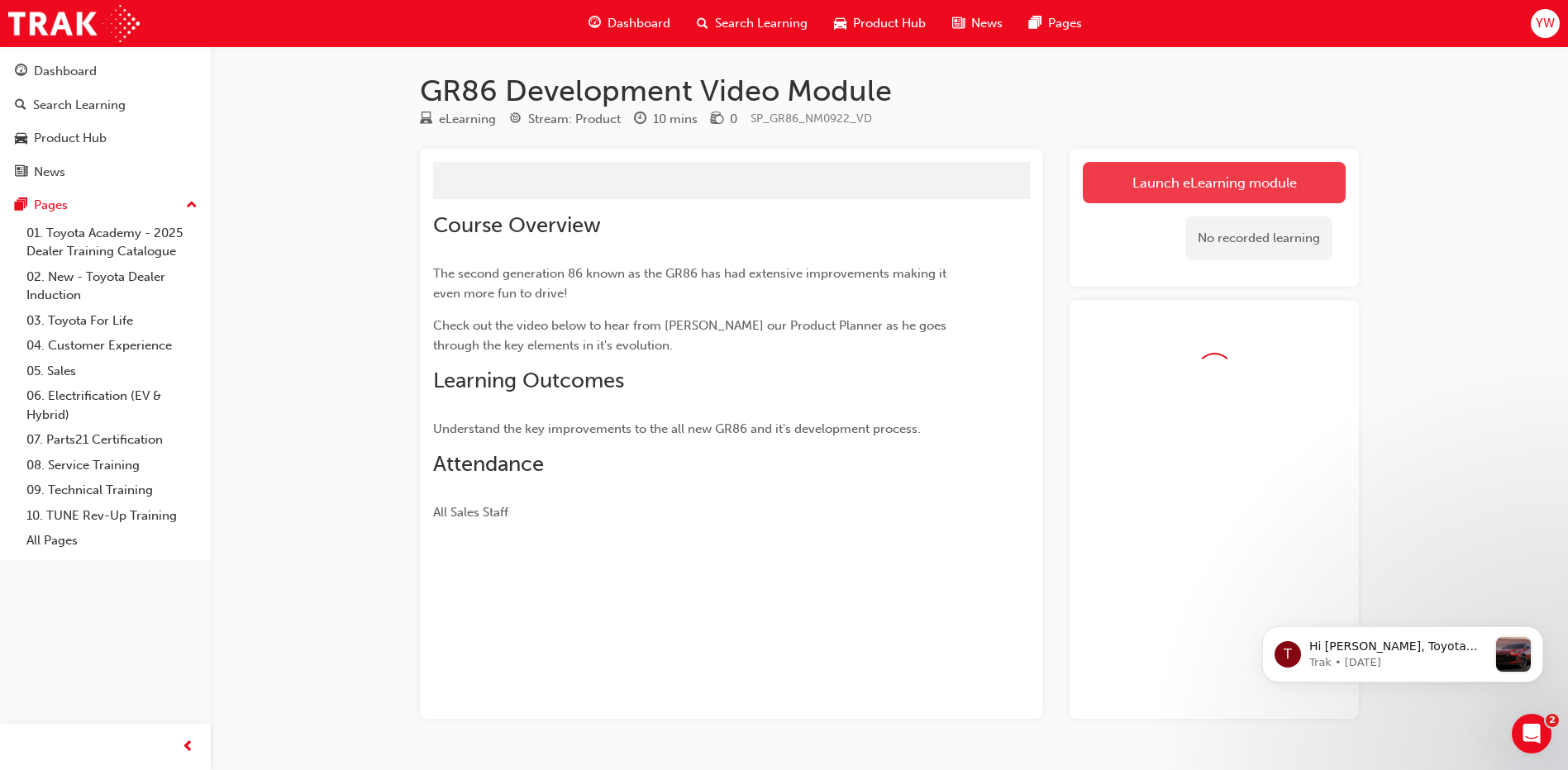
click at [1150, 188] on button "Launch eLearning module" at bounding box center [1214, 182] width 263 height 41
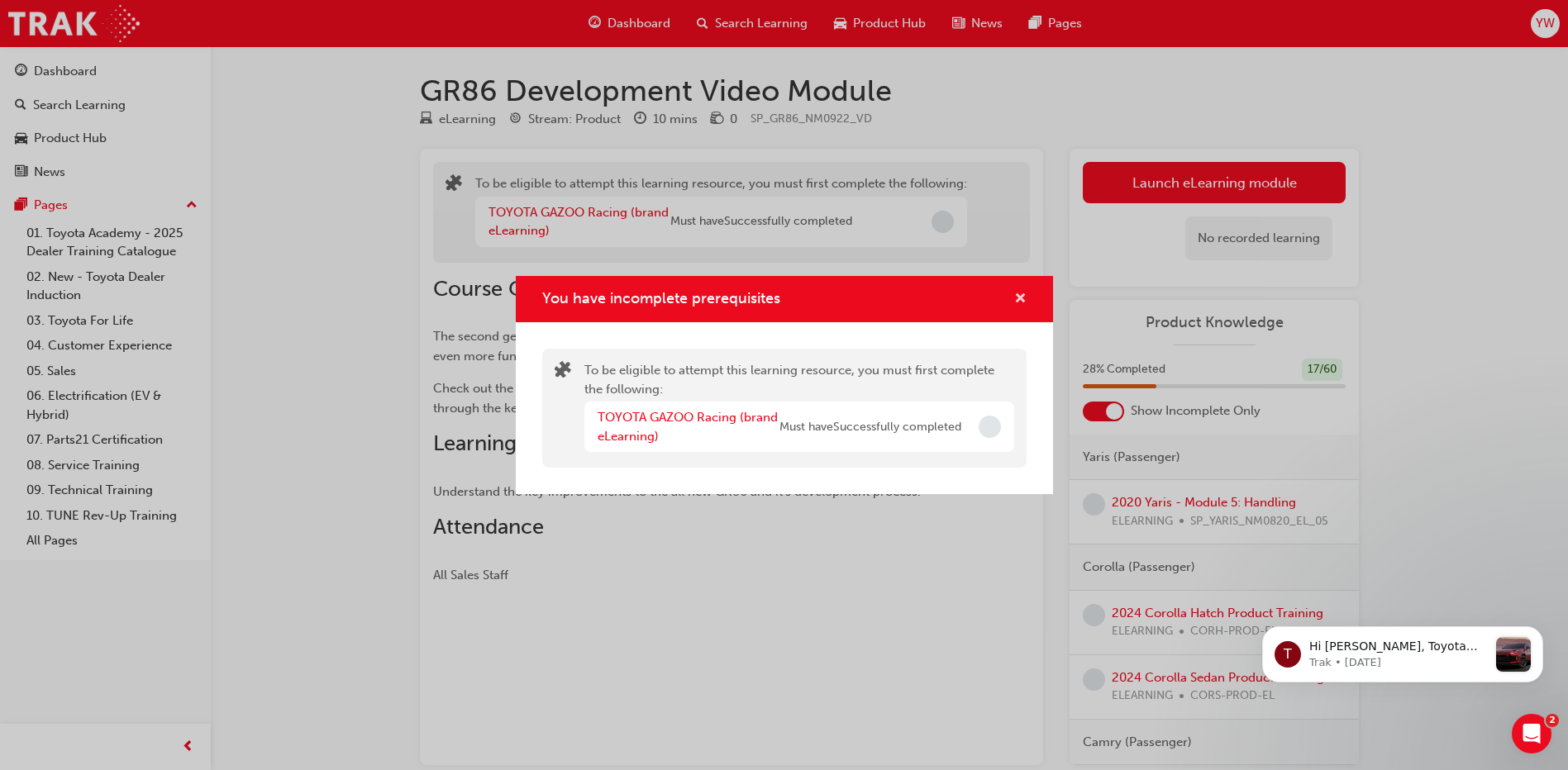
click at [1020, 300] on span "cross-icon" at bounding box center [1021, 300] width 12 height 15
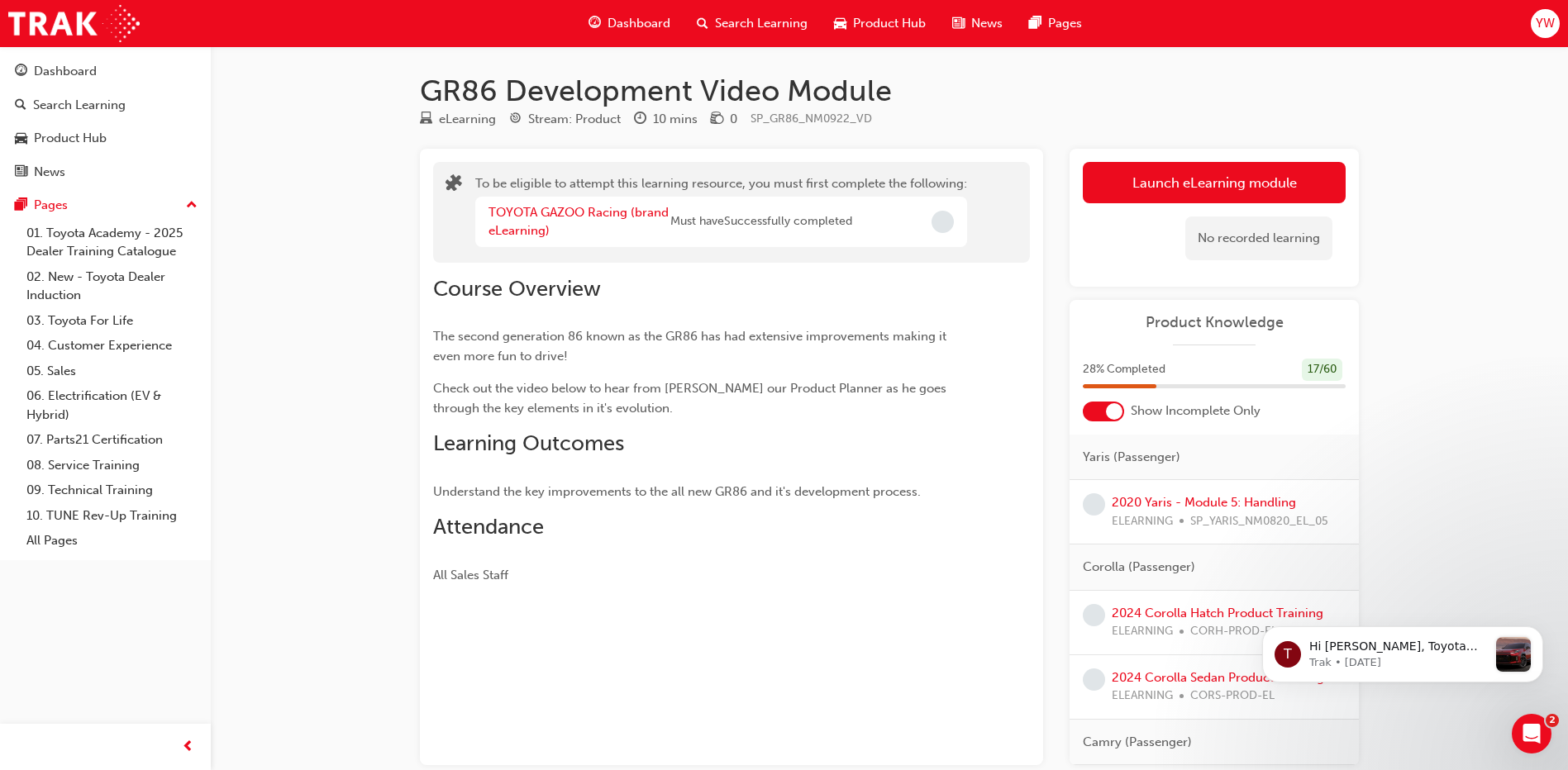
click at [616, 11] on div "Dashboard" at bounding box center [630, 24] width 108 height 34
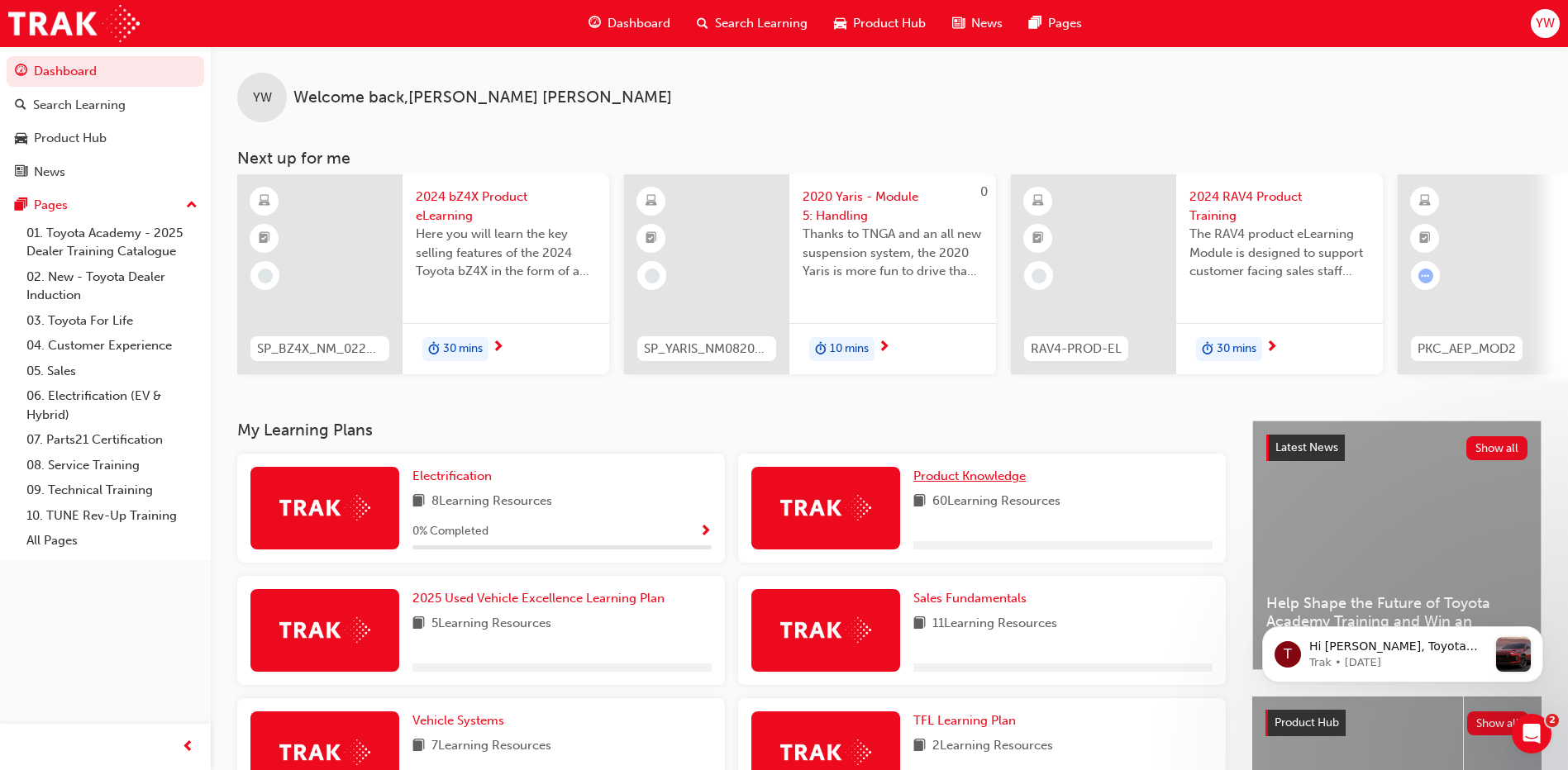
click at [951, 483] on span "Product Knowledge" at bounding box center [969, 475] width 113 height 15
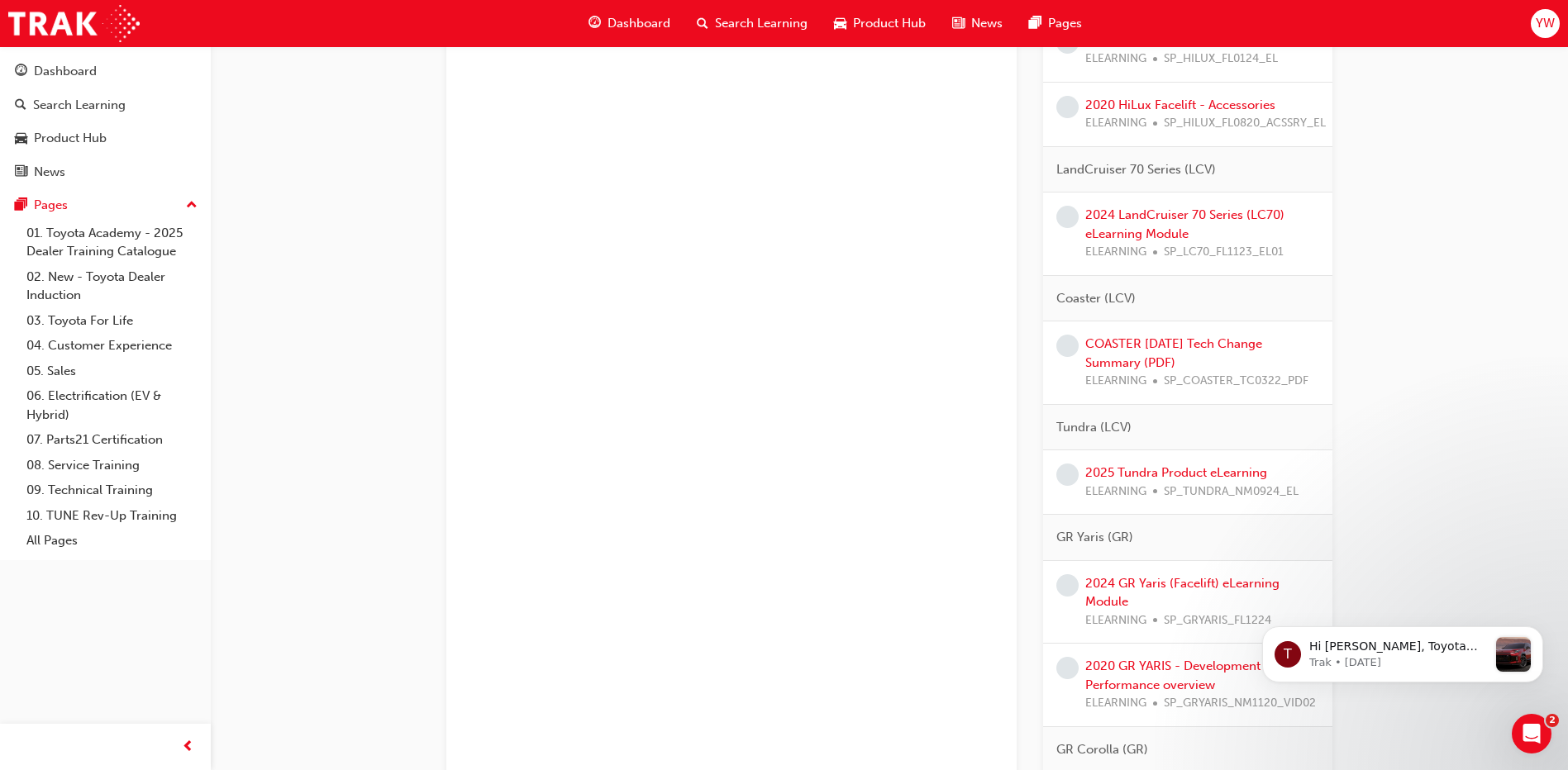
scroll to position [2896, 0]
click at [1148, 480] on div "2025 Tundra Product eLearning ELEARNING SP_TUNDRA_NM0924_EL" at bounding box center [1192, 477] width 213 height 38
click at [1142, 475] on link "2025 Tundra Product eLearning" at bounding box center [1176, 467] width 182 height 15
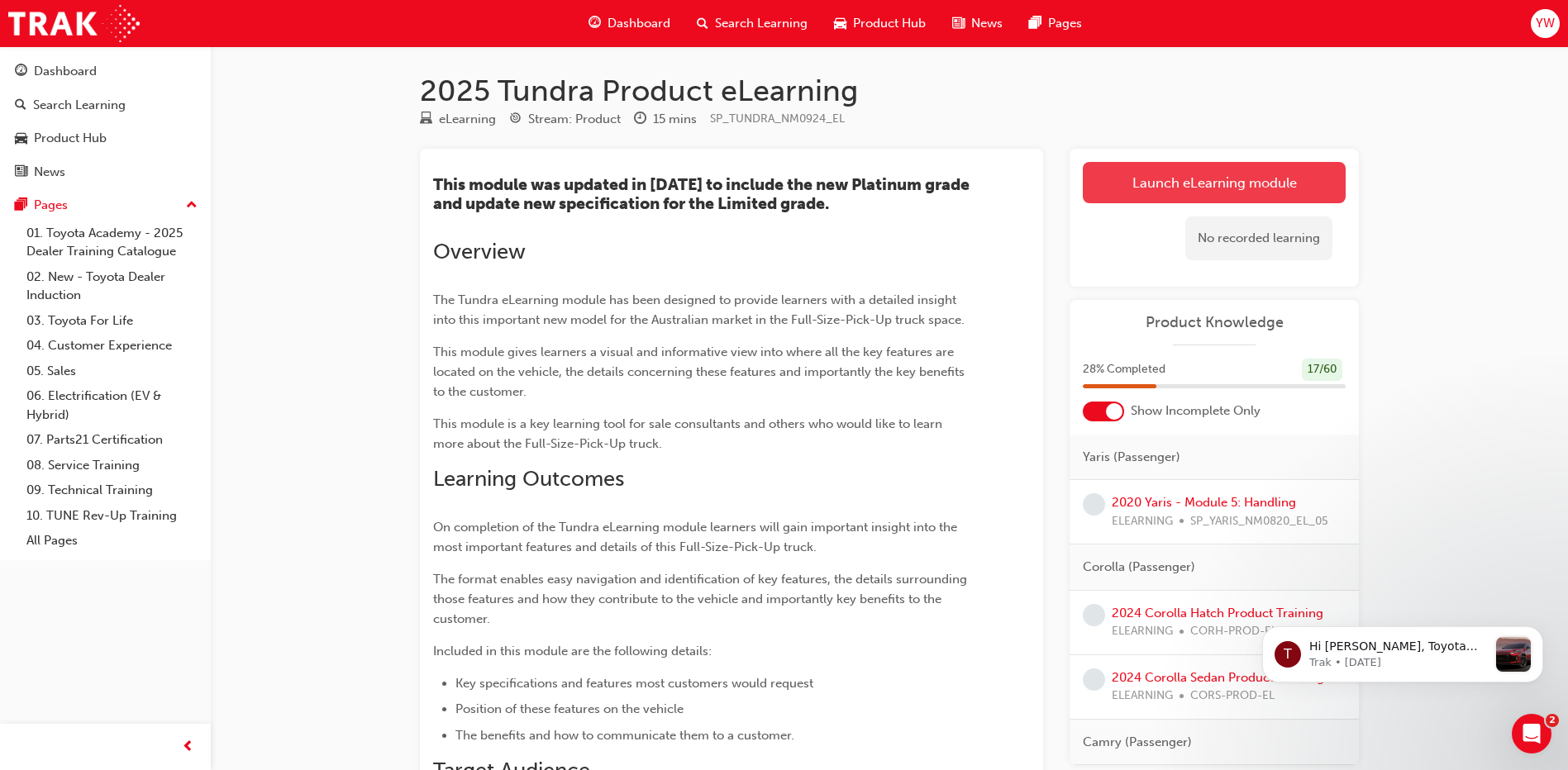
click at [1298, 172] on link "Launch eLearning module" at bounding box center [1214, 182] width 263 height 41
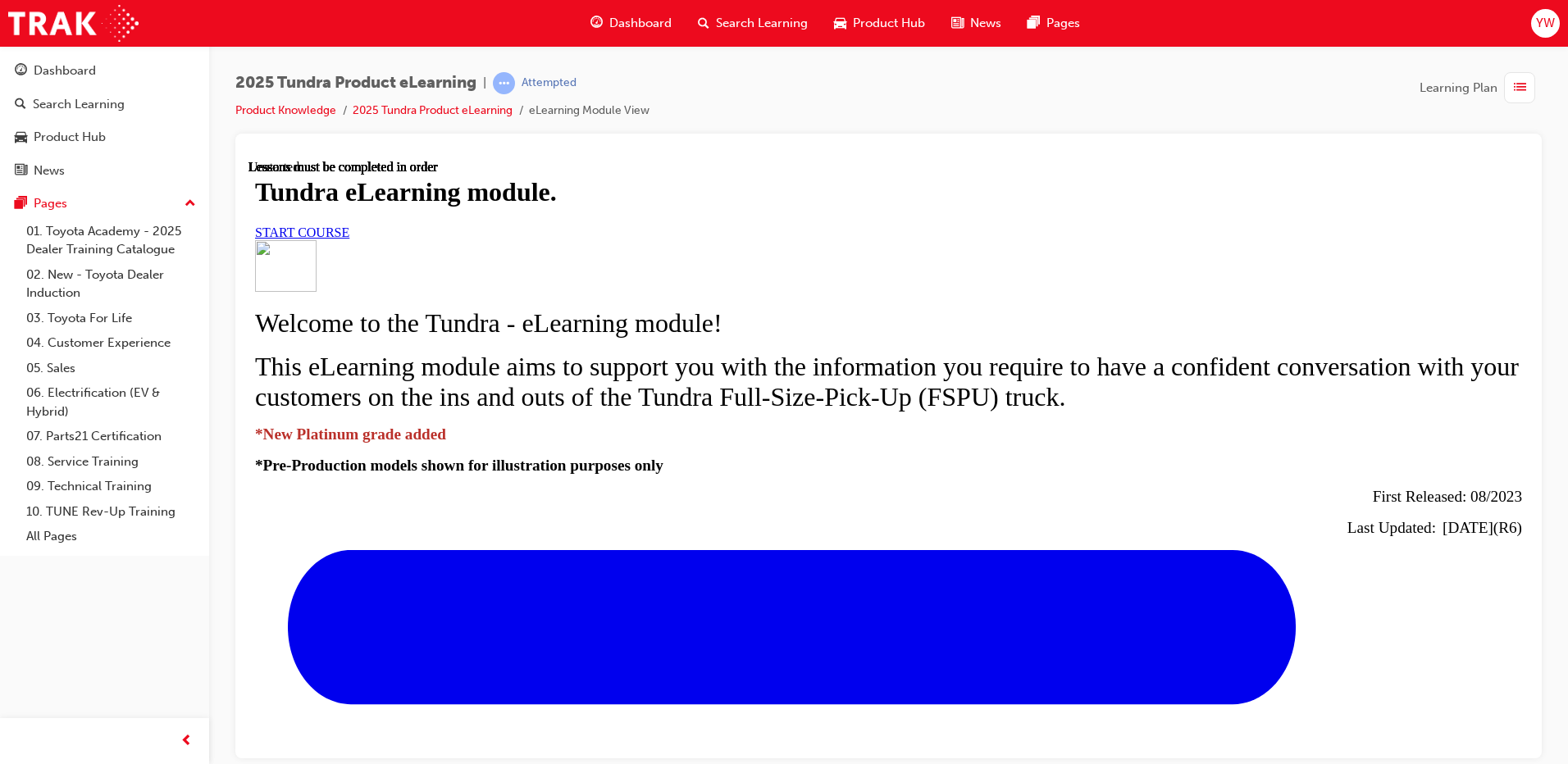
click at [350, 238] on link "START COURSE" at bounding box center [302, 232] width 95 height 14
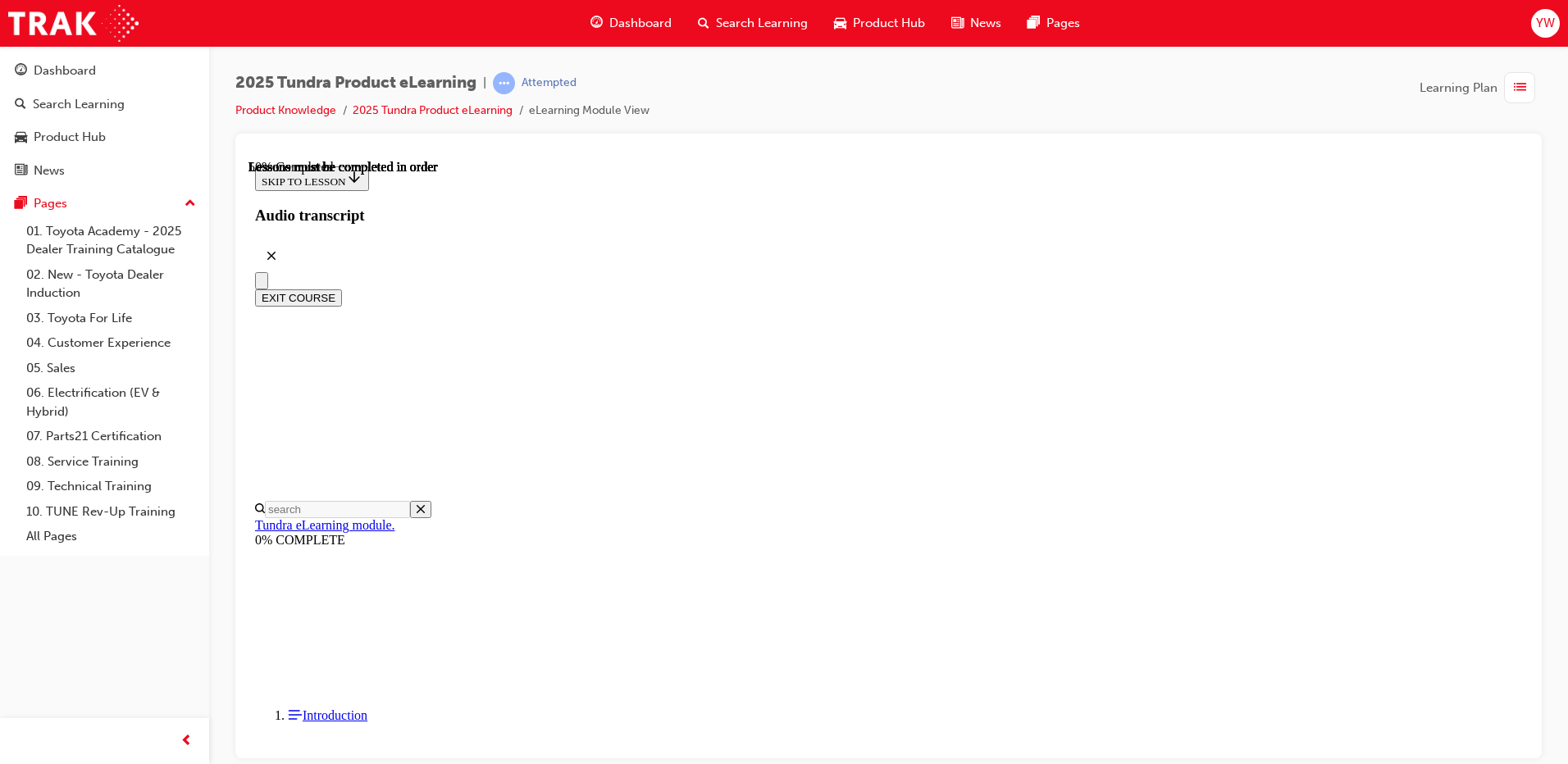
scroll to position [848, 0]
drag, startPoint x: 1079, startPoint y: 513, endPoint x: 1092, endPoint y: 519, distance: 14.3
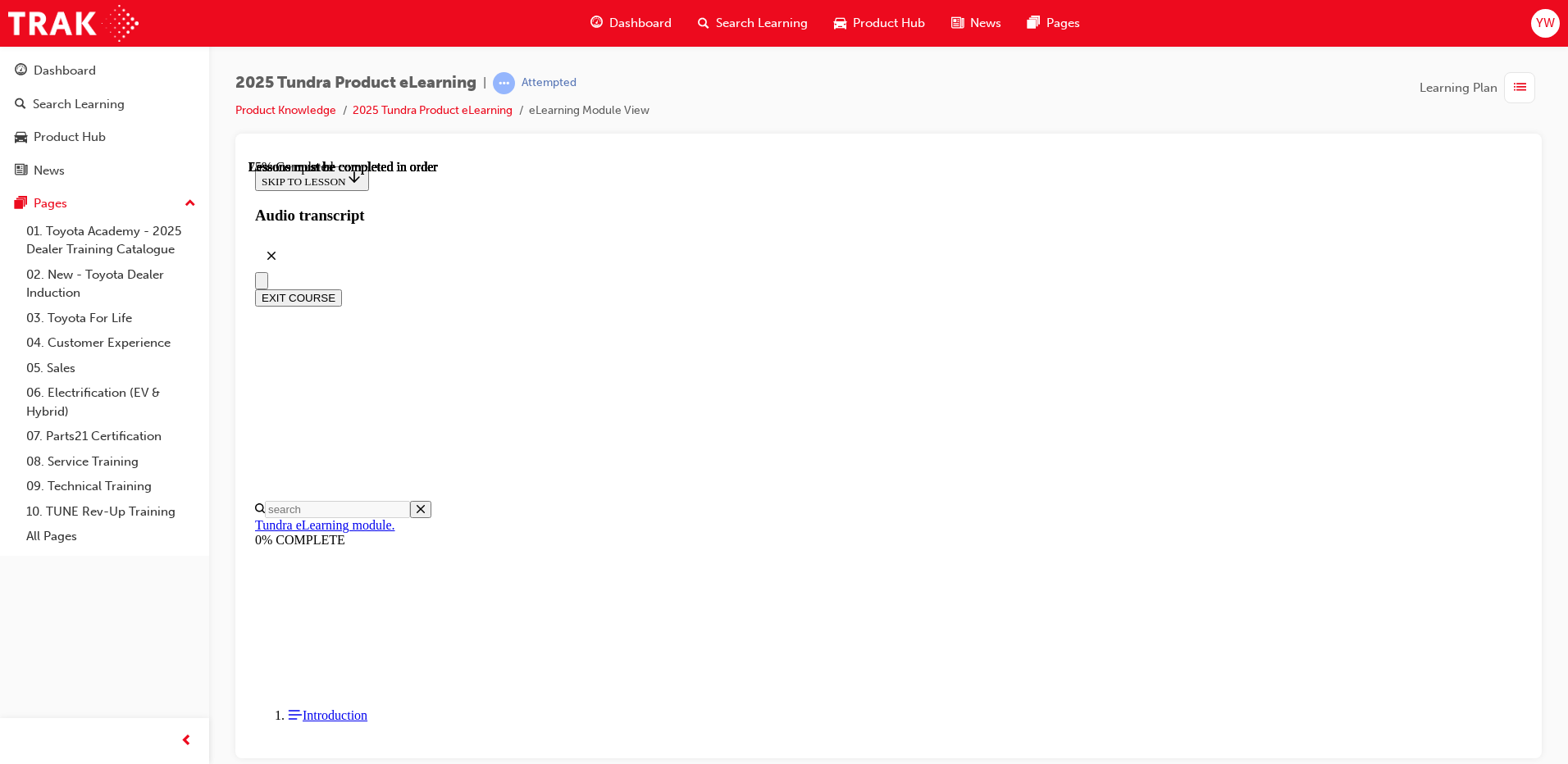
scroll to position [2254, 0]
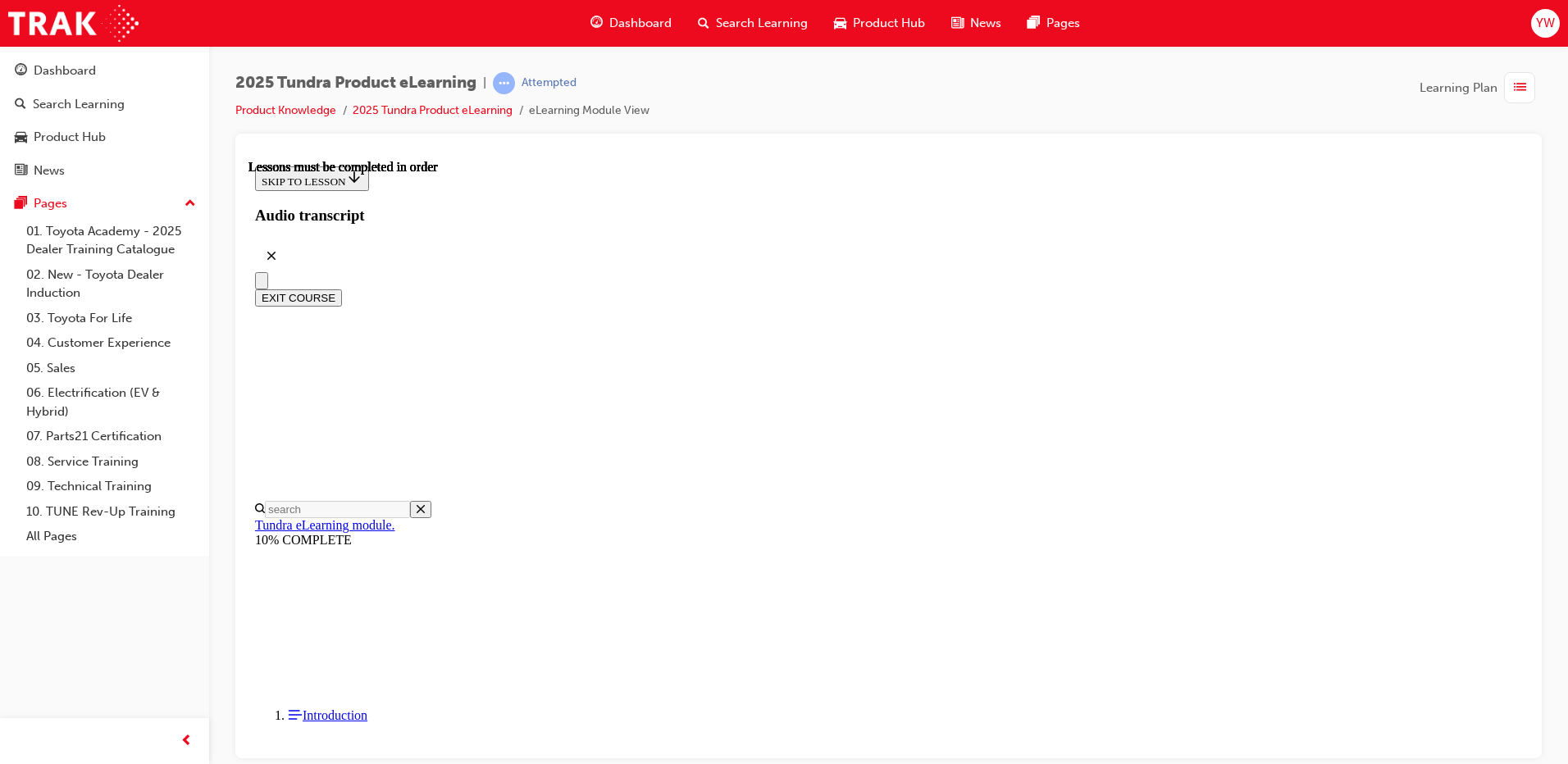
drag, startPoint x: 930, startPoint y: 536, endPoint x: 935, endPoint y: 544, distance: 9.4
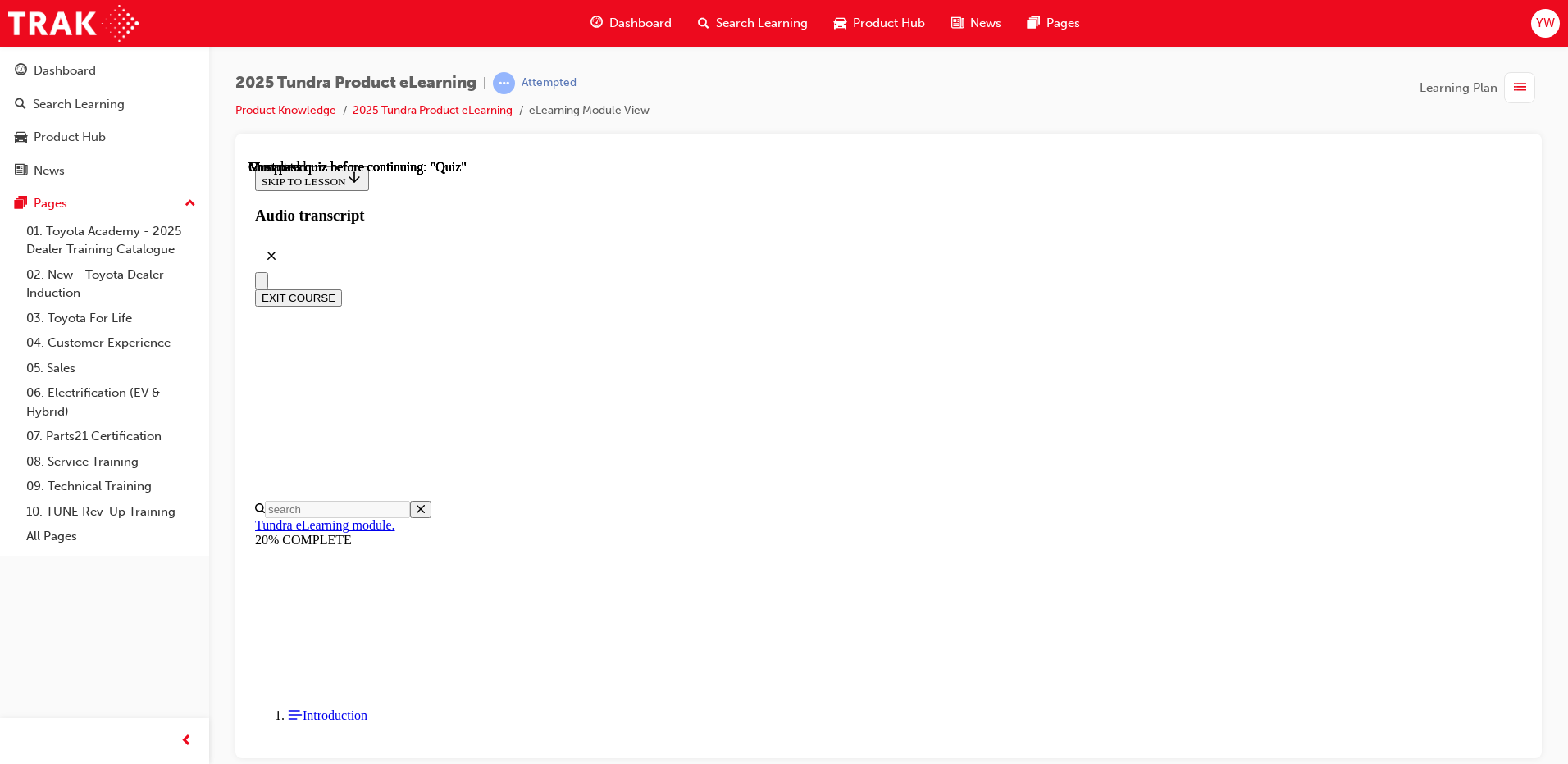
scroll to position [52, 0]
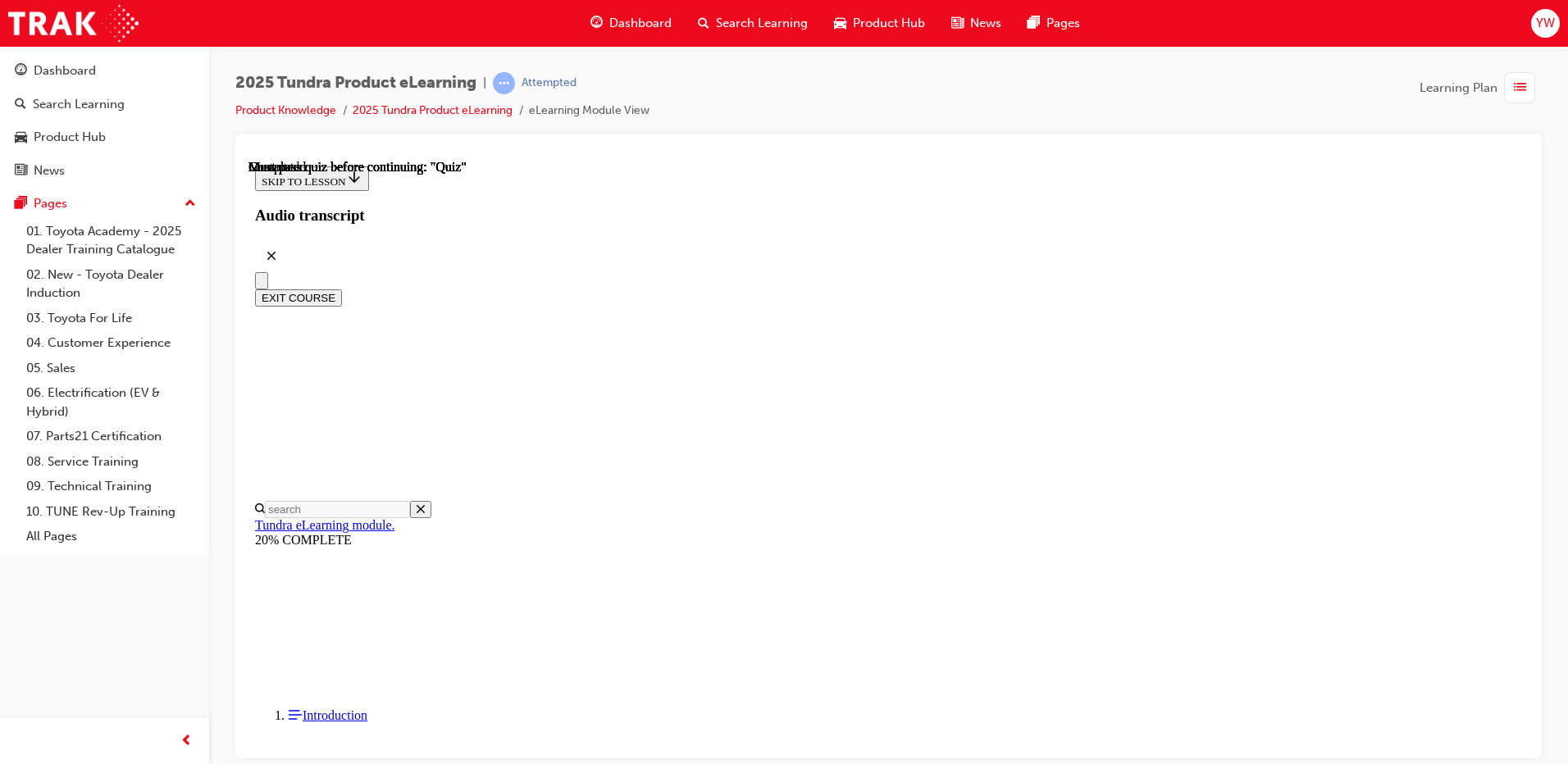
radio input "true"
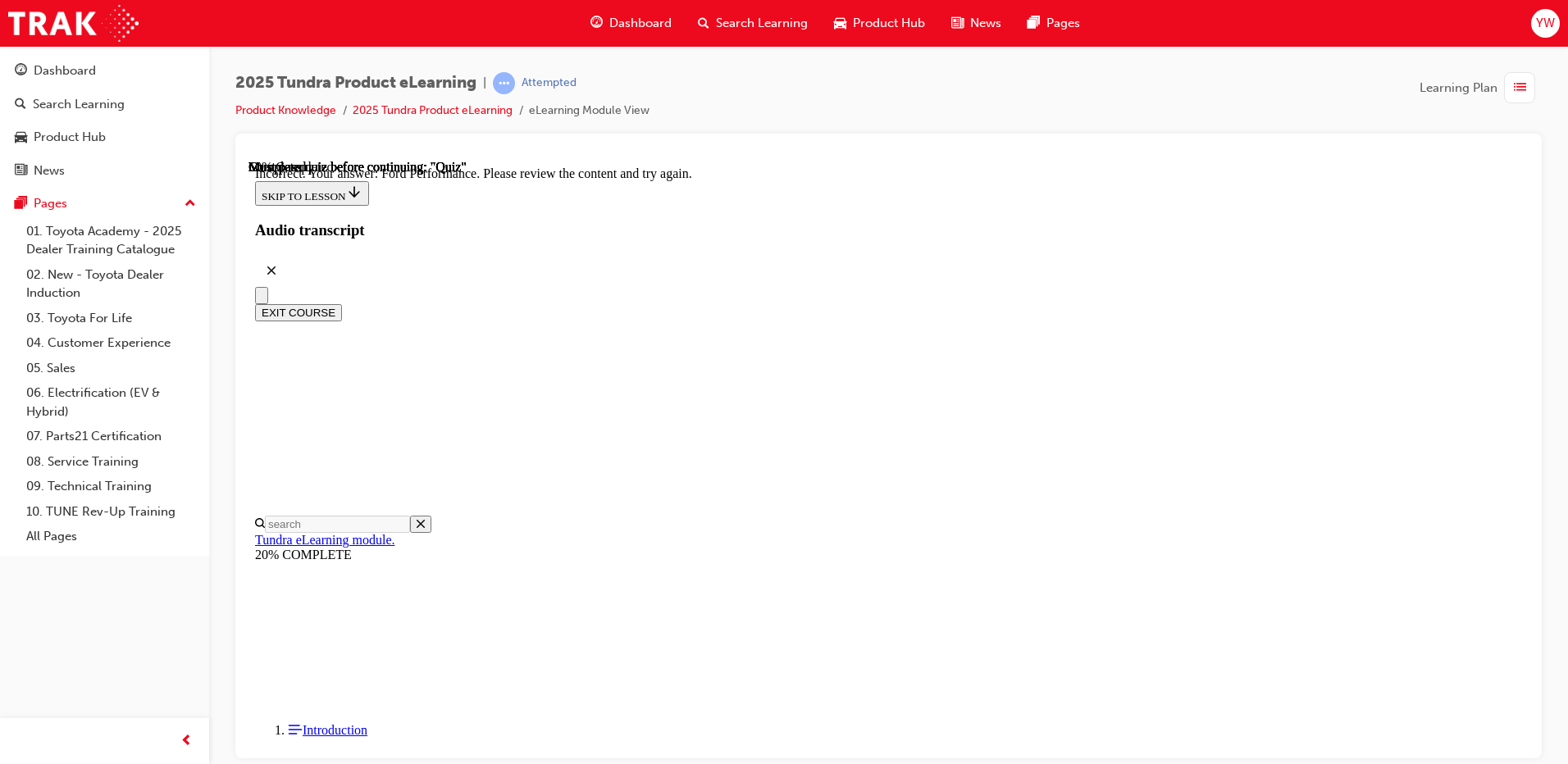
scroll to position [417, 0]
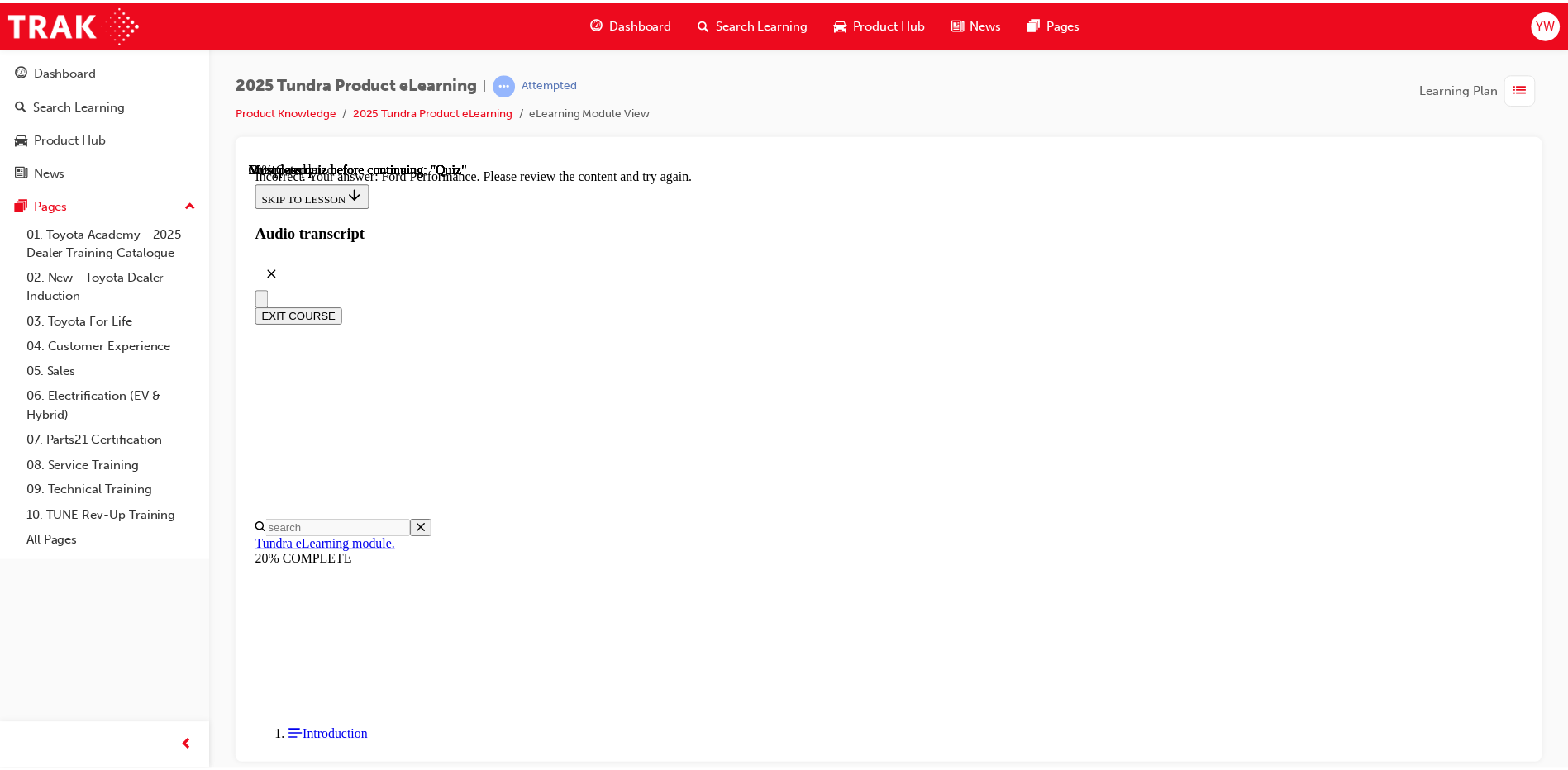
scroll to position [0, 0]
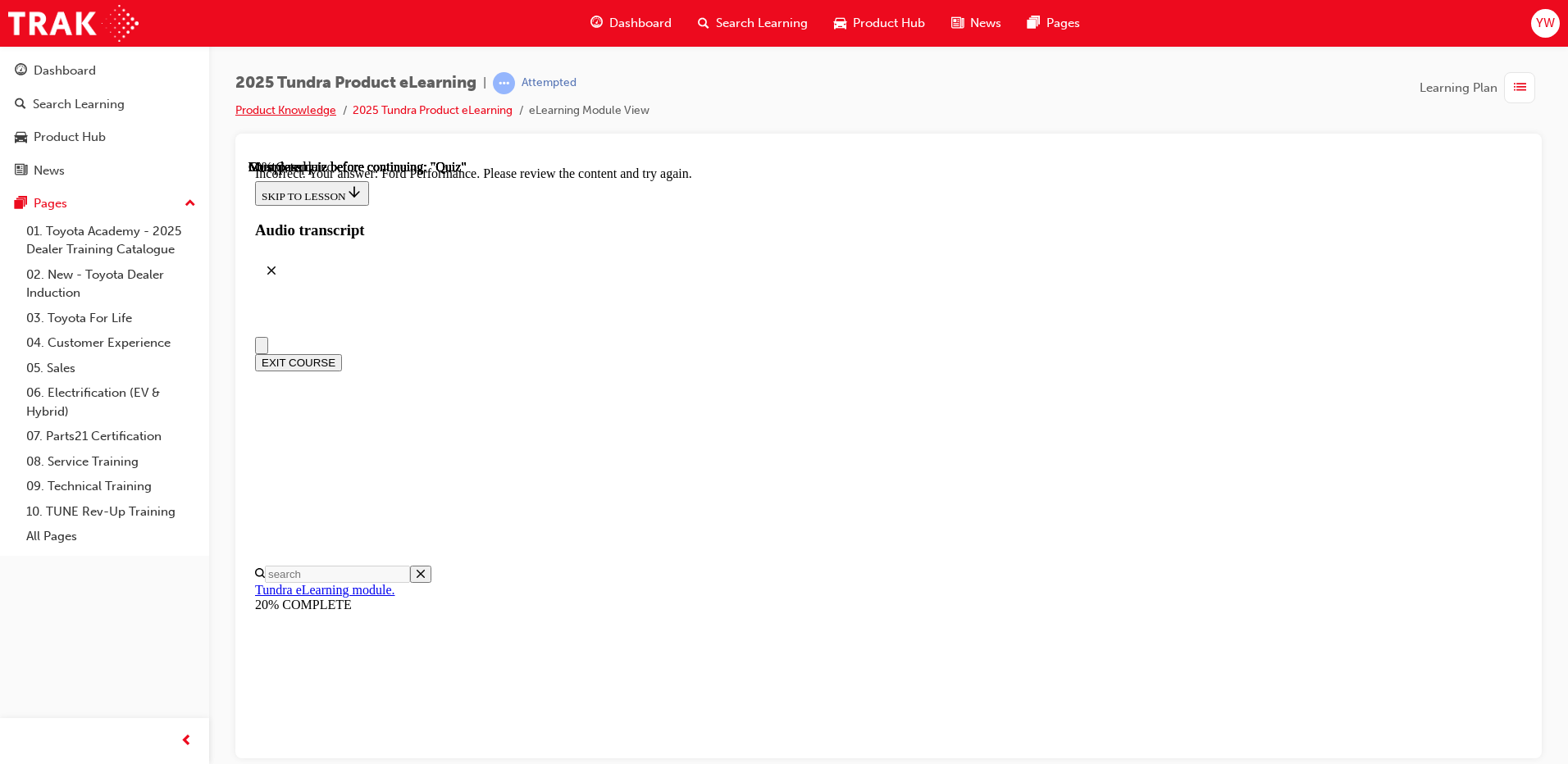
click at [327, 109] on link "Product Knowledge" at bounding box center [285, 110] width 101 height 14
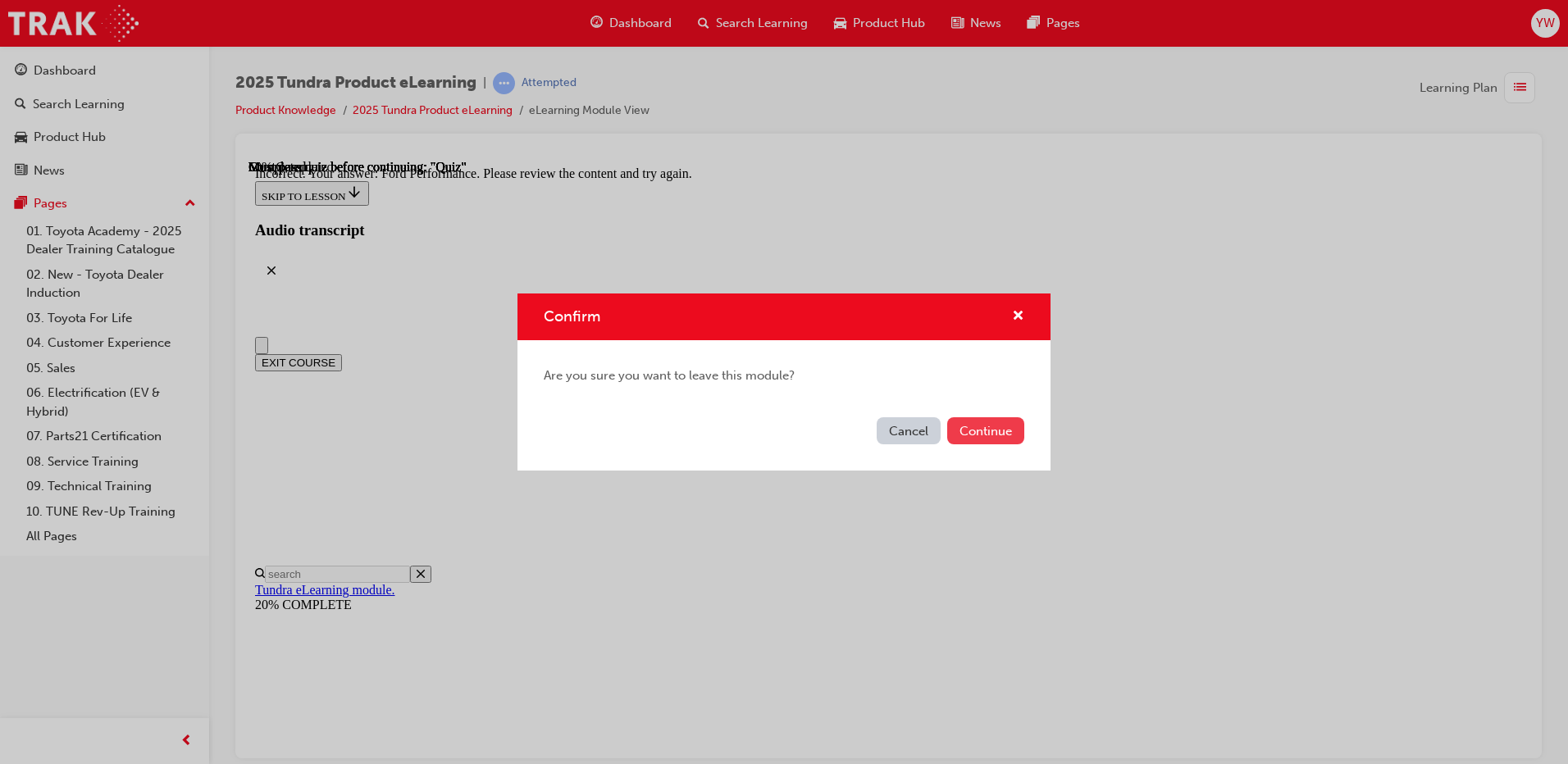
click at [1001, 424] on button "Continue" at bounding box center [986, 430] width 77 height 27
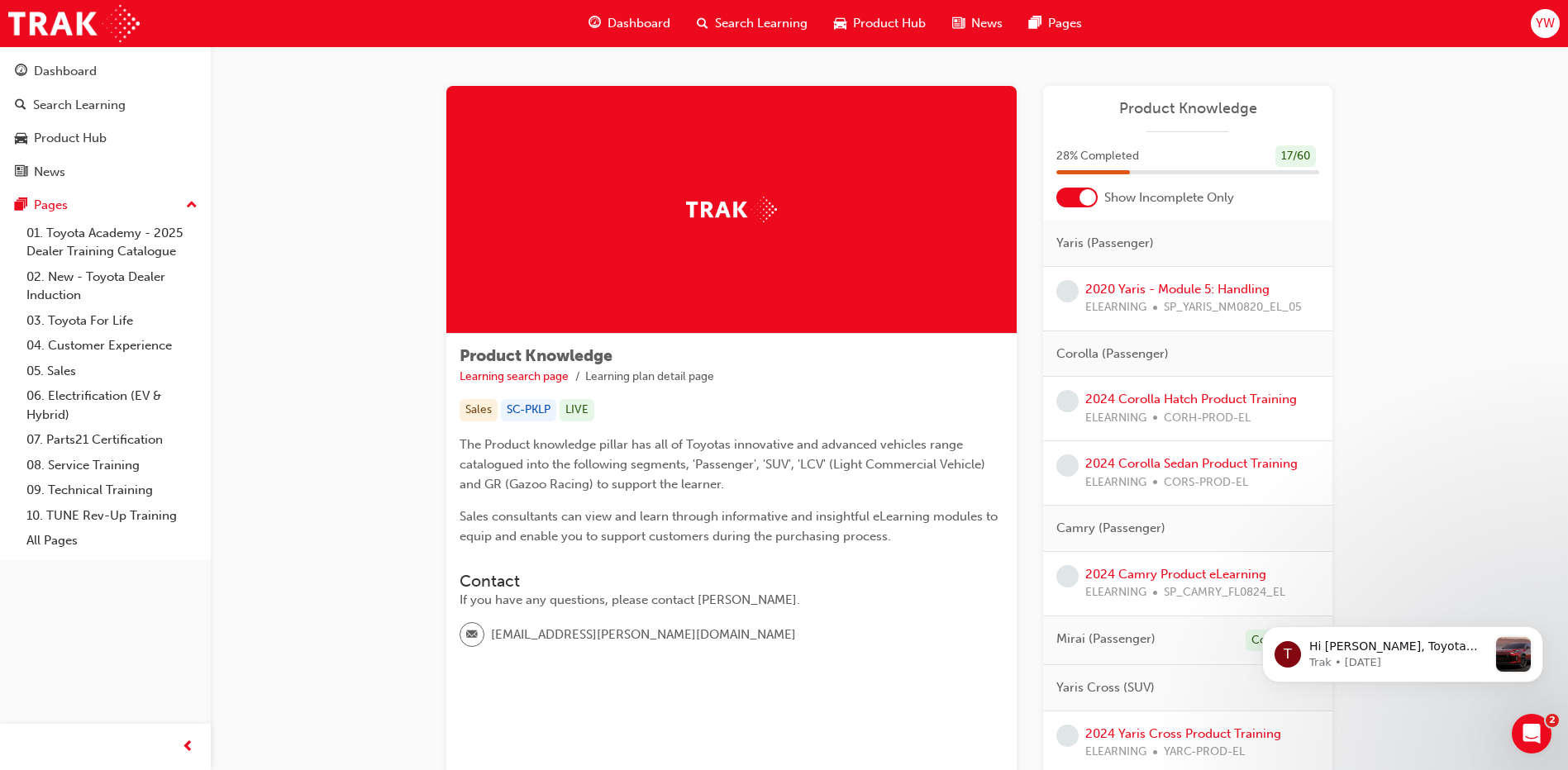
click at [643, 27] on span "Dashboard" at bounding box center [639, 24] width 63 height 19
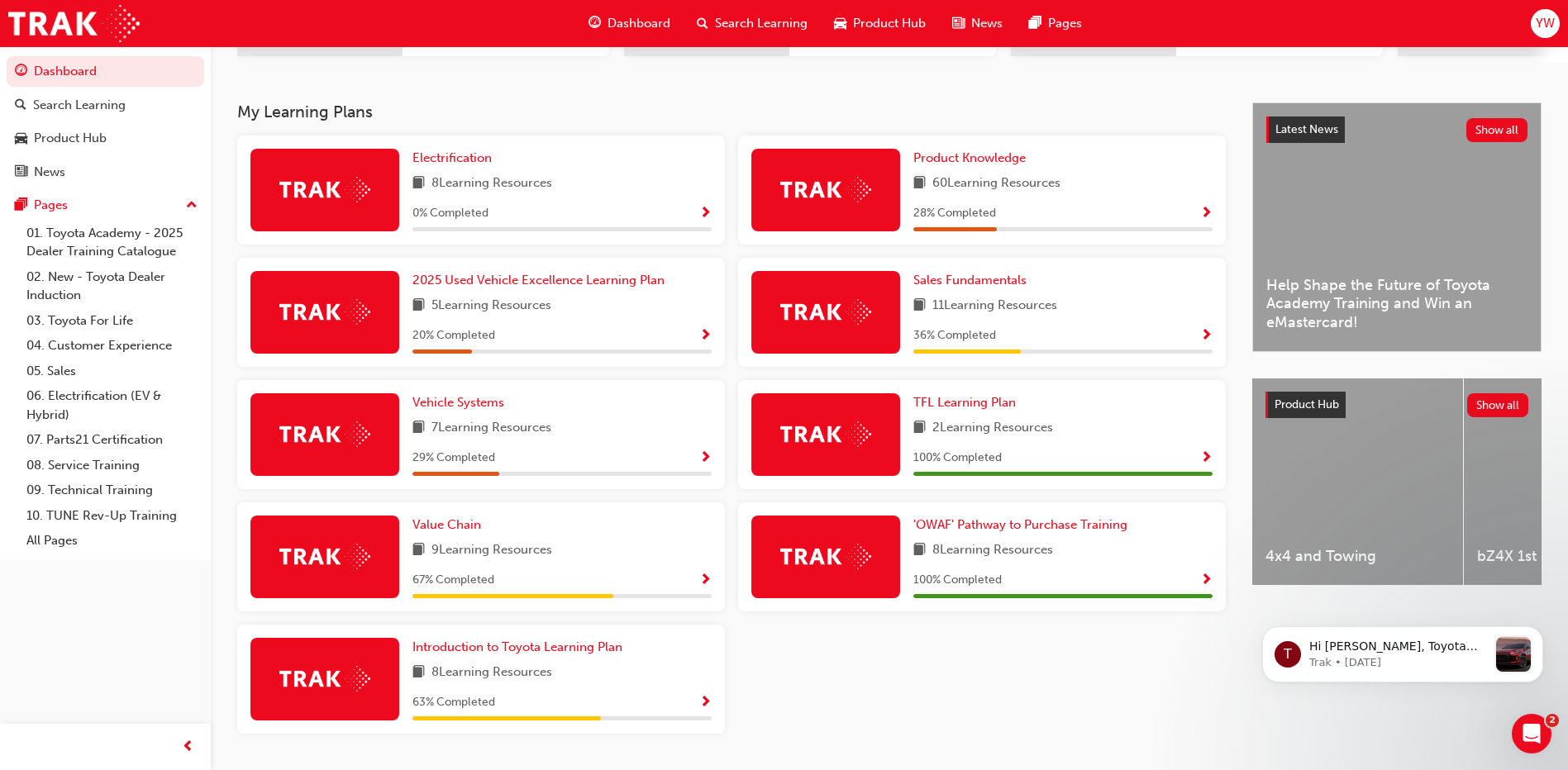
scroll to position [330, 0]
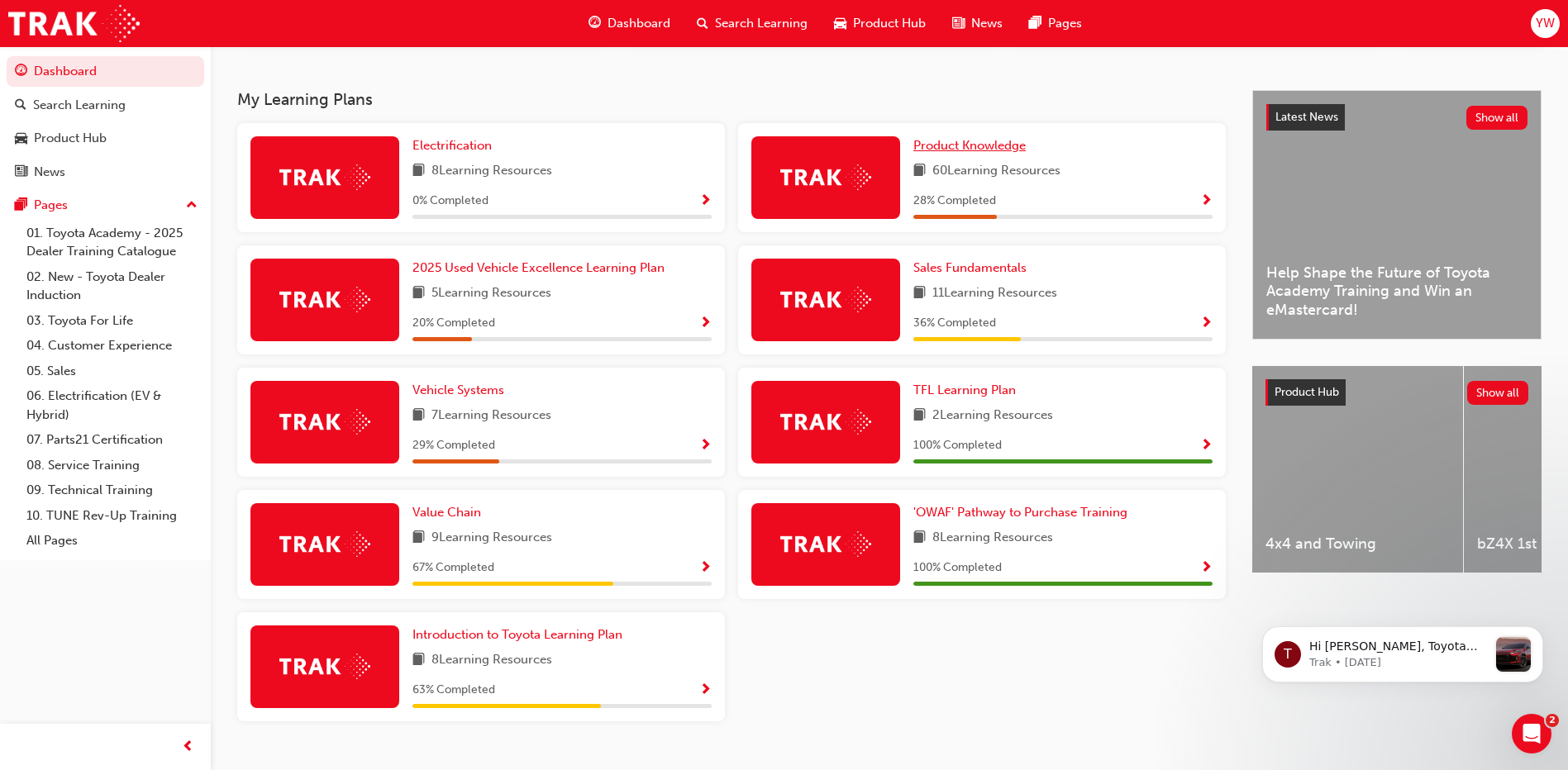
click at [942, 150] on span "Product Knowledge" at bounding box center [969, 145] width 113 height 15
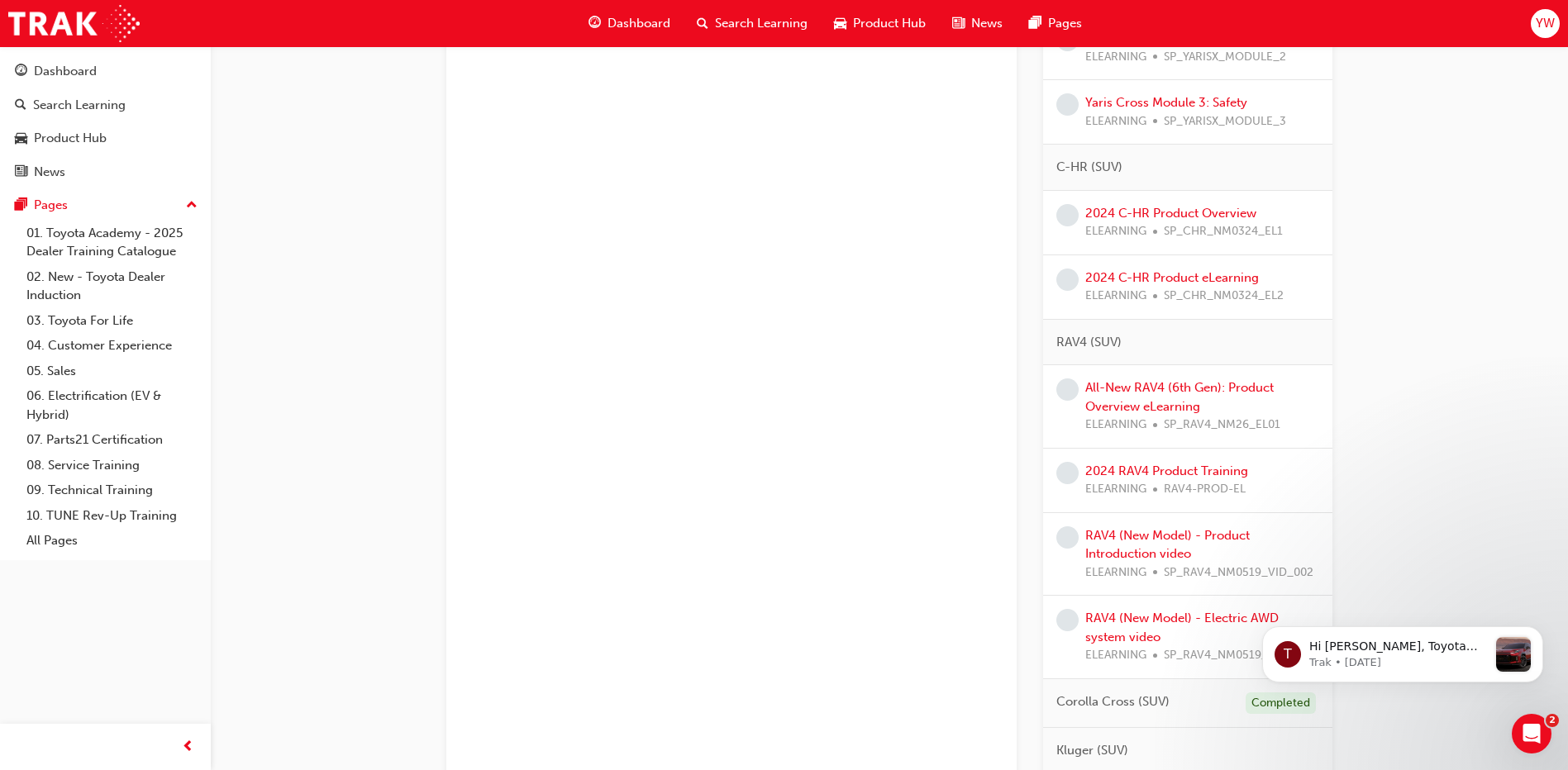
scroll to position [852, 0]
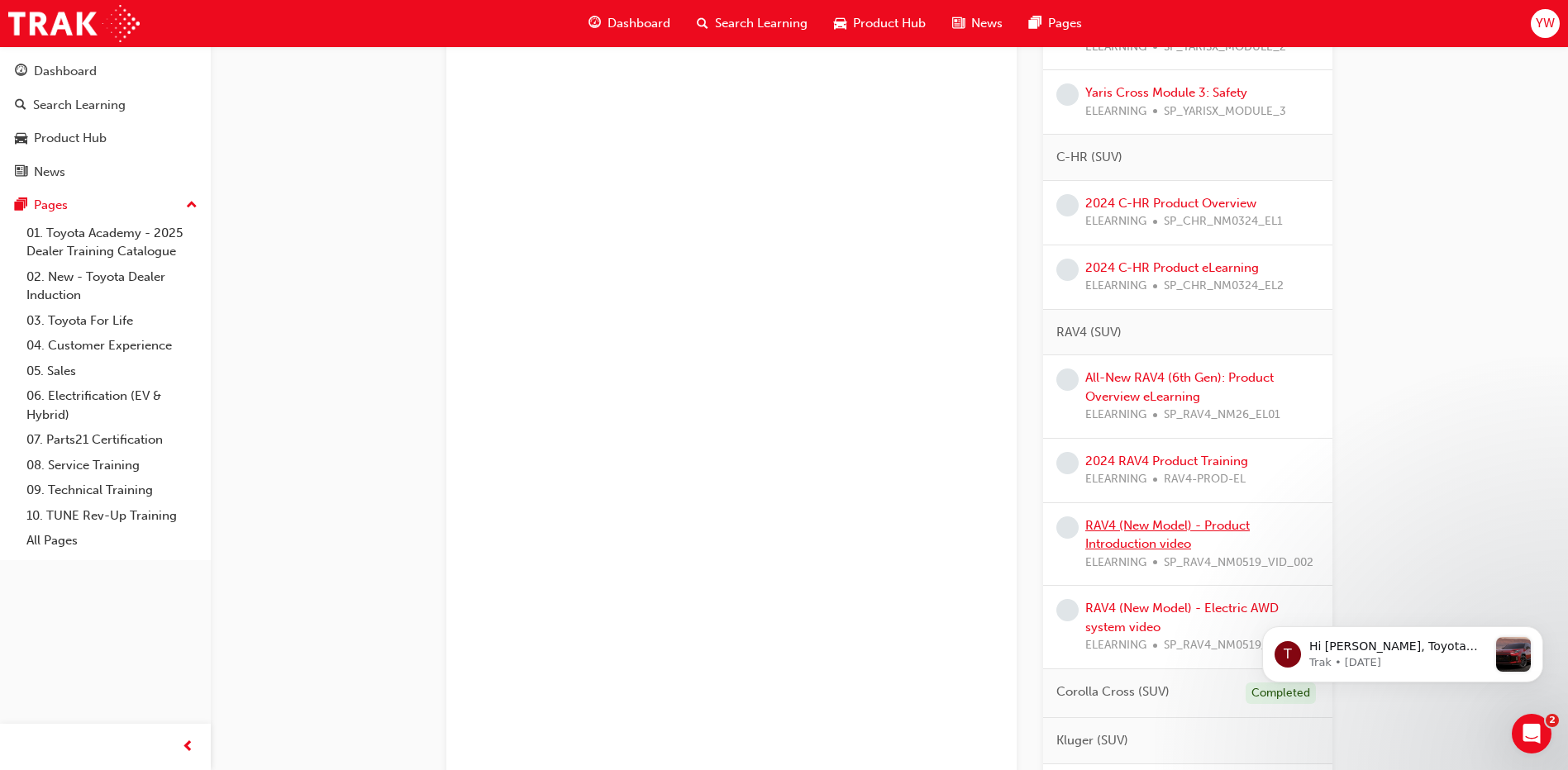
click at [1118, 538] on link "RAV4 (New Model) - Product Introduction video" at bounding box center [1167, 535] width 164 height 34
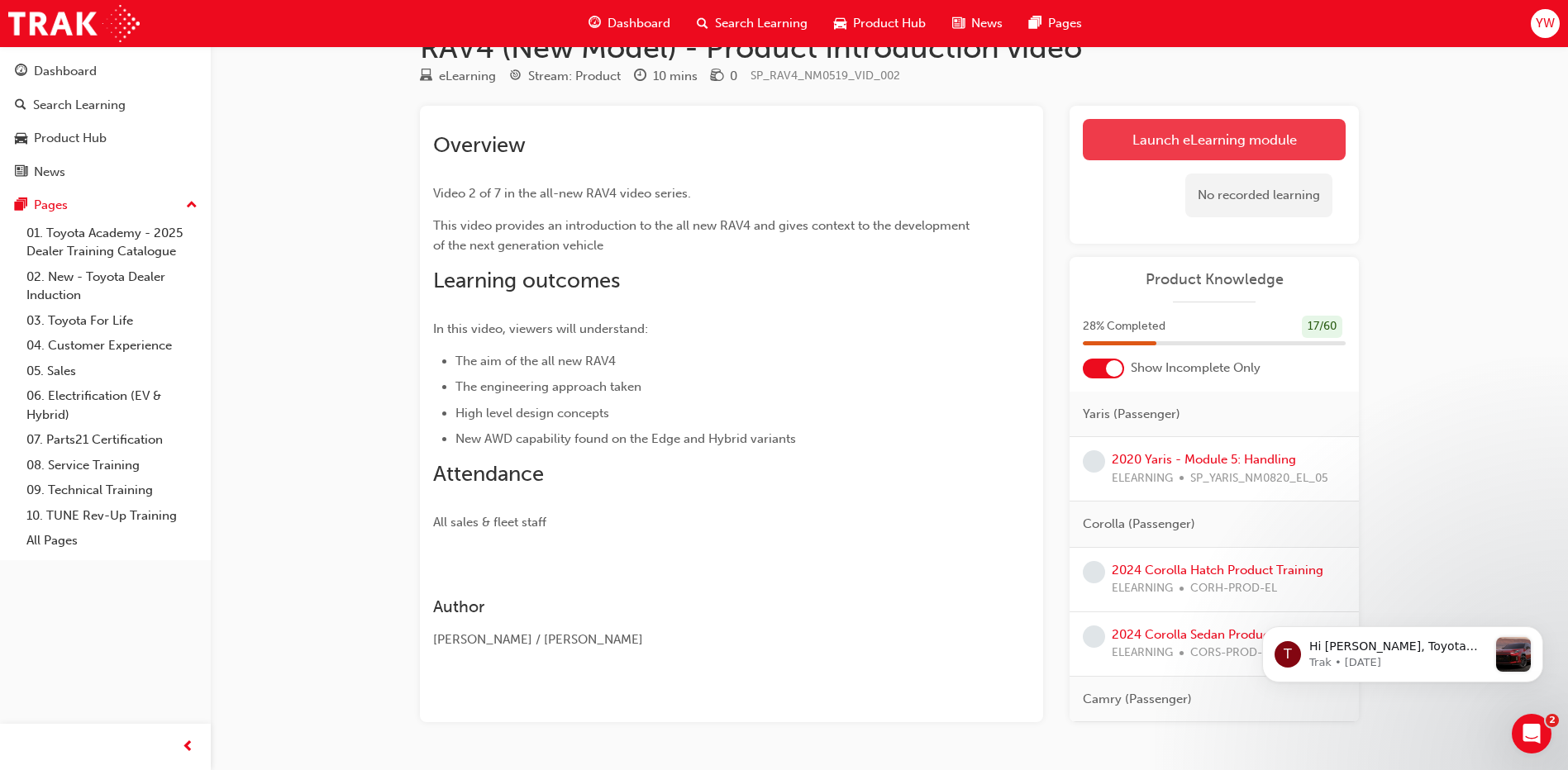
scroll to position [89, 0]
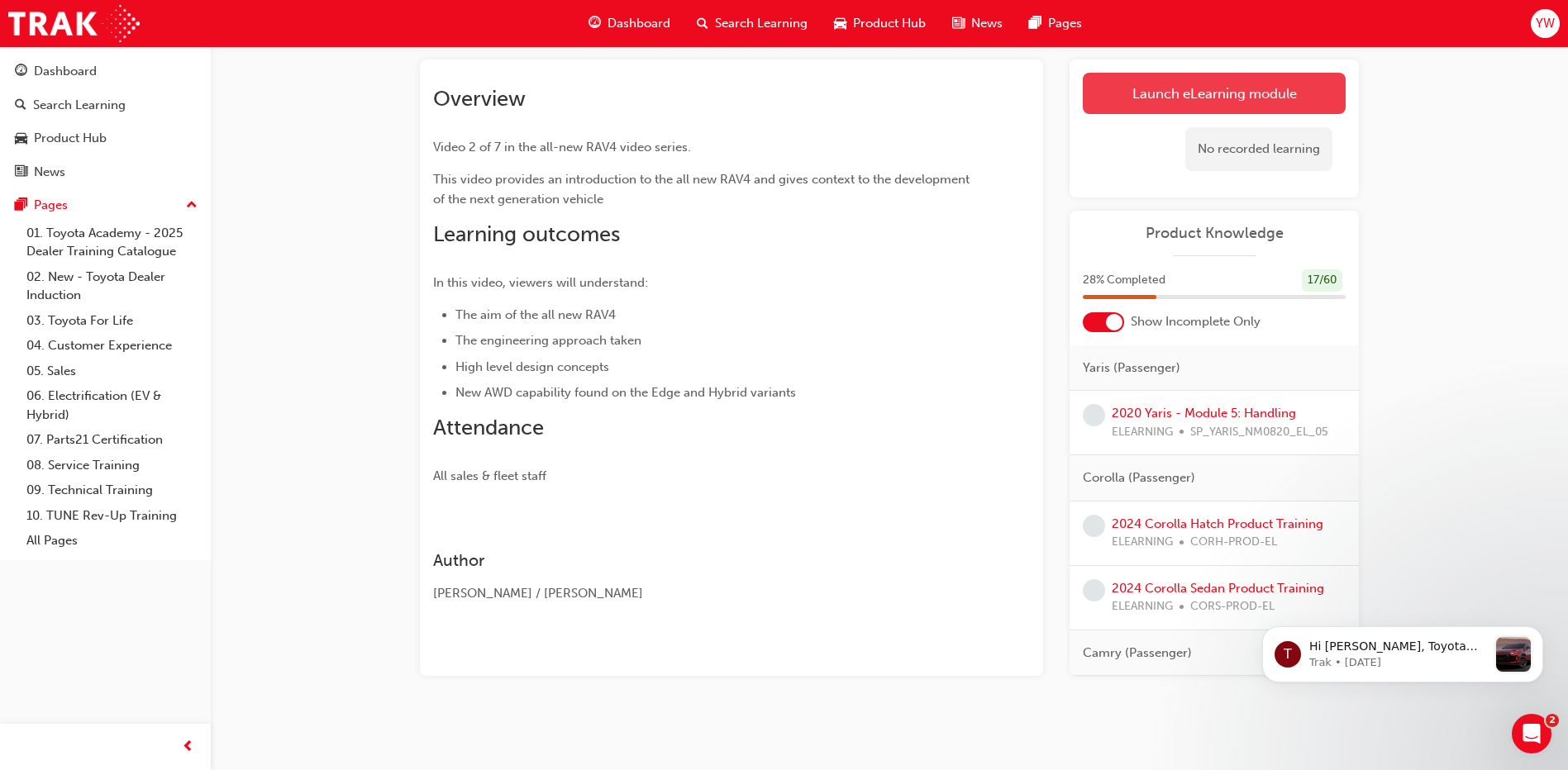
click at [1195, 135] on div "No recorded learning" at bounding box center [1258, 149] width 147 height 44
click at [1169, 103] on link "Launch eLearning module" at bounding box center [1214, 93] width 263 height 41
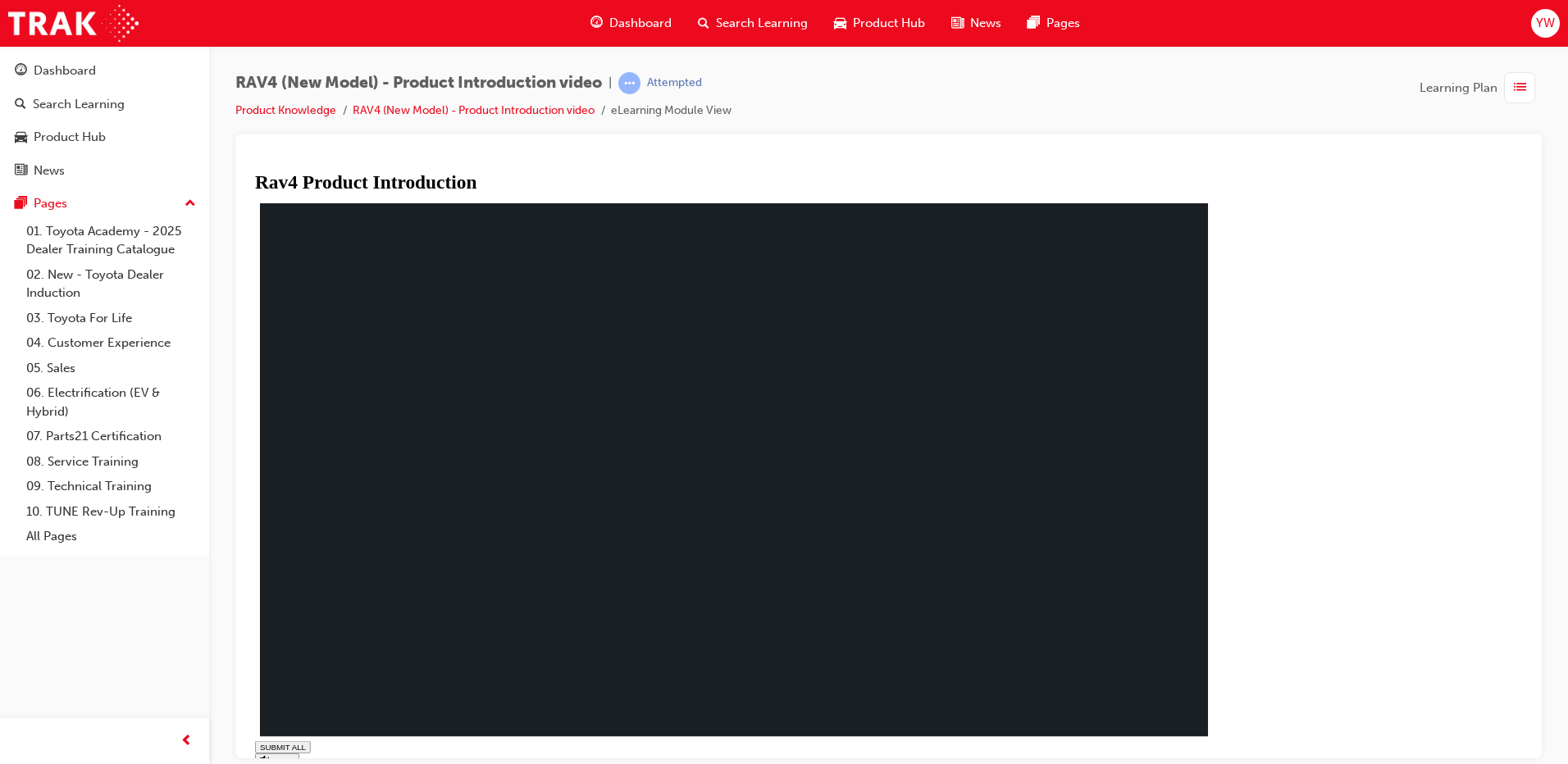
drag, startPoint x: 1353, startPoint y: 741, endPoint x: 1348, endPoint y: 716, distance: 25.5
click at [1225, 727] on div "SUBMIT ALL volume pause replay PREV NEXT SUBMIT FINISH" at bounding box center [740, 517] width 970 height 635
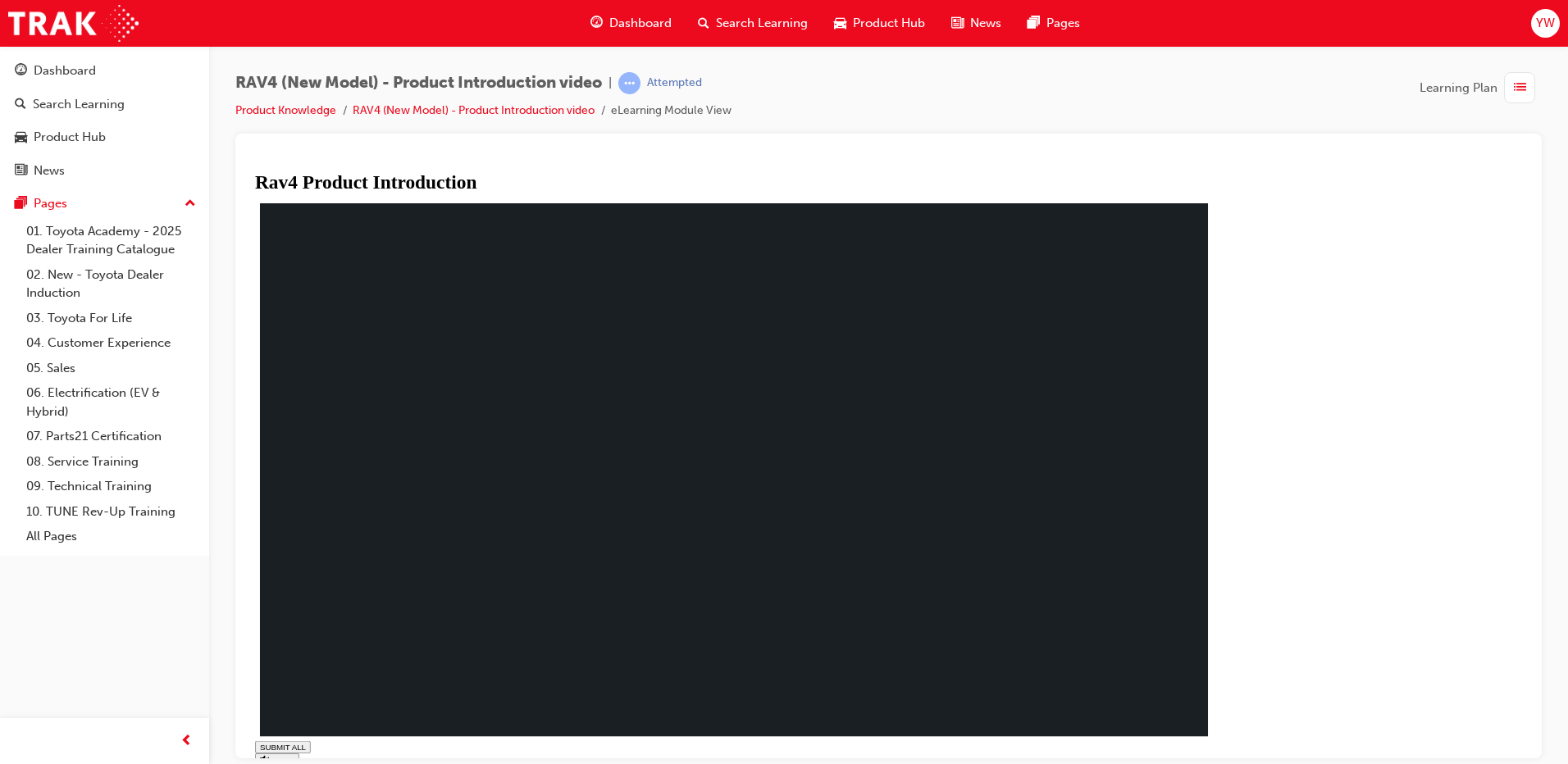
type input "0.133"
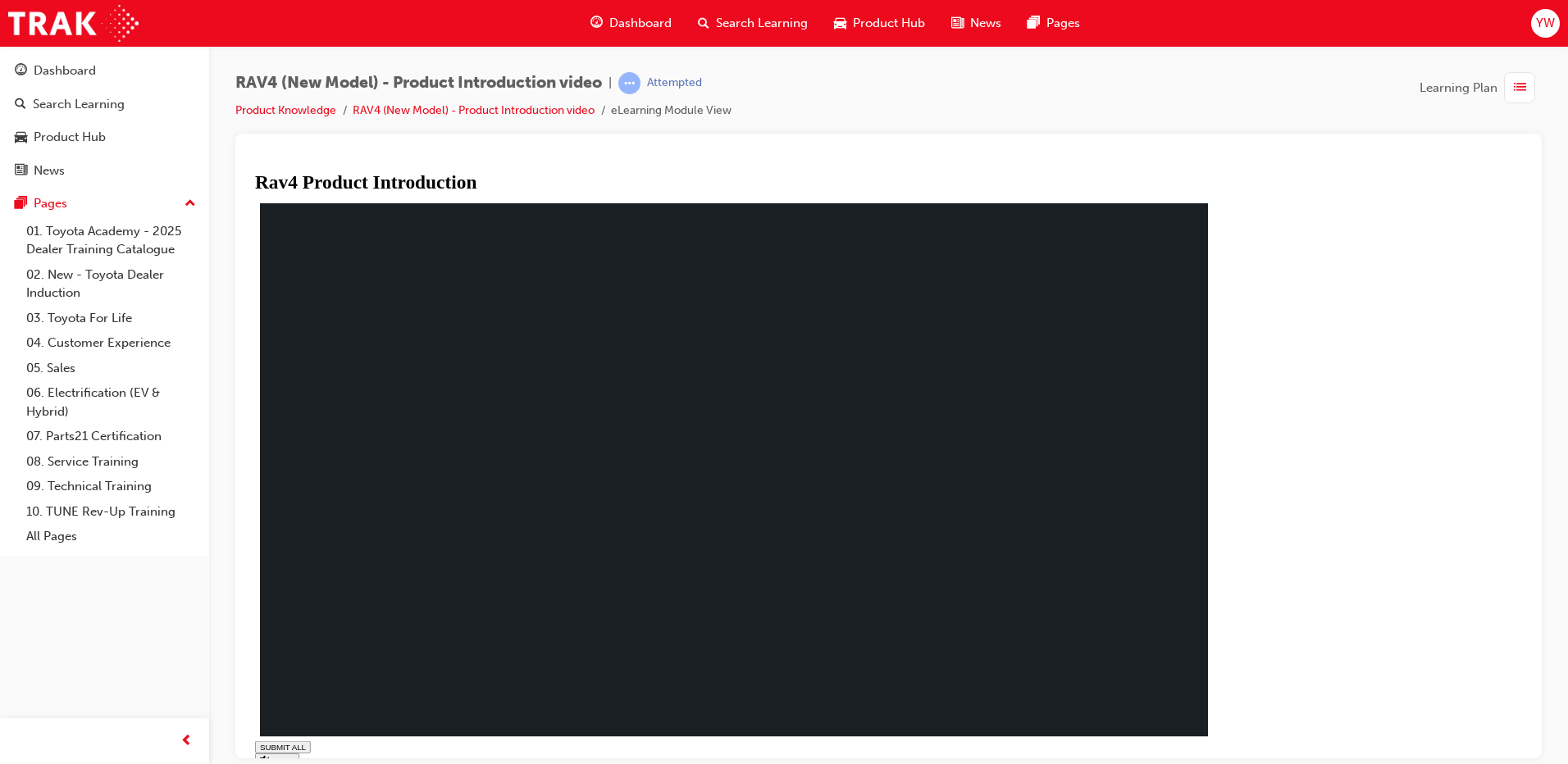
drag, startPoint x: 1202, startPoint y: 650, endPoint x: 1192, endPoint y: 650, distance: 10.0
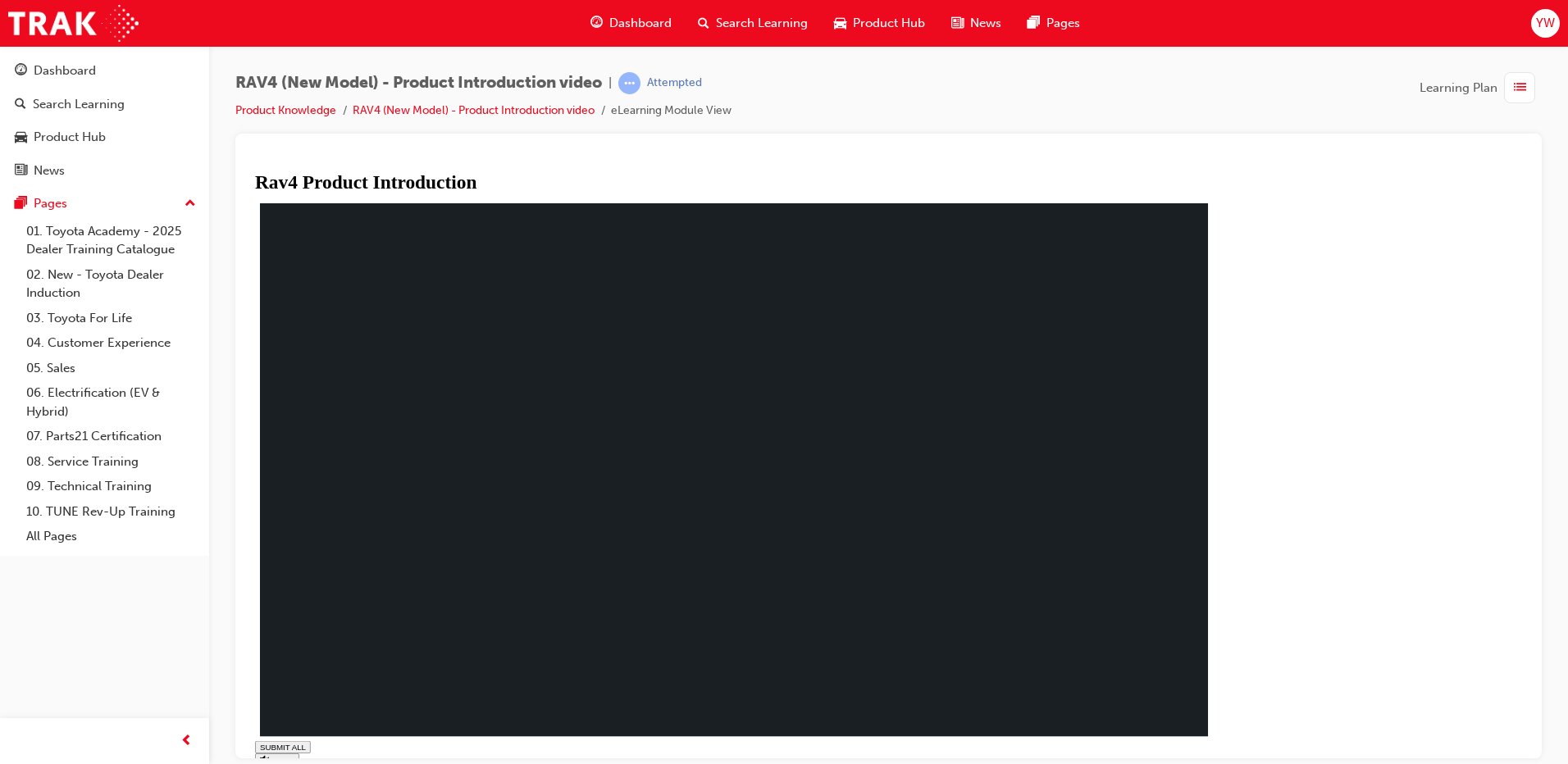
drag, startPoint x: 659, startPoint y: 377, endPoint x: 646, endPoint y: 393, distance: 20.6
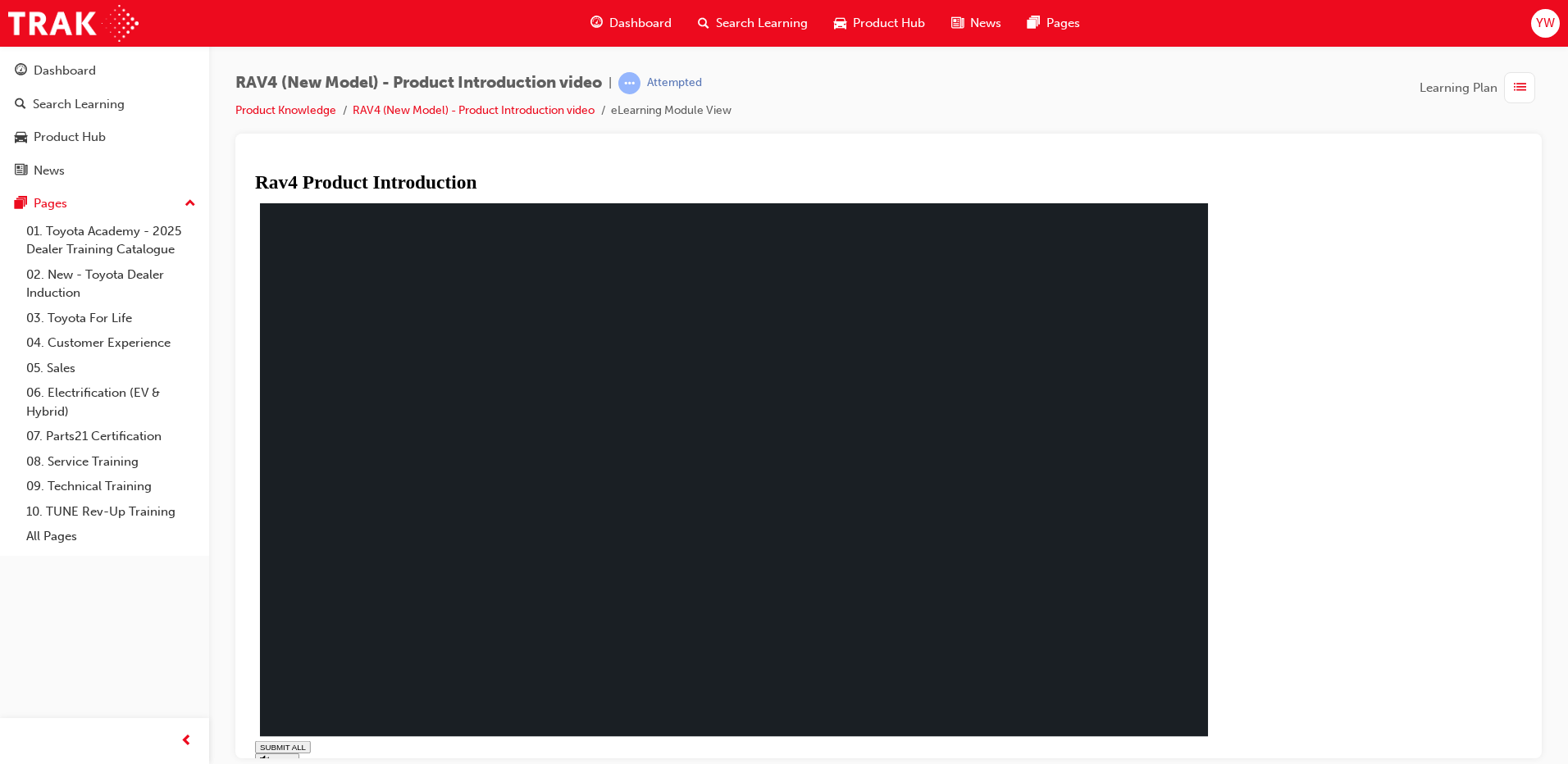
click at [622, 13] on div "Dashboard" at bounding box center [631, 23] width 108 height 34
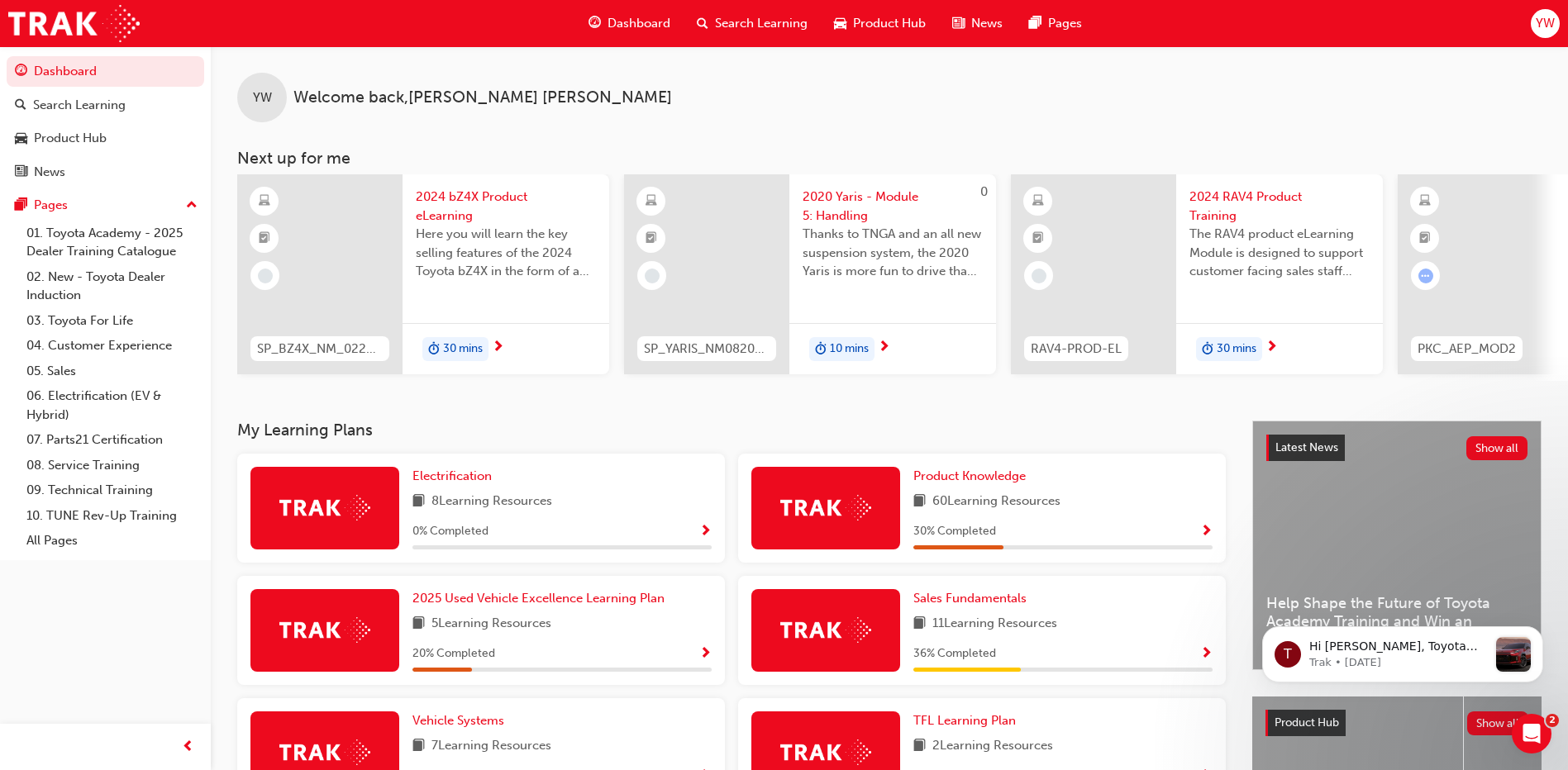
click at [639, 25] on span "Dashboard" at bounding box center [639, 24] width 63 height 19
